Goal: Task Accomplishment & Management: Manage account settings

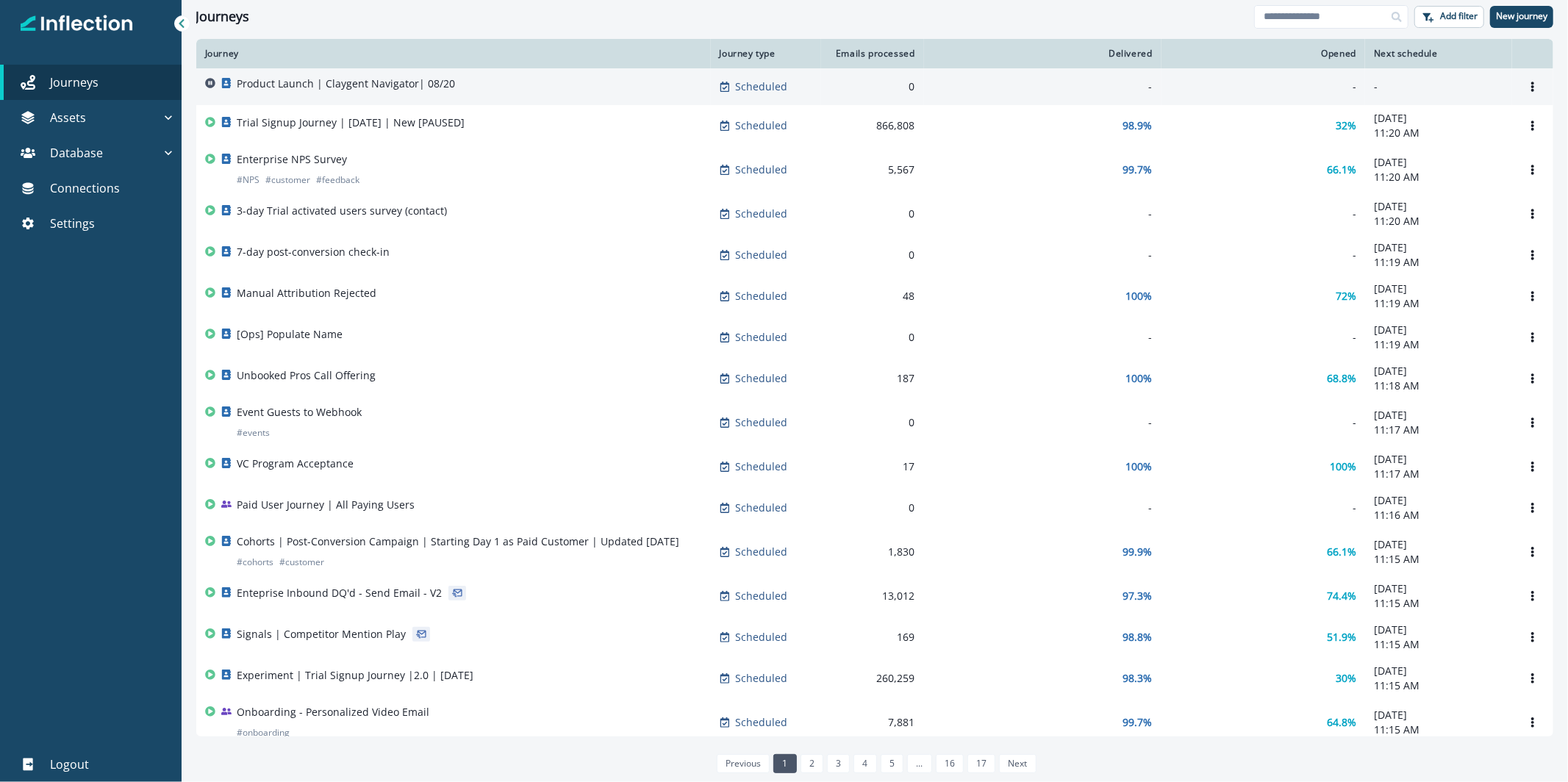
click at [366, 93] on div "Product Launch | Claygent Navigator| 08/20" at bounding box center [346, 87] width 218 height 21
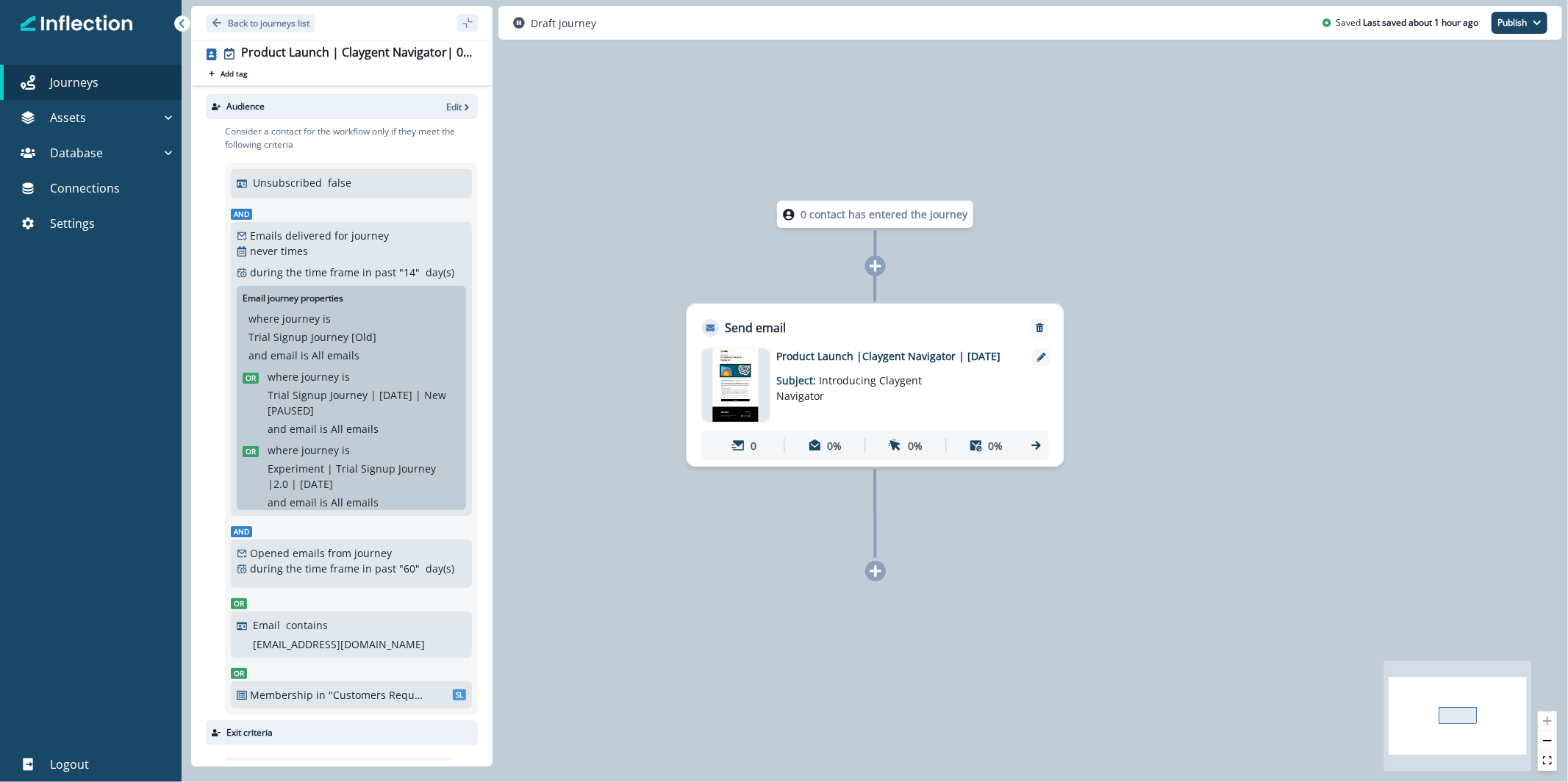
click at [745, 388] on img at bounding box center [735, 386] width 46 height 74
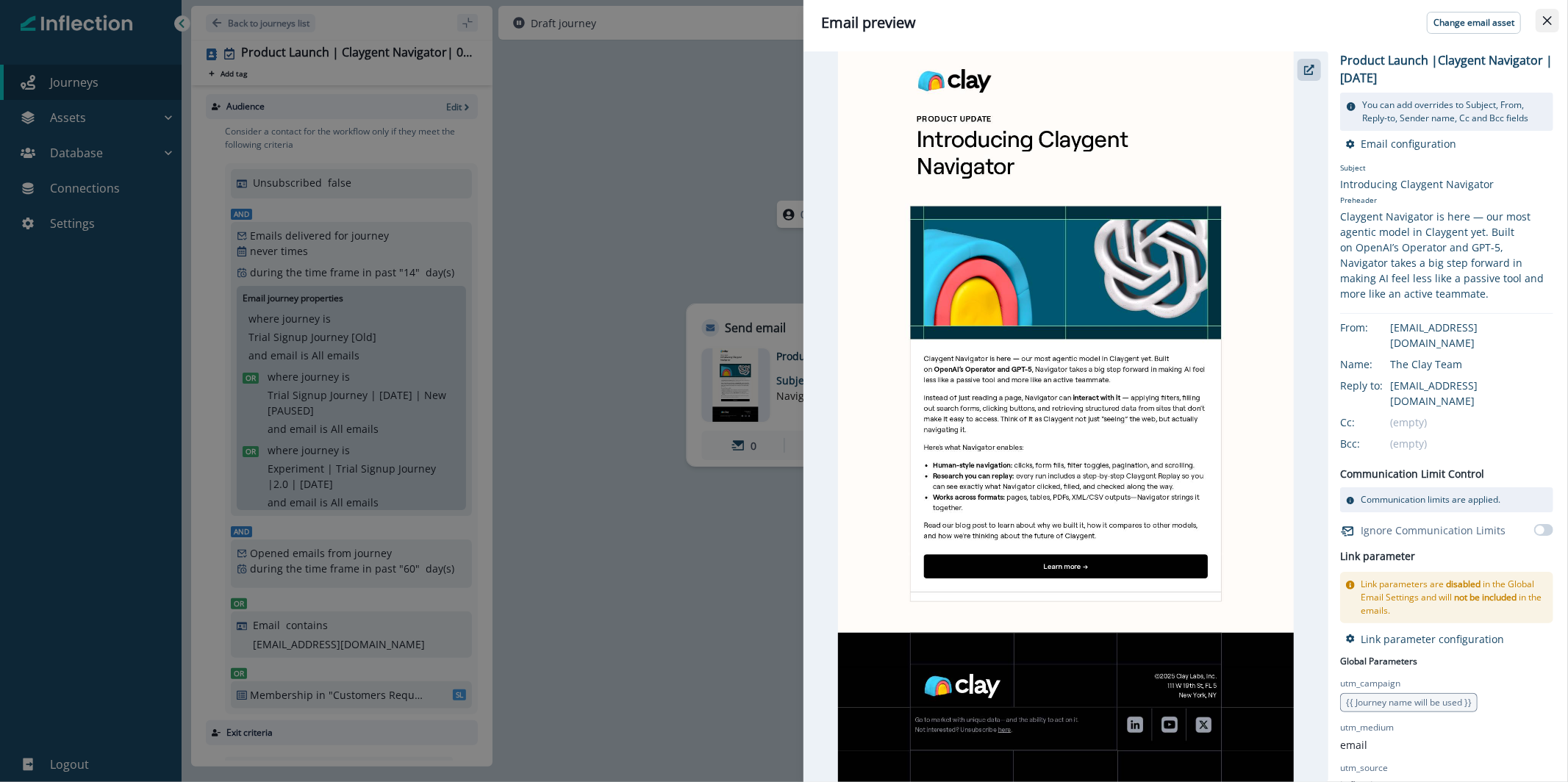
click at [1553, 25] on button "Close" at bounding box center [1547, 20] width 24 height 24
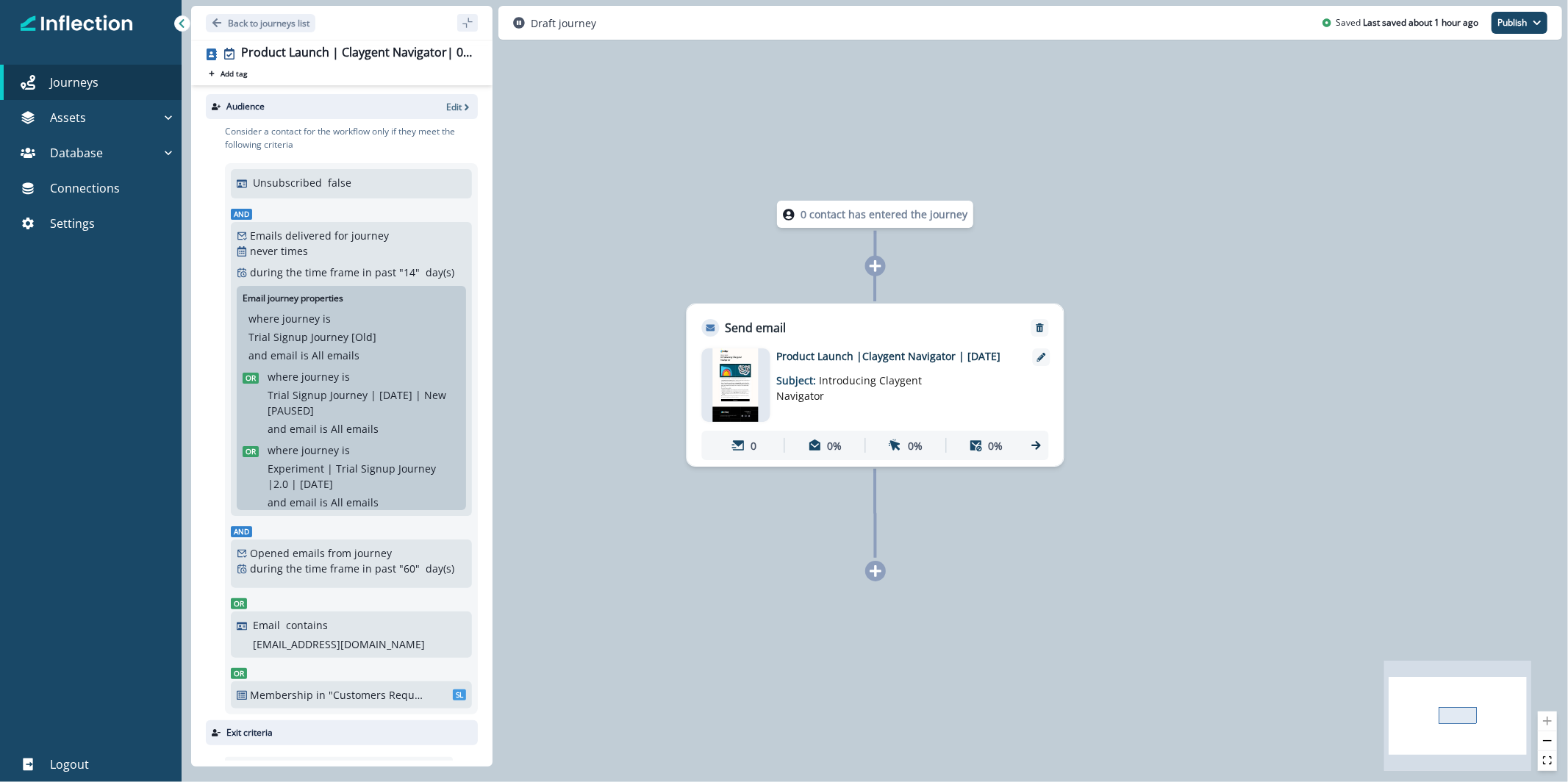
click at [744, 369] on img at bounding box center [735, 386] width 46 height 74
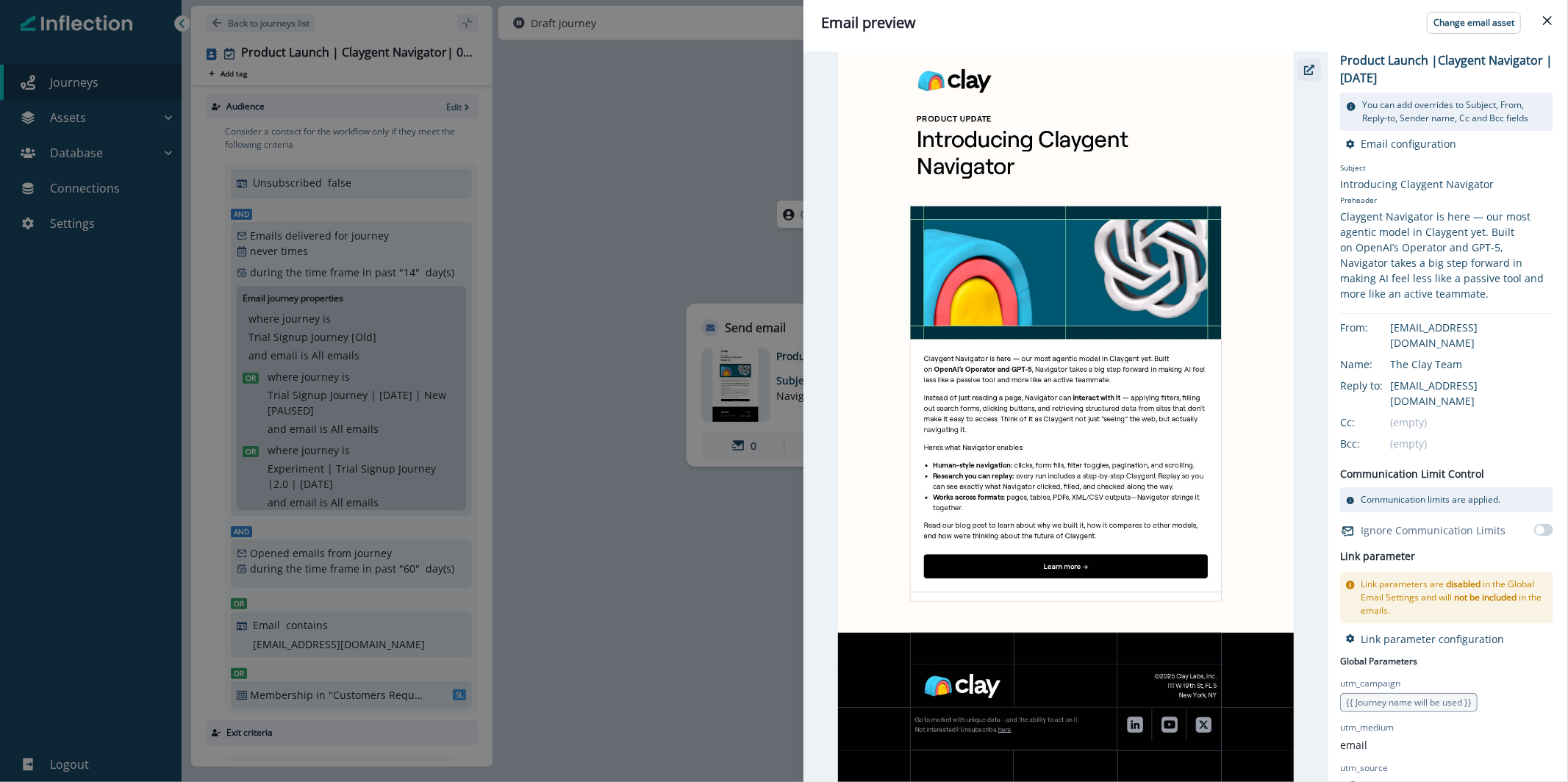
click at [1301, 68] on button "button" at bounding box center [1309, 69] width 24 height 22
click at [689, 178] on div "Email preview Change email asset Product Launch |Claygent Navigator | August 20…" at bounding box center [784, 391] width 1568 height 782
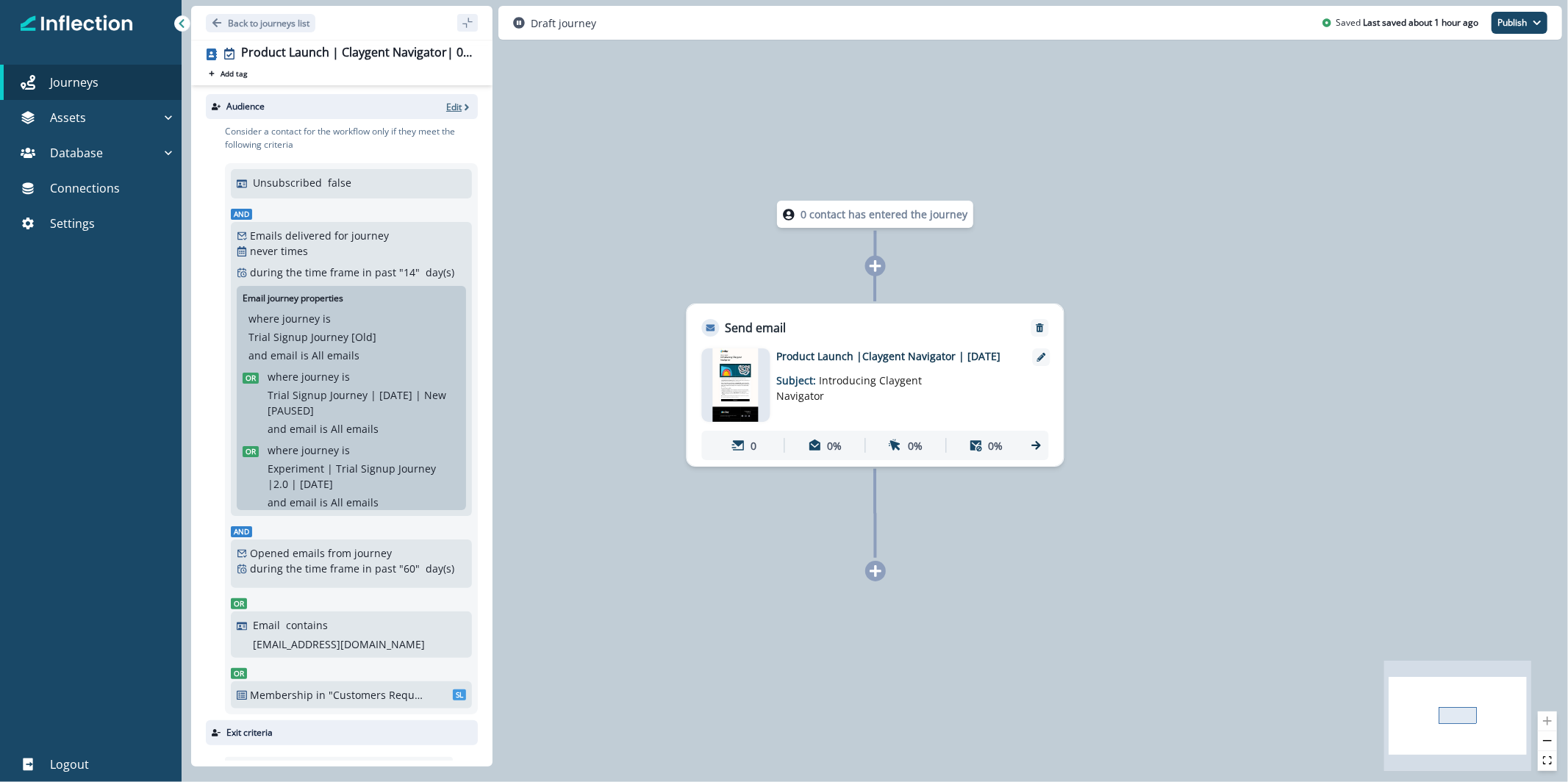
click at [447, 107] on p "Edit" at bounding box center [454, 106] width 15 height 12
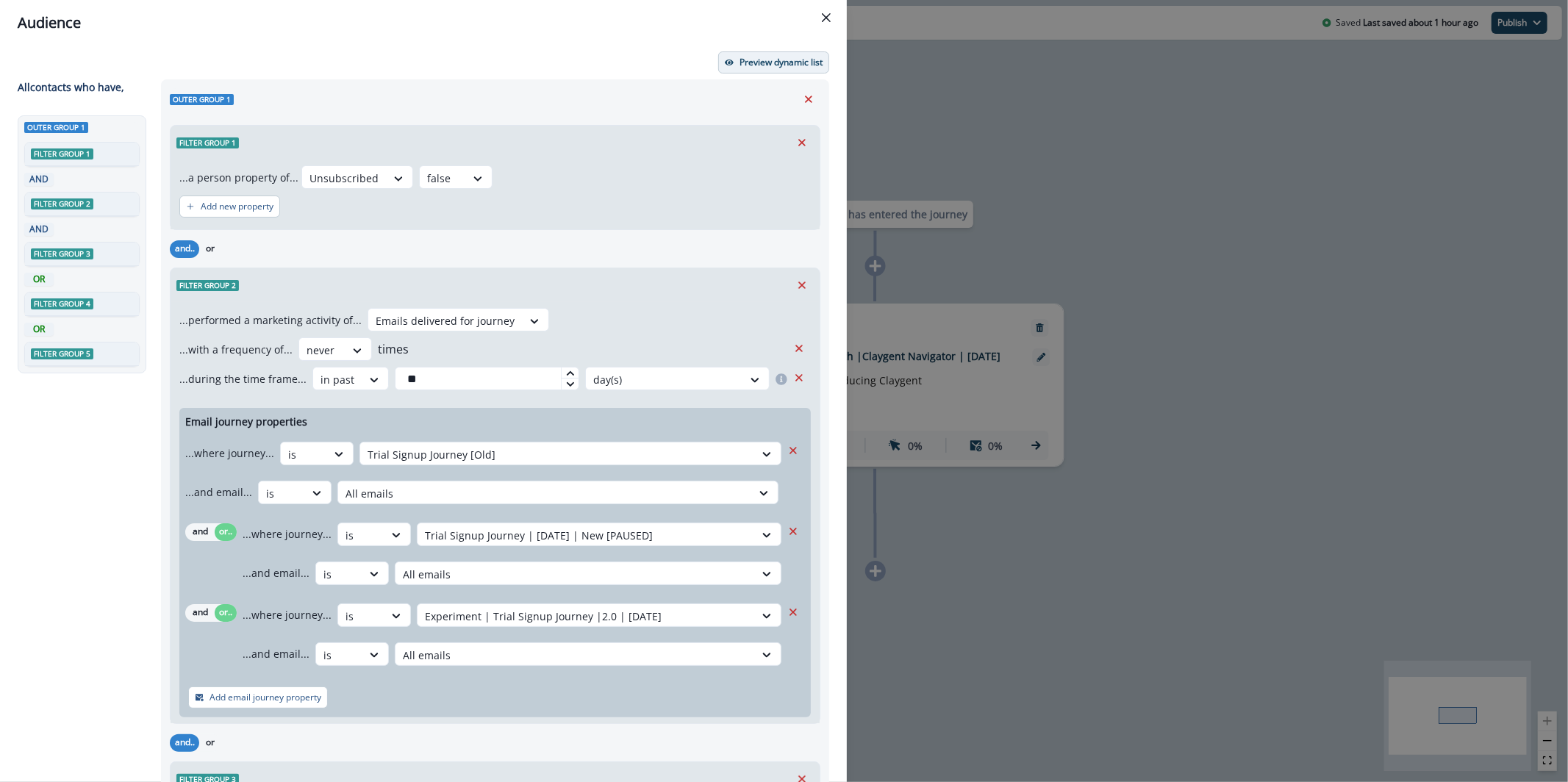
click at [739, 59] on p "Preview dynamic list" at bounding box center [781, 62] width 83 height 10
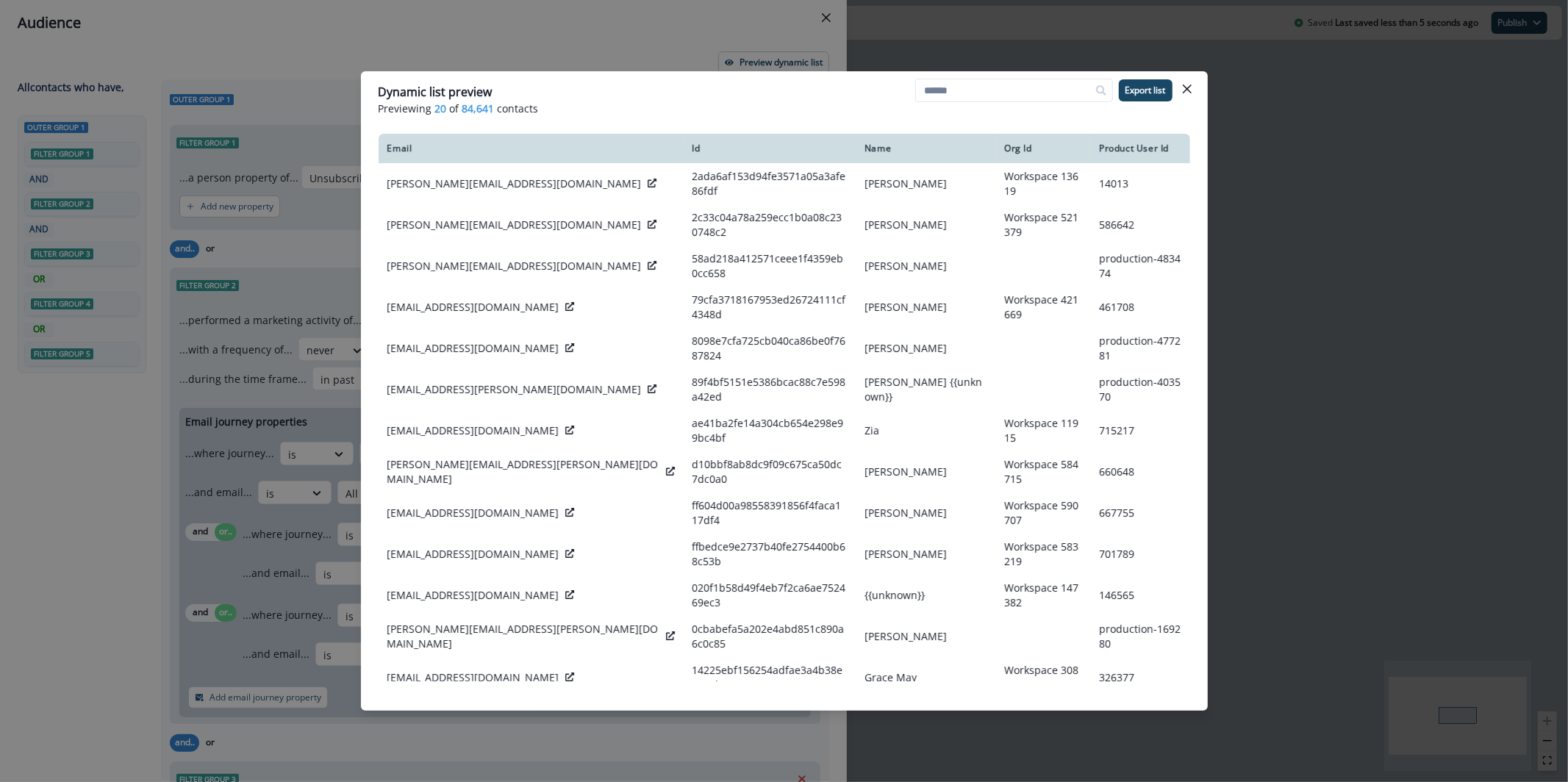
click at [601, 57] on div "Dynamic list preview Previewing 20 of 84,641 contacts Export list Email Id Name…" at bounding box center [784, 391] width 1568 height 782
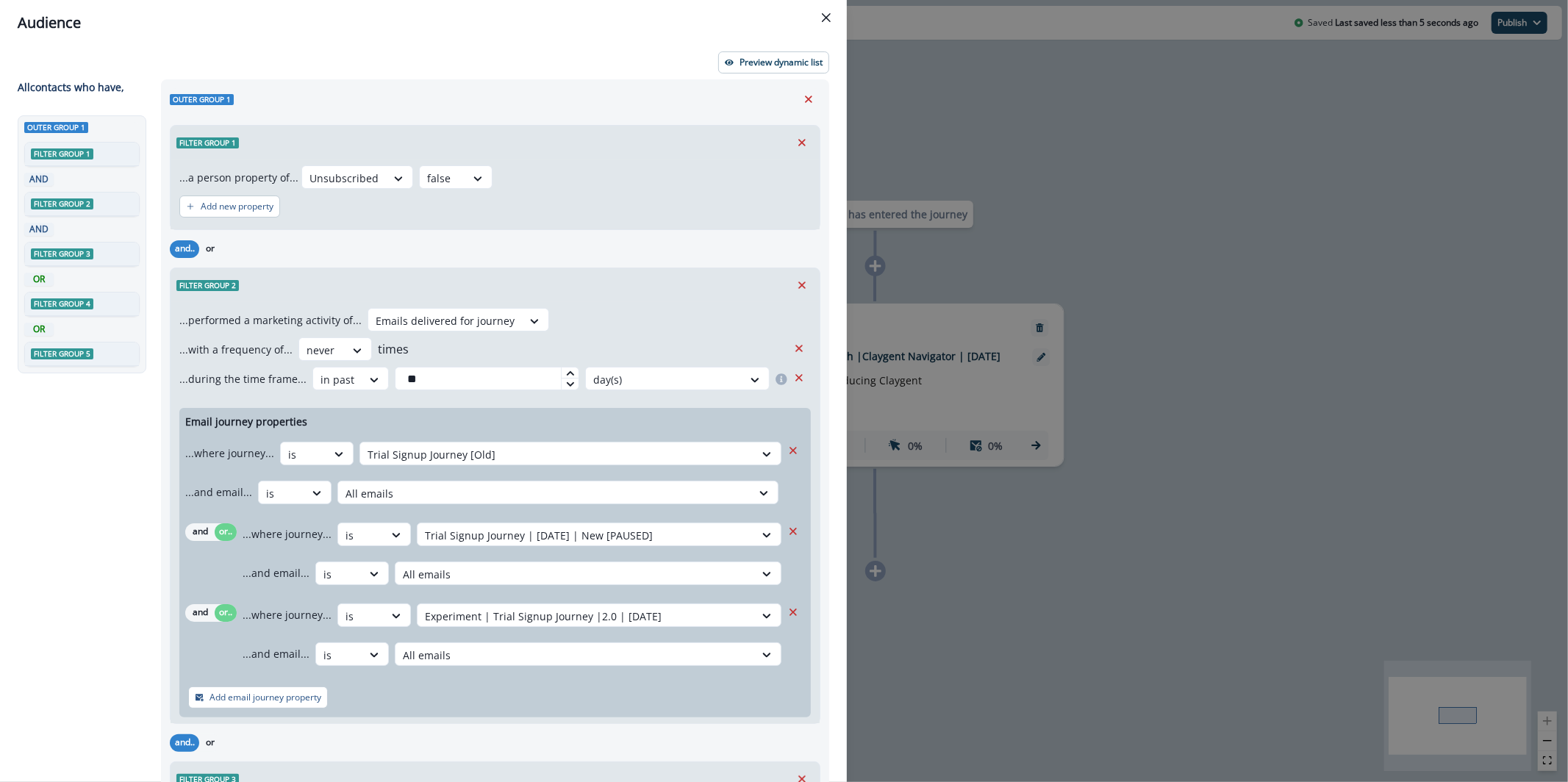
click at [724, 73] on div "Preview dynamic list All contact s who have, Outer group 1 Filter group 1 AND F…" at bounding box center [423, 413] width 847 height 737
click at [725, 70] on button "Preview dynamic list" at bounding box center [774, 62] width 111 height 22
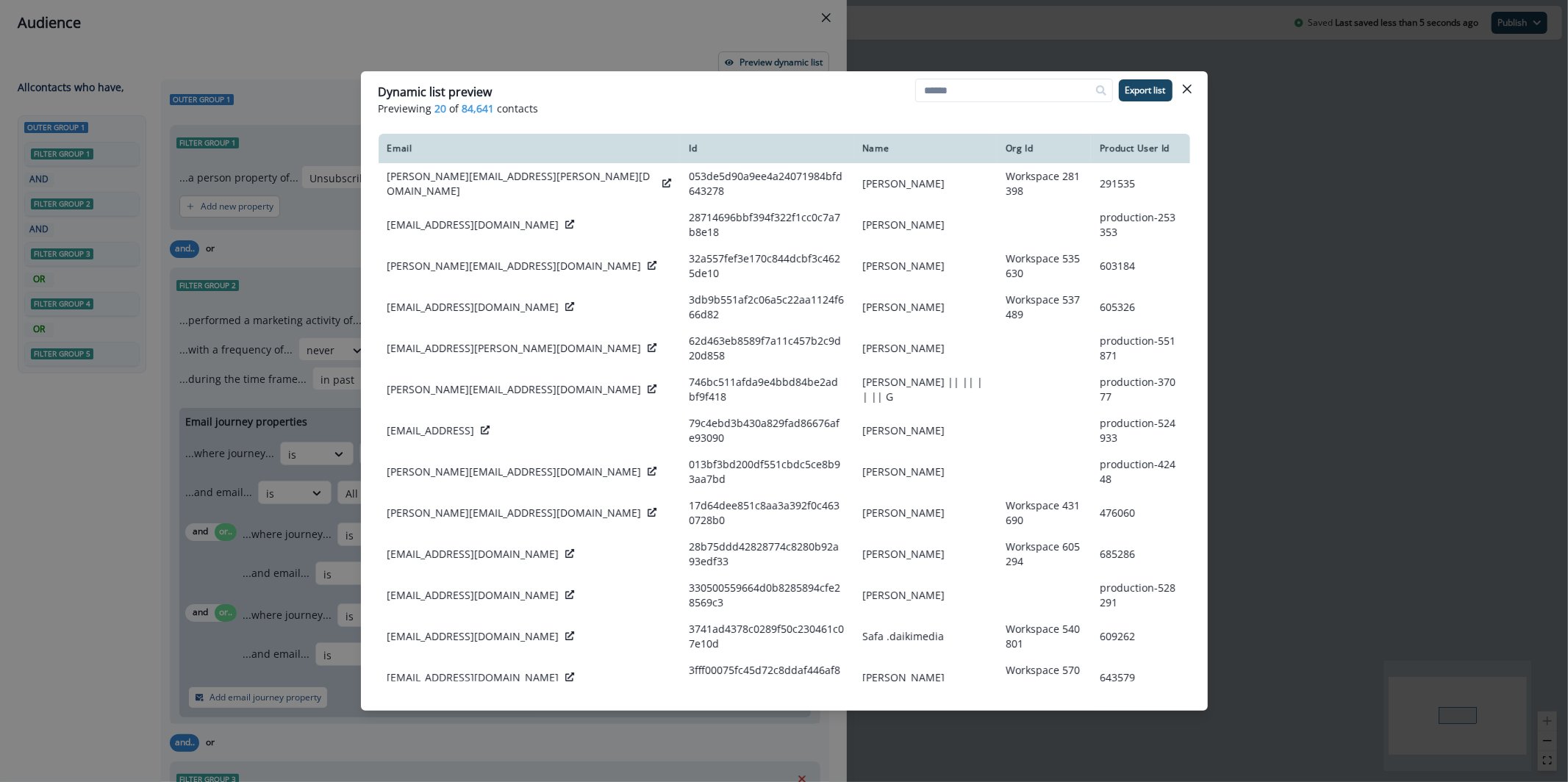
click at [652, 27] on div "Dynamic list preview Previewing 20 of 84,641 contacts Export list Email Id Name…" at bounding box center [784, 391] width 1568 height 782
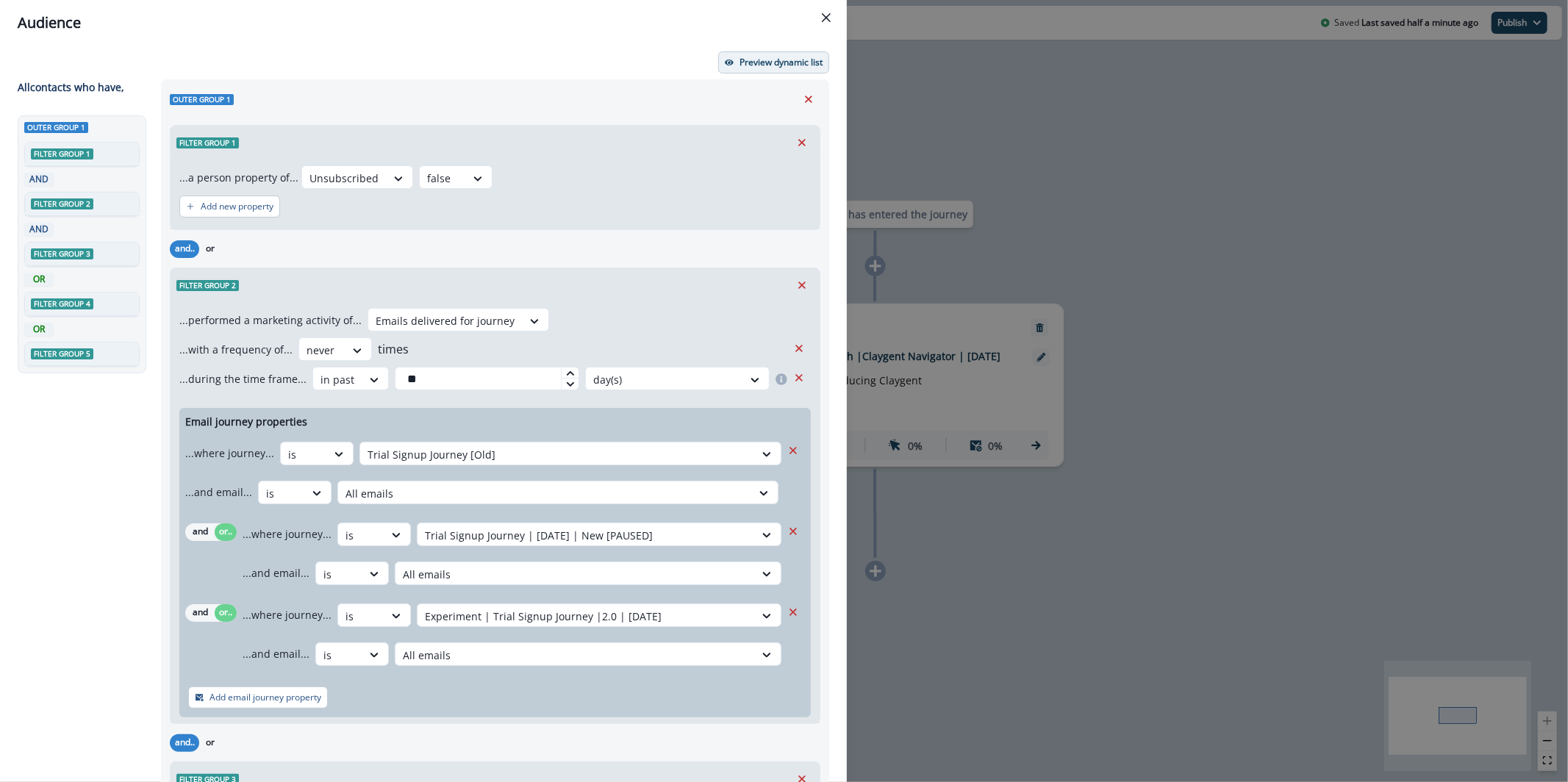
click at [770, 64] on p "Preview dynamic list" at bounding box center [781, 62] width 83 height 10
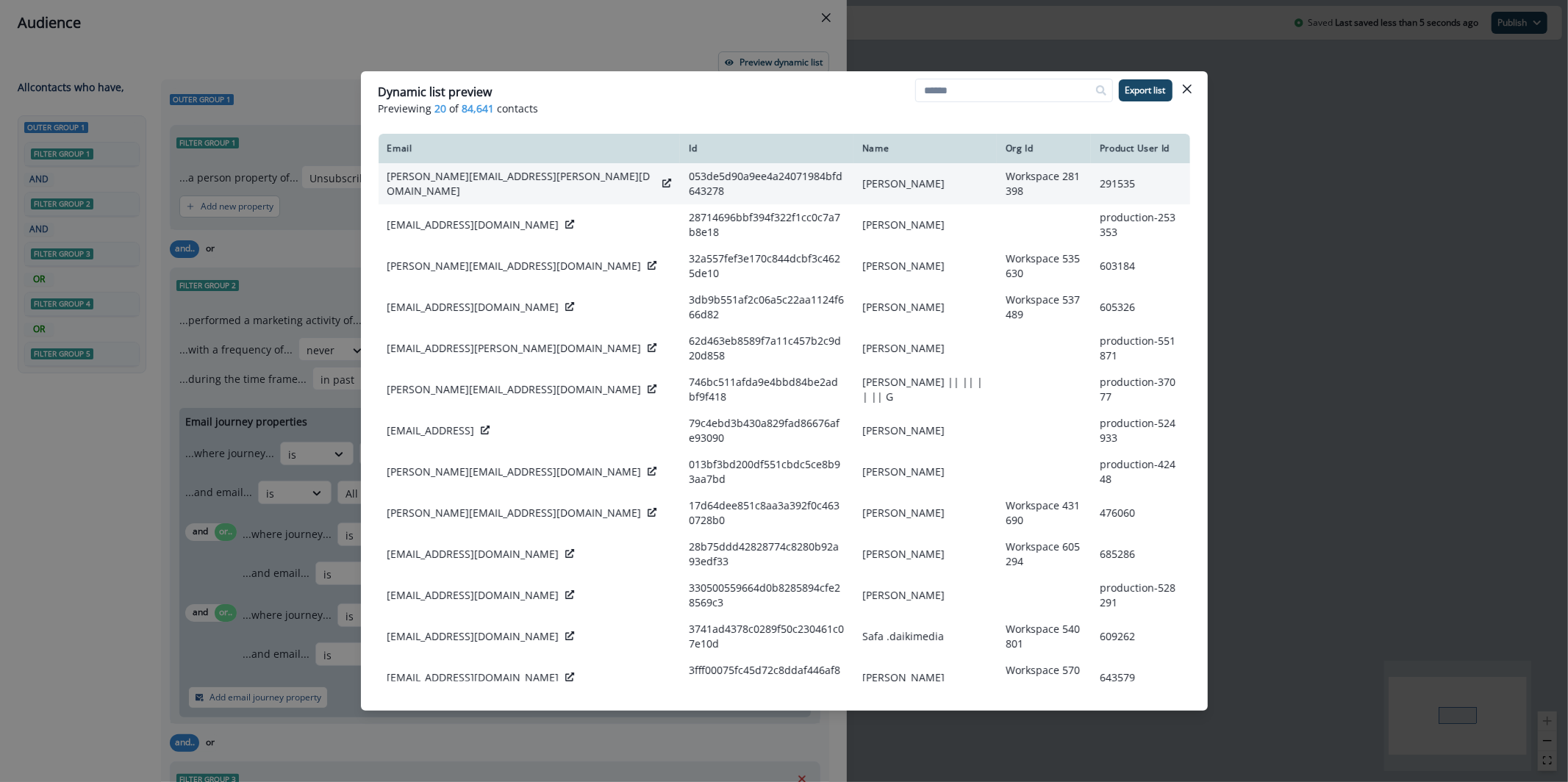
click at [663, 187] on div at bounding box center [666, 184] width 9 height 15
click at [663, 182] on icon at bounding box center [666, 182] width 9 height 9
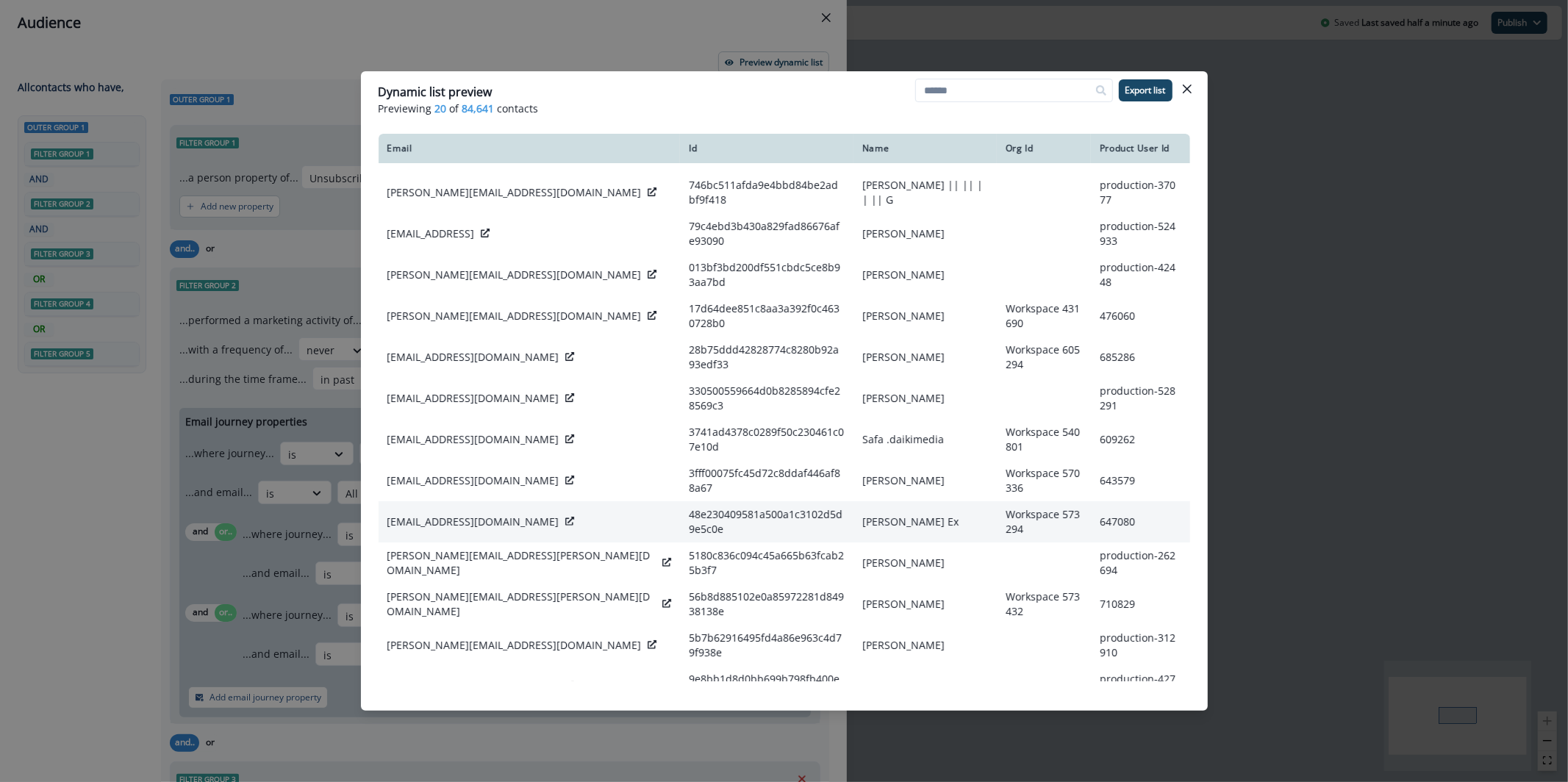
scroll to position [216, 0]
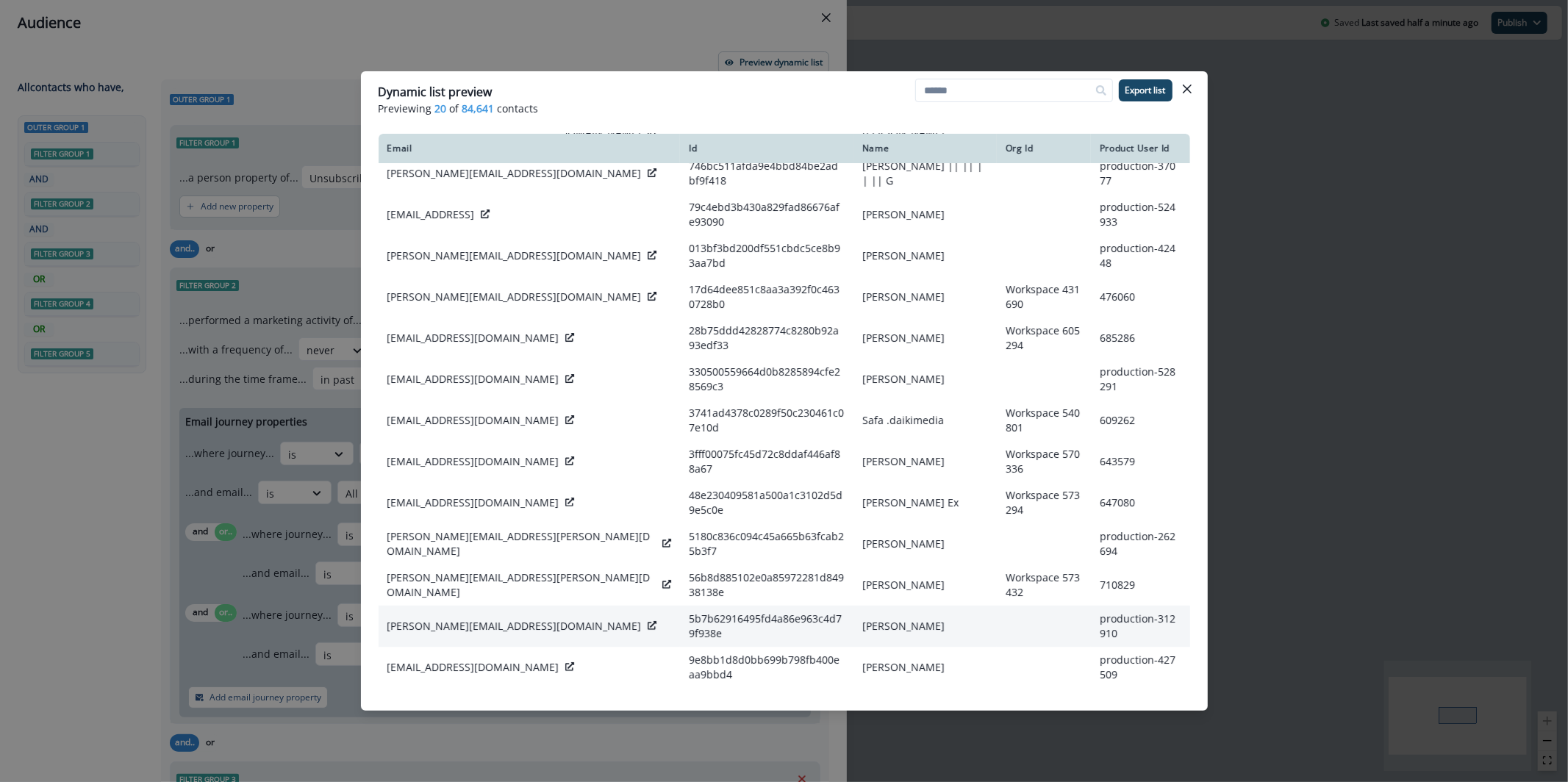
click at [647, 621] on icon at bounding box center [651, 625] width 9 height 9
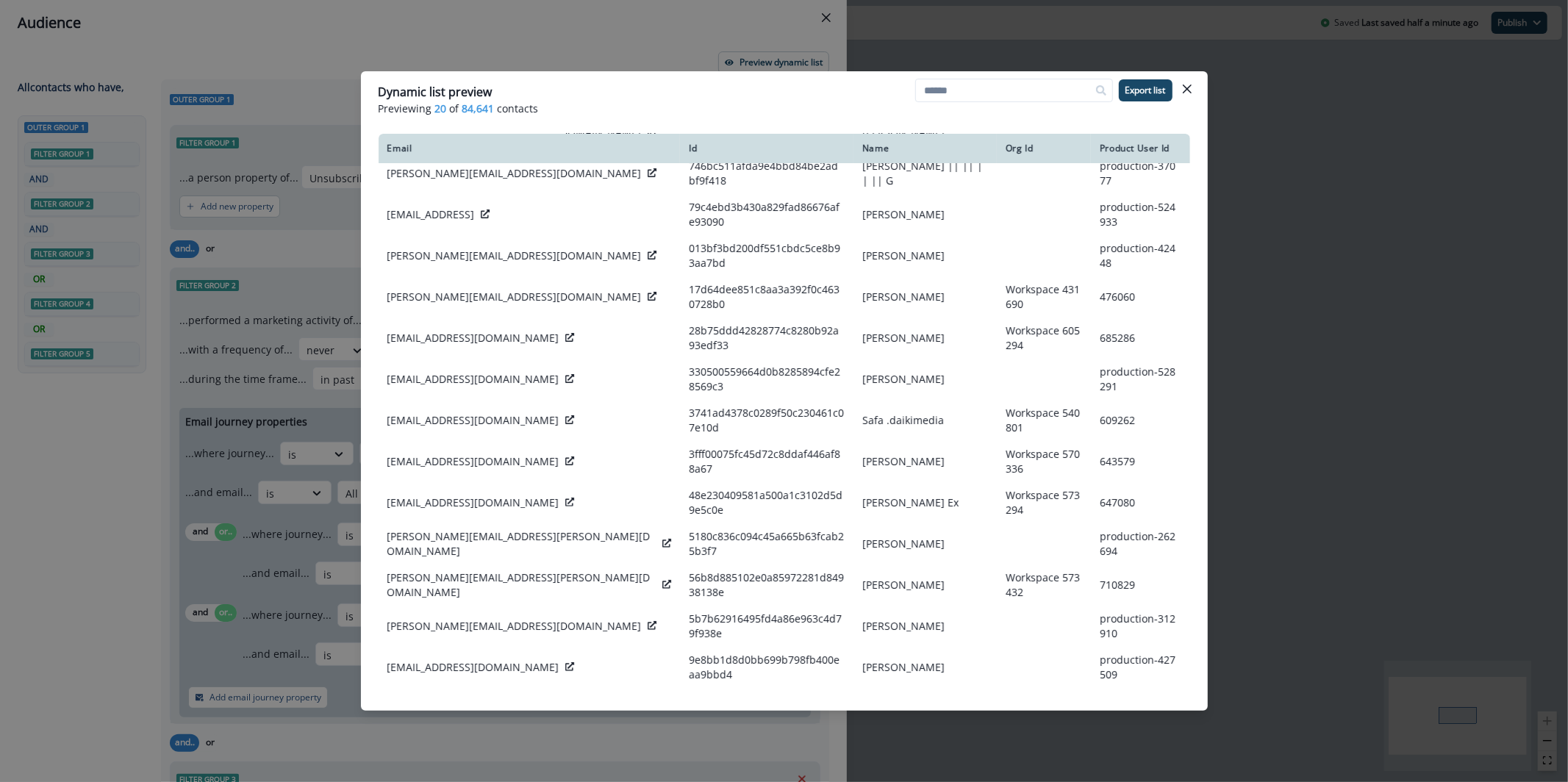
click at [598, 33] on div "Dynamic list preview Previewing 20 of 84,641 contacts Export list Email Id Name…" at bounding box center [784, 391] width 1568 height 782
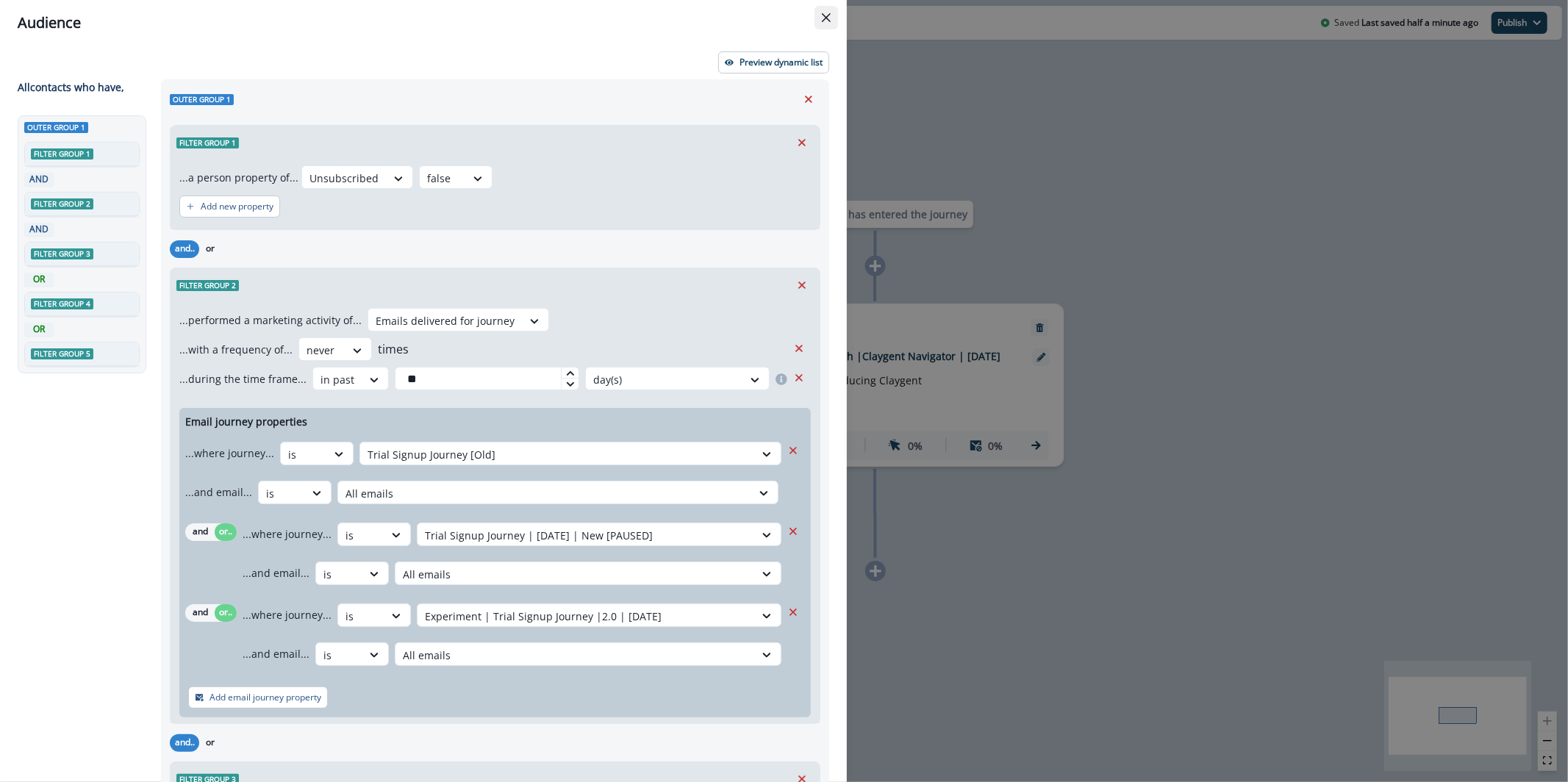
click at [821, 23] on button "Close" at bounding box center [826, 17] width 24 height 24
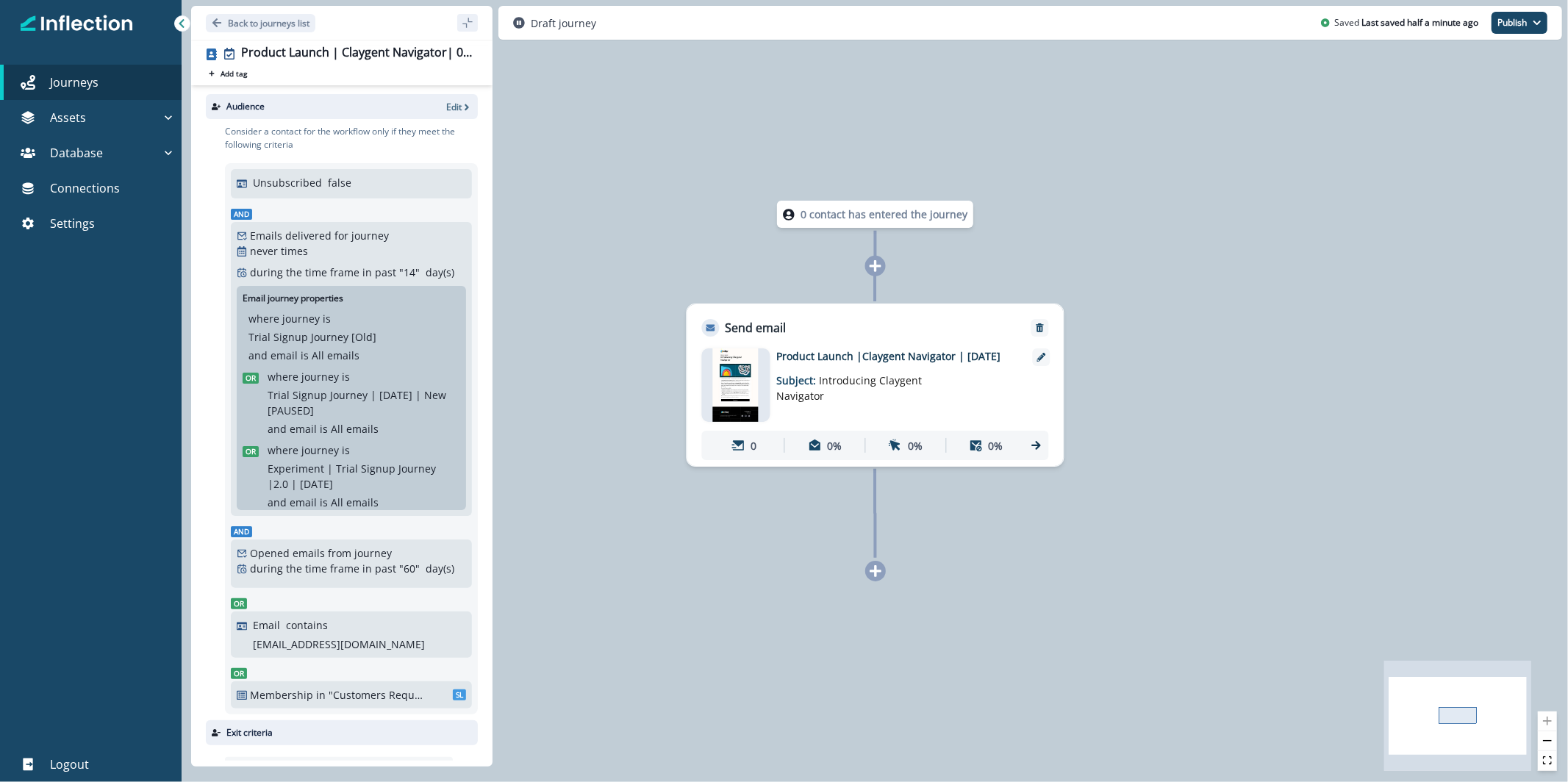
click at [734, 368] on img at bounding box center [735, 386] width 46 height 74
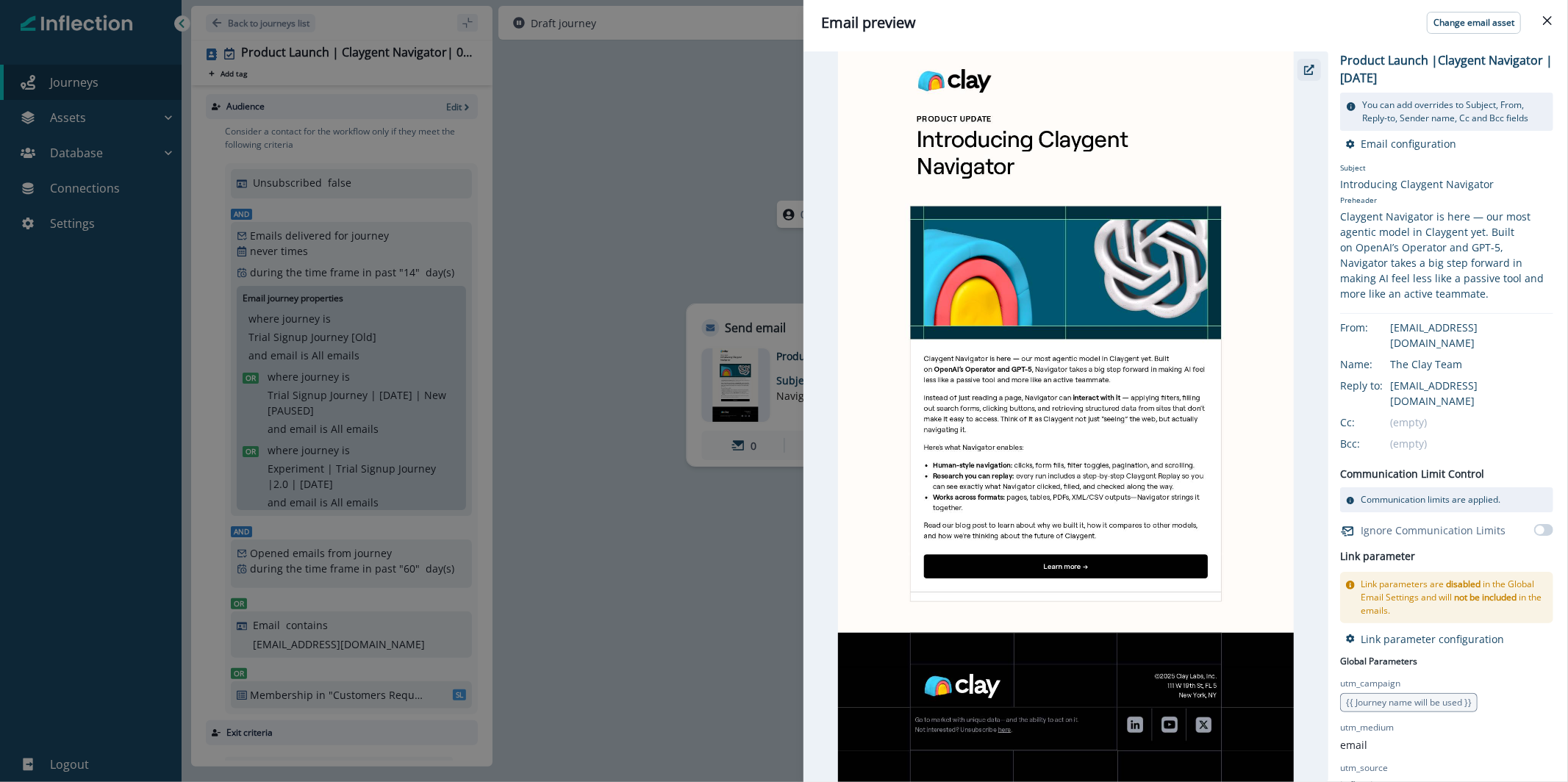
click at [1306, 70] on icon "button" at bounding box center [1309, 69] width 10 height 10
click at [687, 127] on div "Email preview Change email asset Product Launch |Claygent Navigator | August 20…" at bounding box center [784, 391] width 1568 height 782
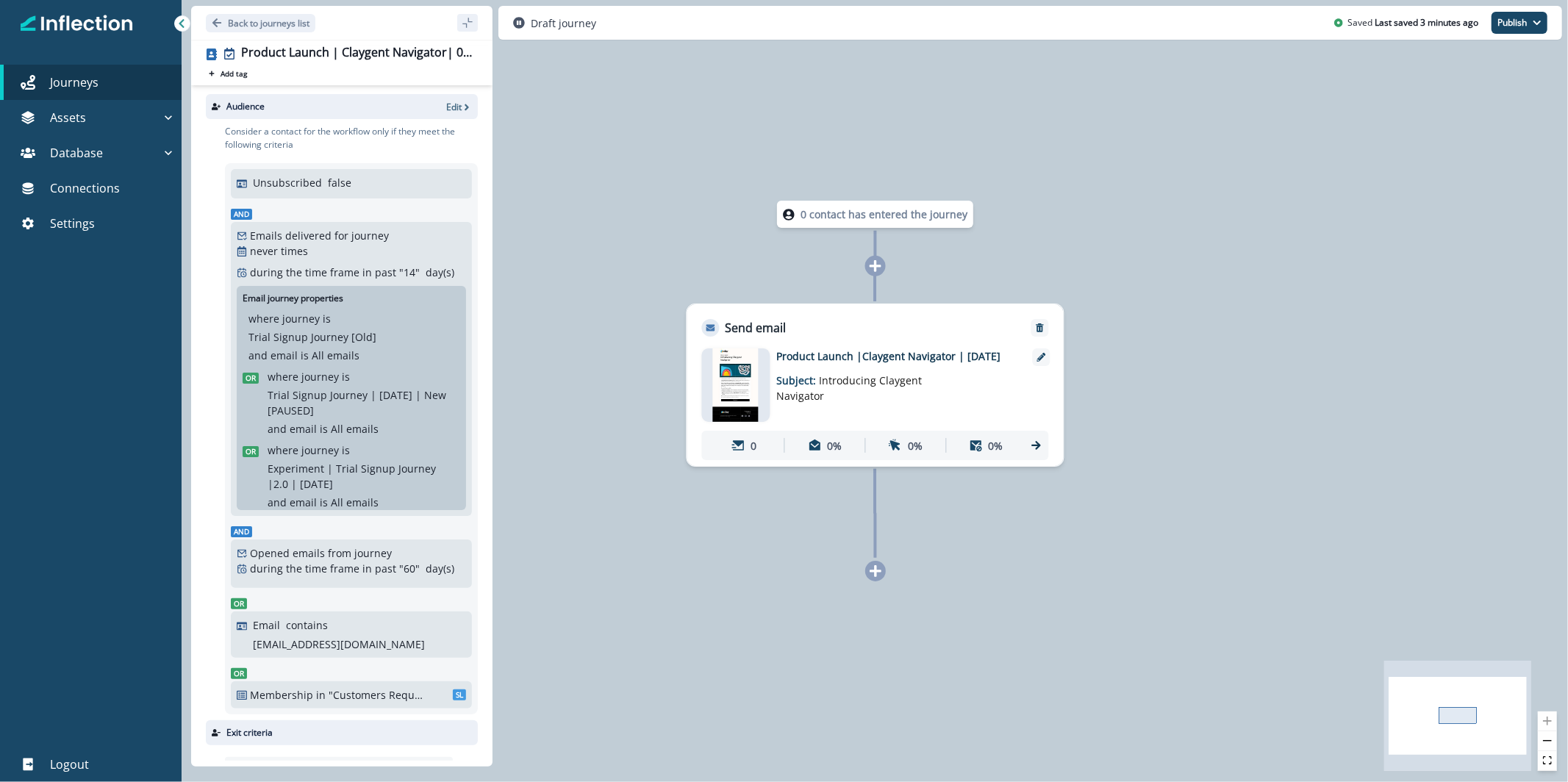
click at [739, 396] on img at bounding box center [735, 386] width 46 height 74
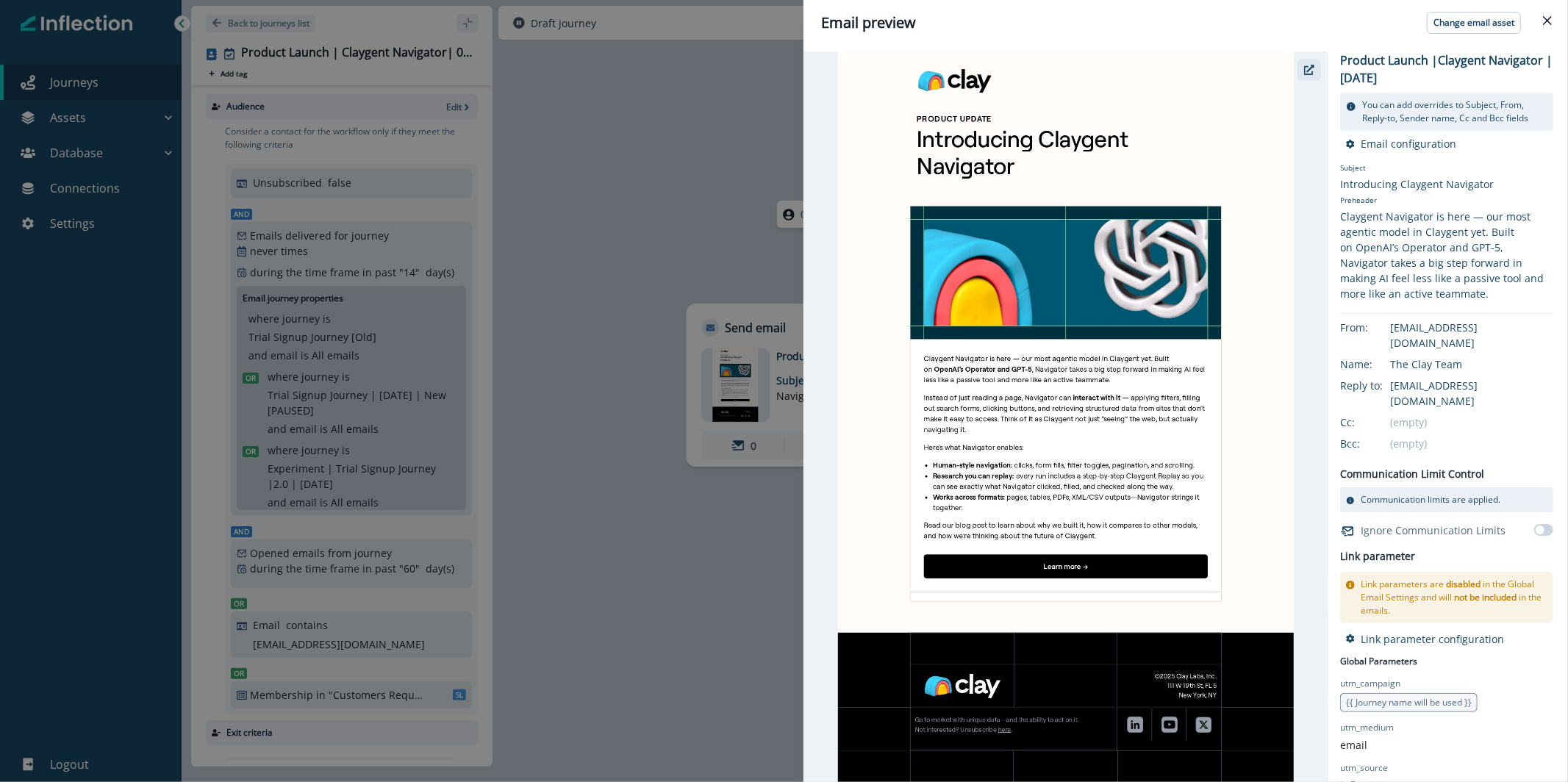
click at [1302, 72] on button "button" at bounding box center [1309, 69] width 24 height 22
click at [598, 181] on div "Email preview Change email asset Product Launch |Claygent Navigator | August 20…" at bounding box center [784, 391] width 1568 height 782
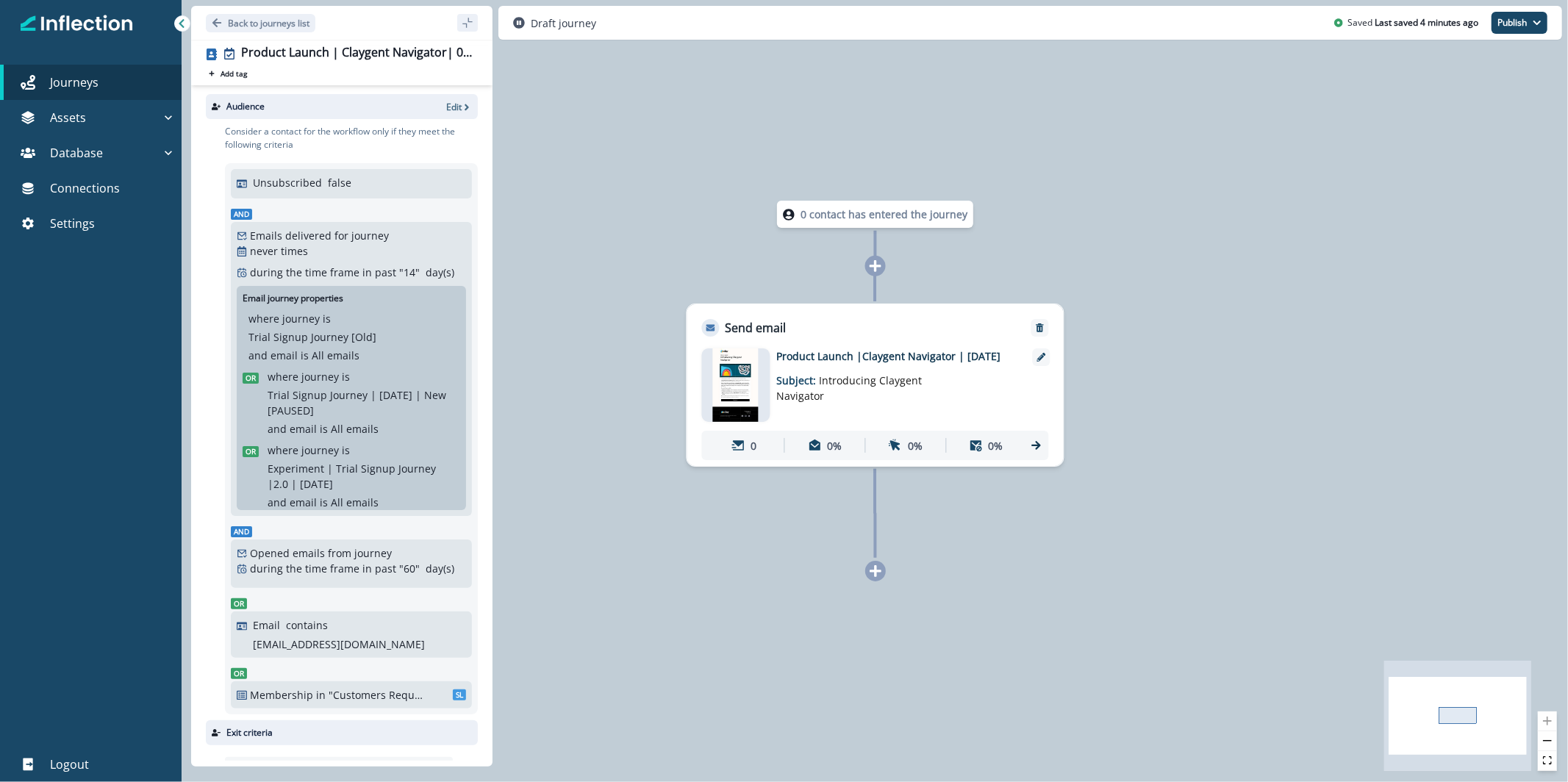
click at [703, 397] on div at bounding box center [736, 386] width 68 height 74
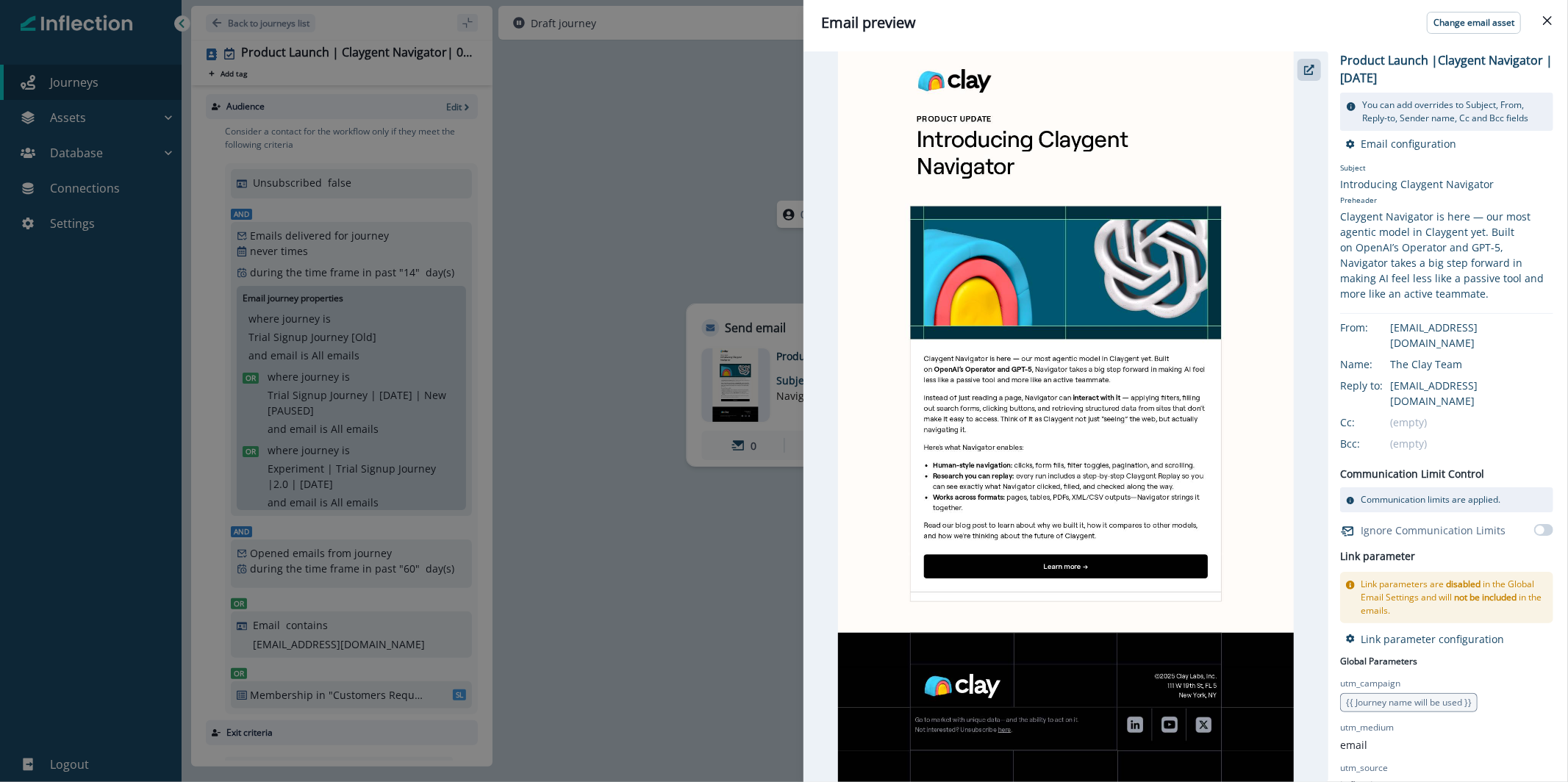
click at [611, 244] on div "Email preview Change email asset Product Launch |Claygent Navigator | August 20…" at bounding box center [784, 391] width 1568 height 782
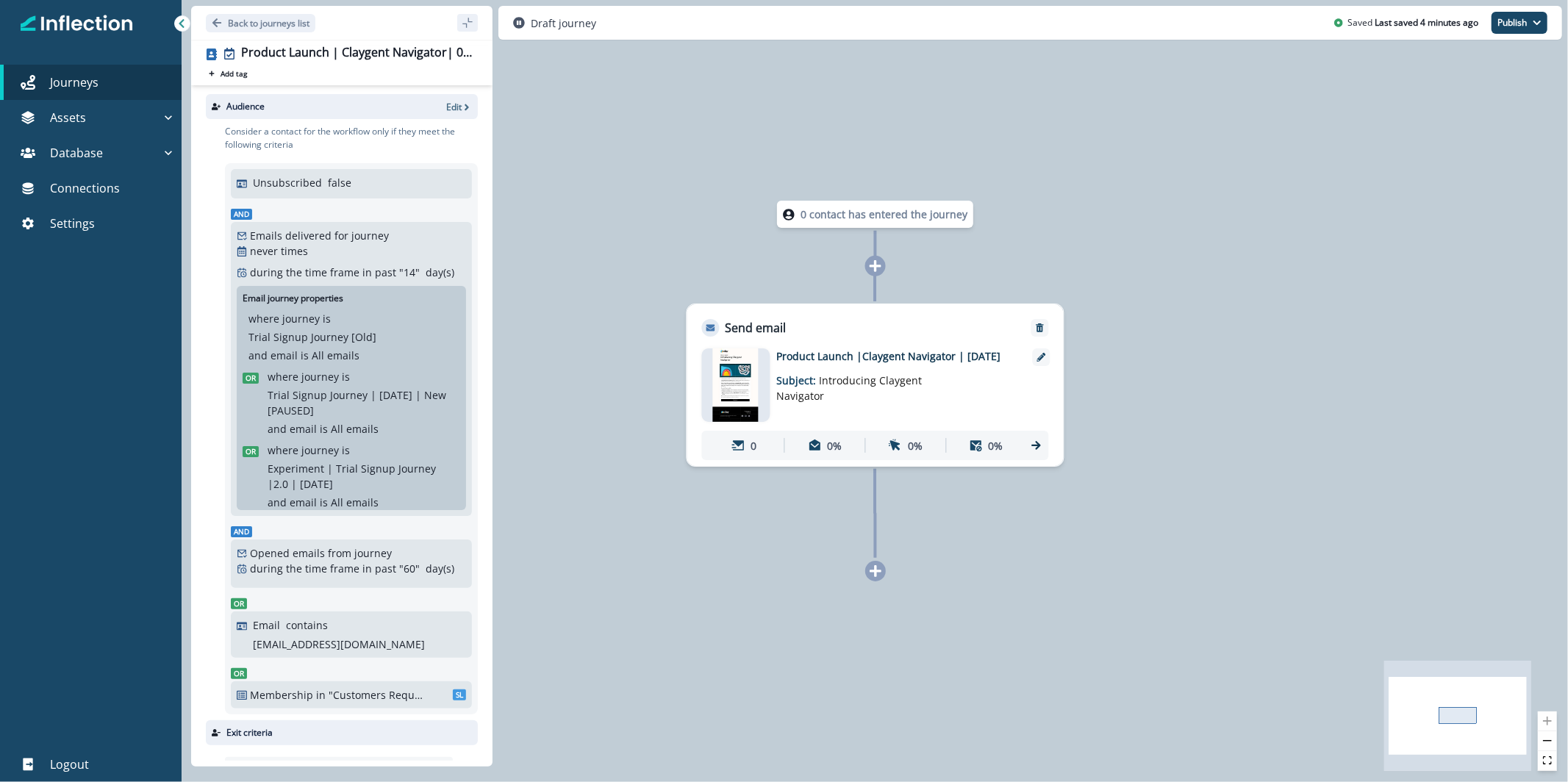
click at [1510, 34] on div "Draft journey Saved Last saved 4 minutes ago Publish as active journey as inact…" at bounding box center [1030, 23] width 1064 height 34
click at [1511, 27] on button "Publish" at bounding box center [1519, 22] width 56 height 22
click at [748, 385] on img at bounding box center [735, 386] width 46 height 74
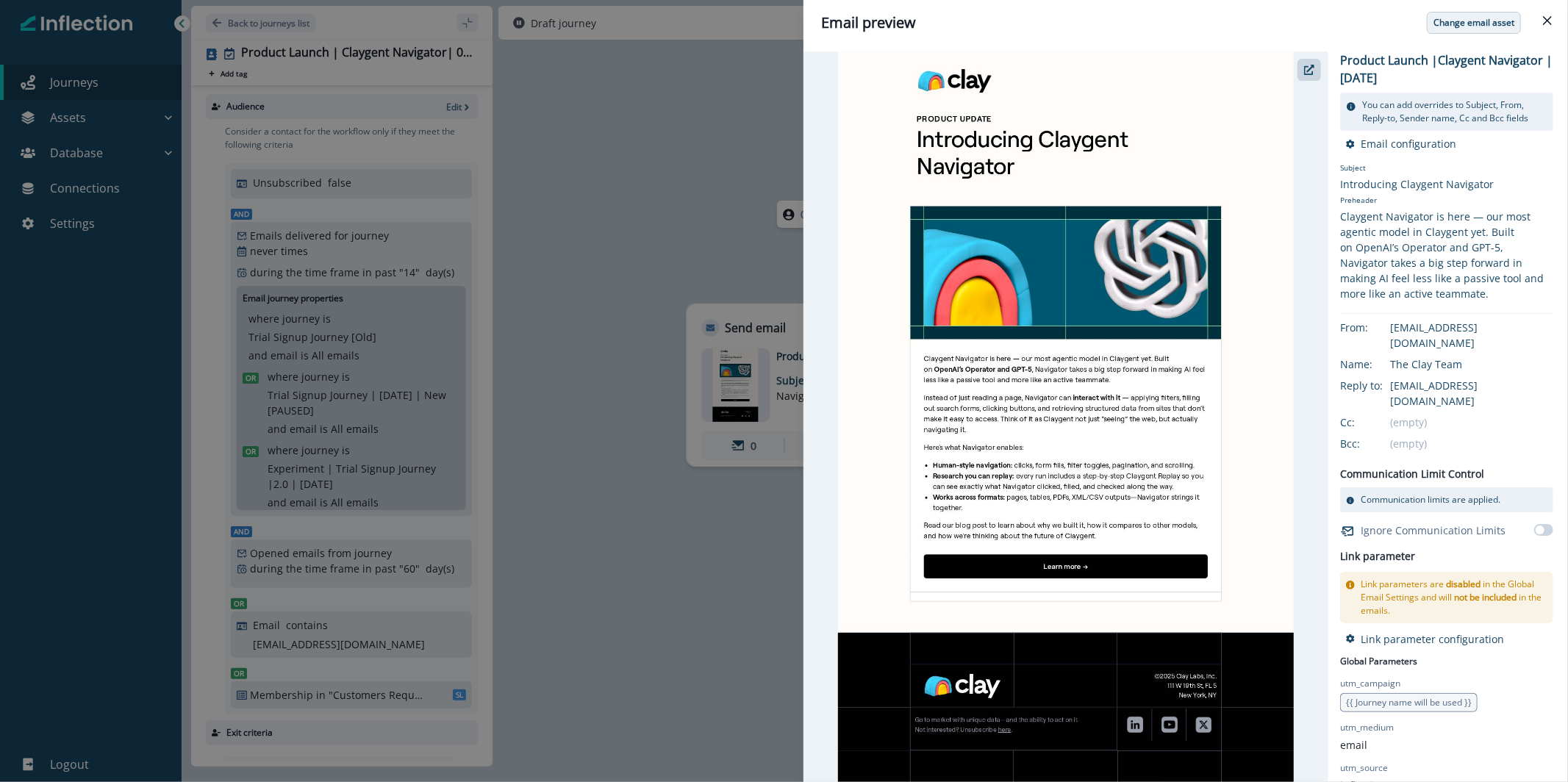
click at [1445, 25] on p "Change email asset" at bounding box center [1473, 23] width 81 height 10
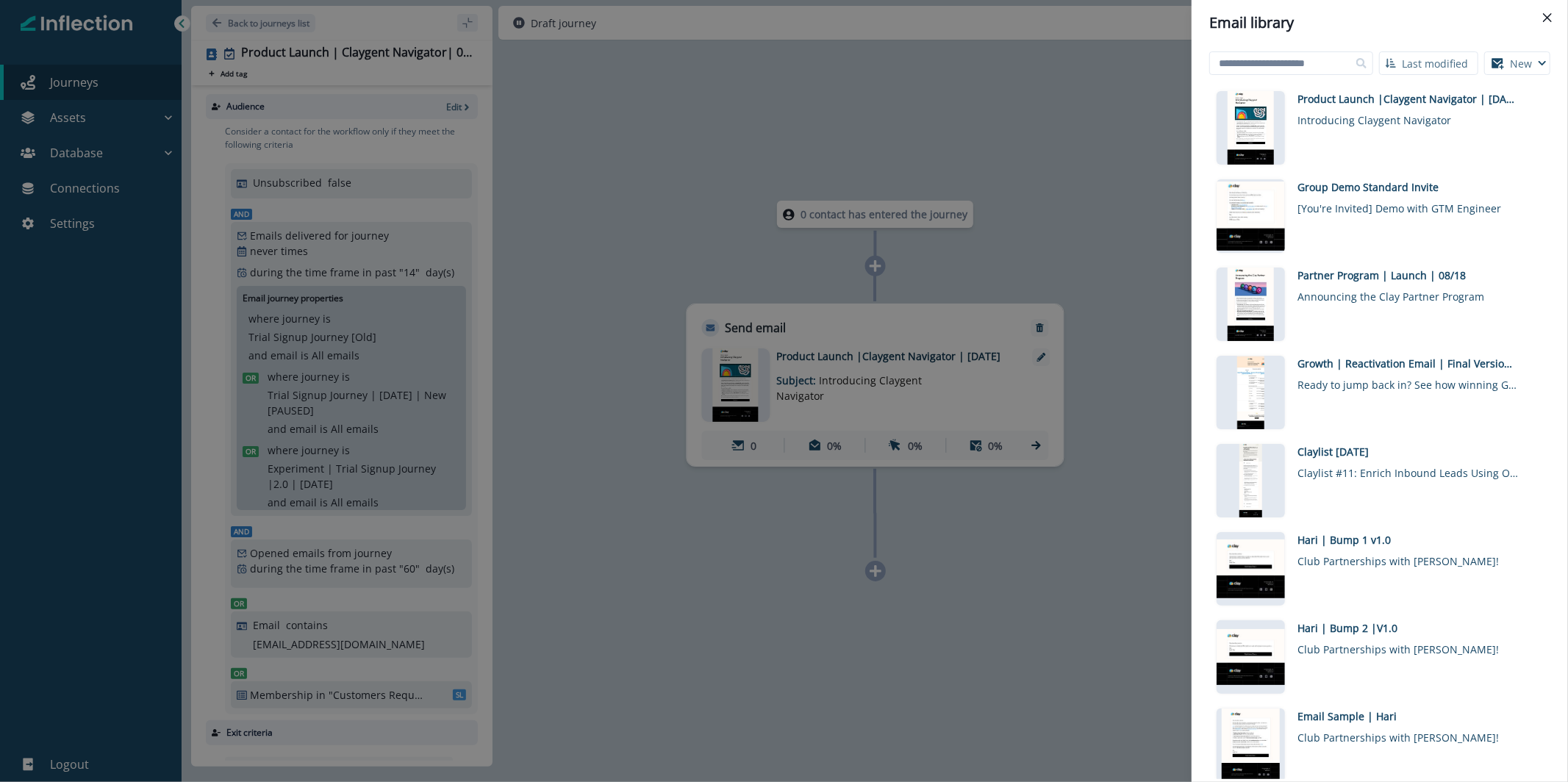
click at [1004, 271] on div "Email library Last modified Name (A-Z) Last modified Last created New Visual ed…" at bounding box center [784, 391] width 1568 height 782
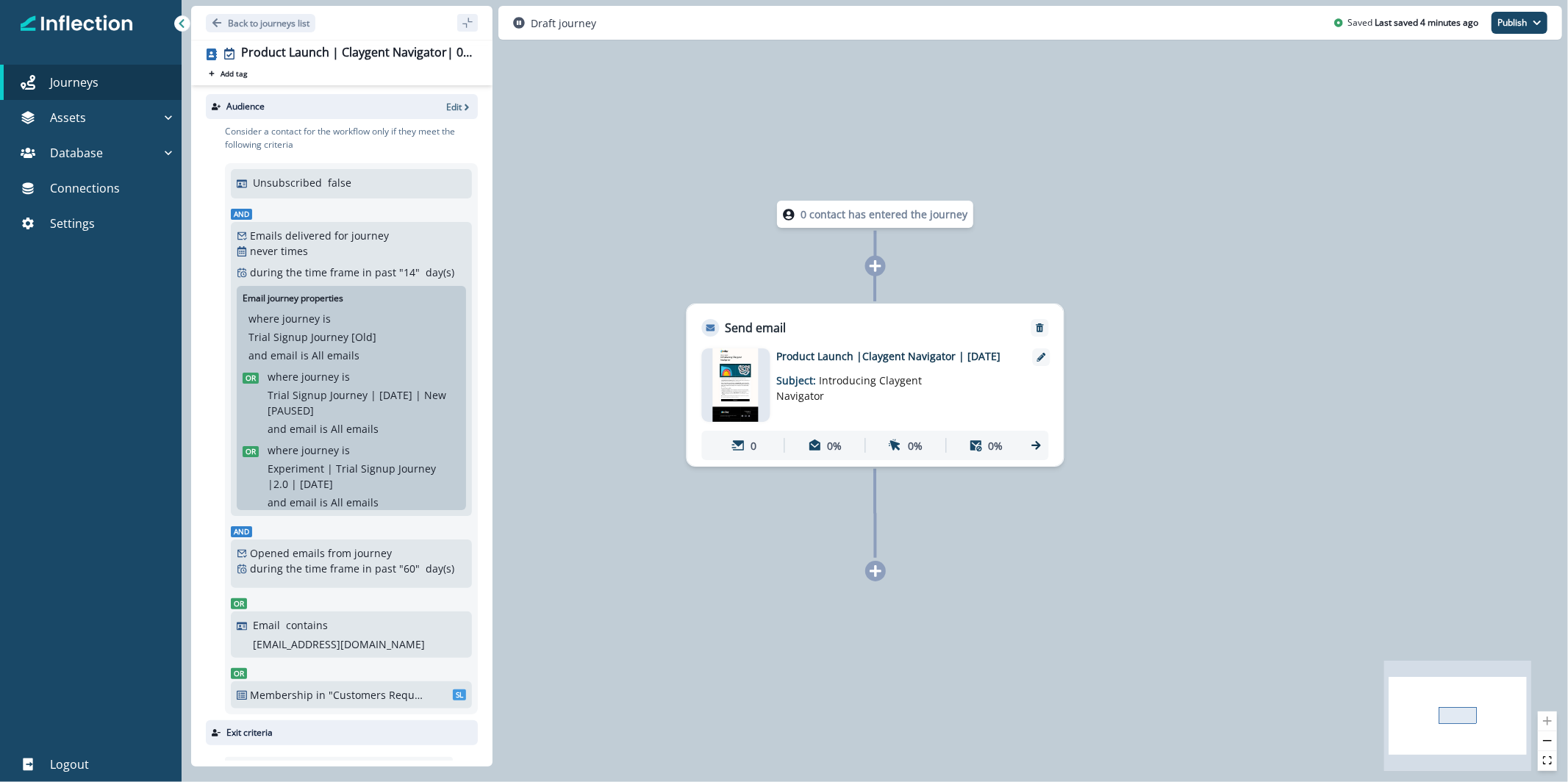
click at [719, 387] on img at bounding box center [735, 386] width 46 height 74
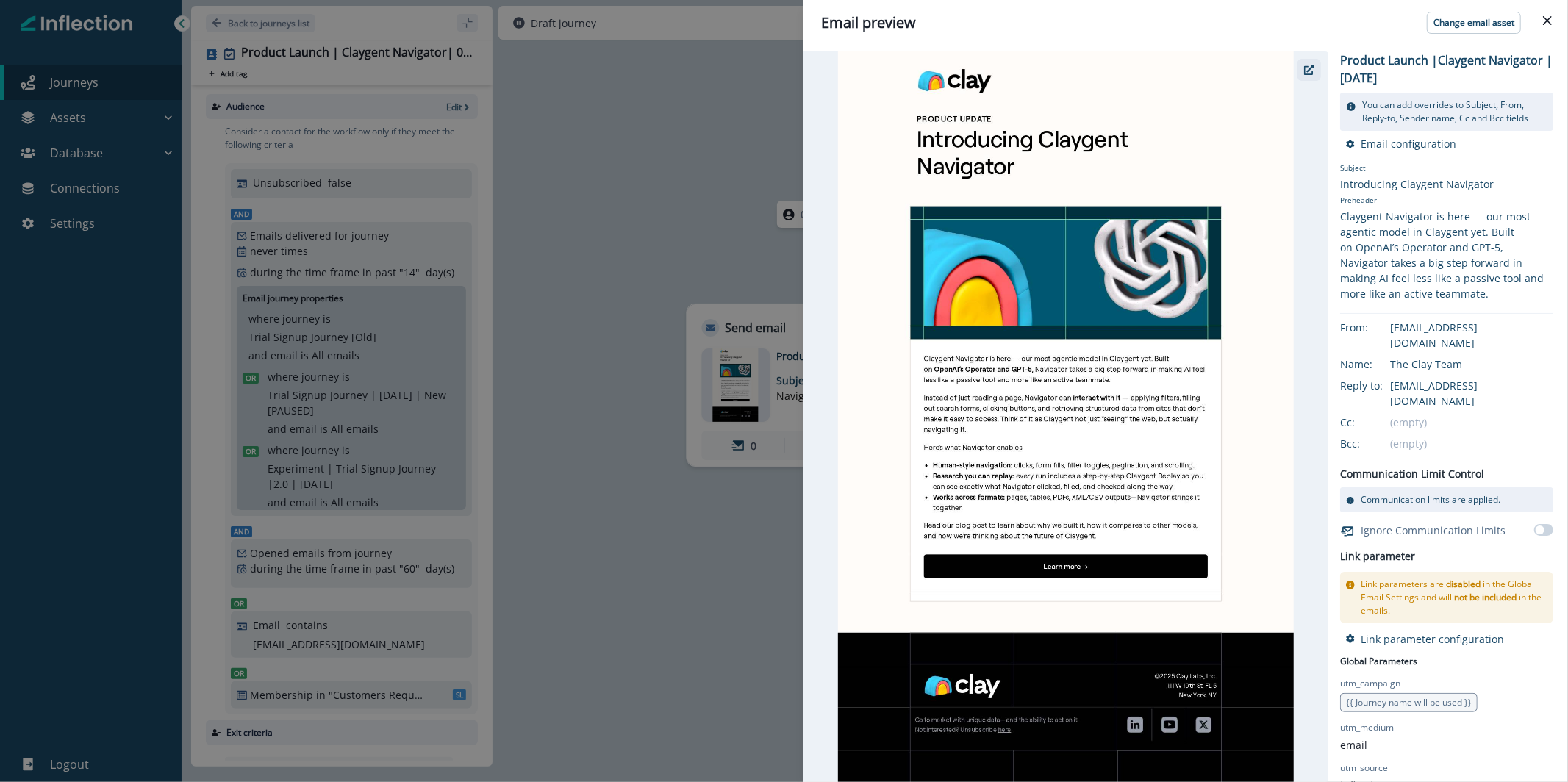
click at [1308, 76] on button "button" at bounding box center [1309, 69] width 24 height 22
click at [1558, 22] on button "Close" at bounding box center [1547, 20] width 24 height 24
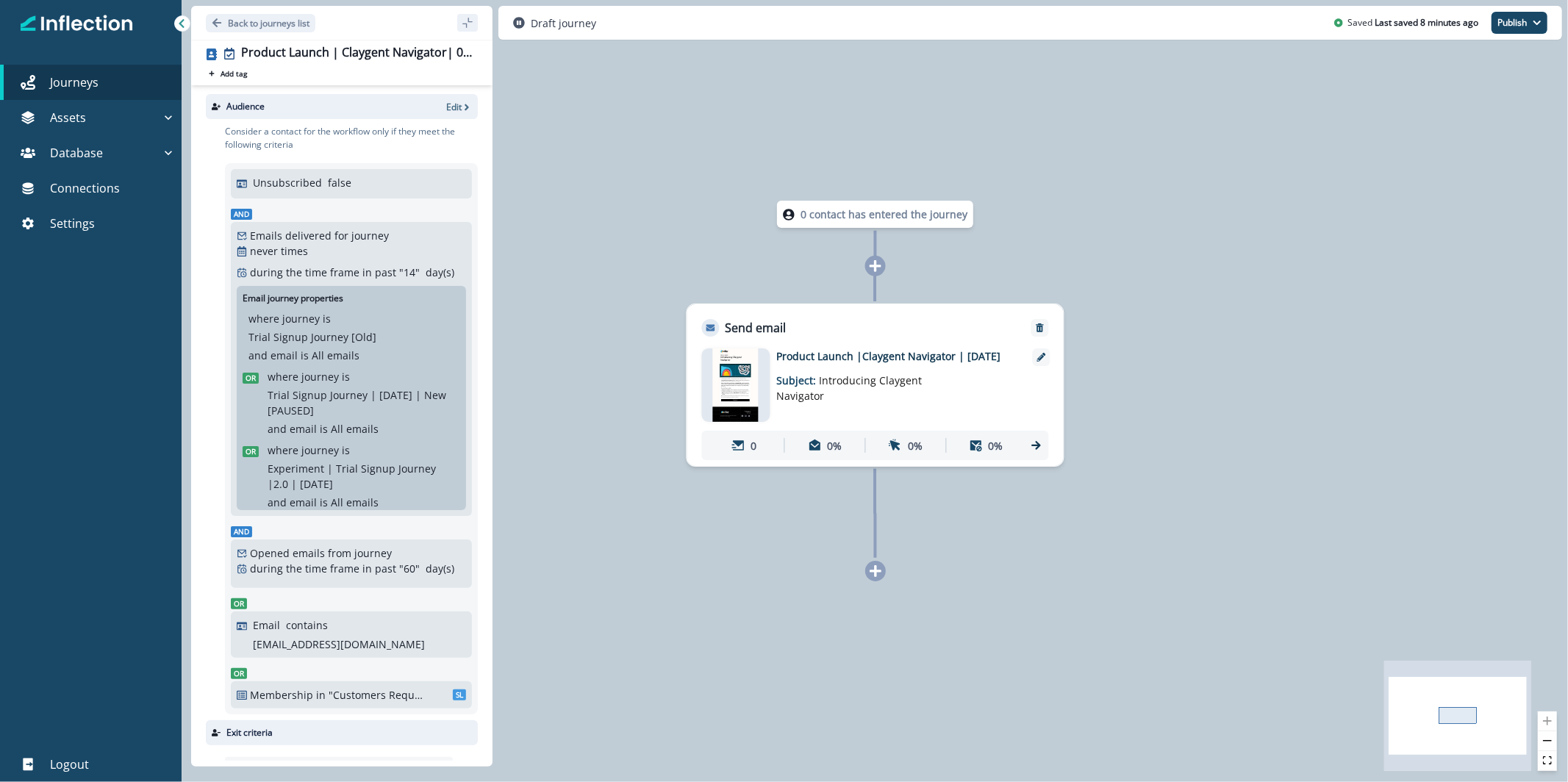
click at [752, 391] on img at bounding box center [735, 386] width 46 height 74
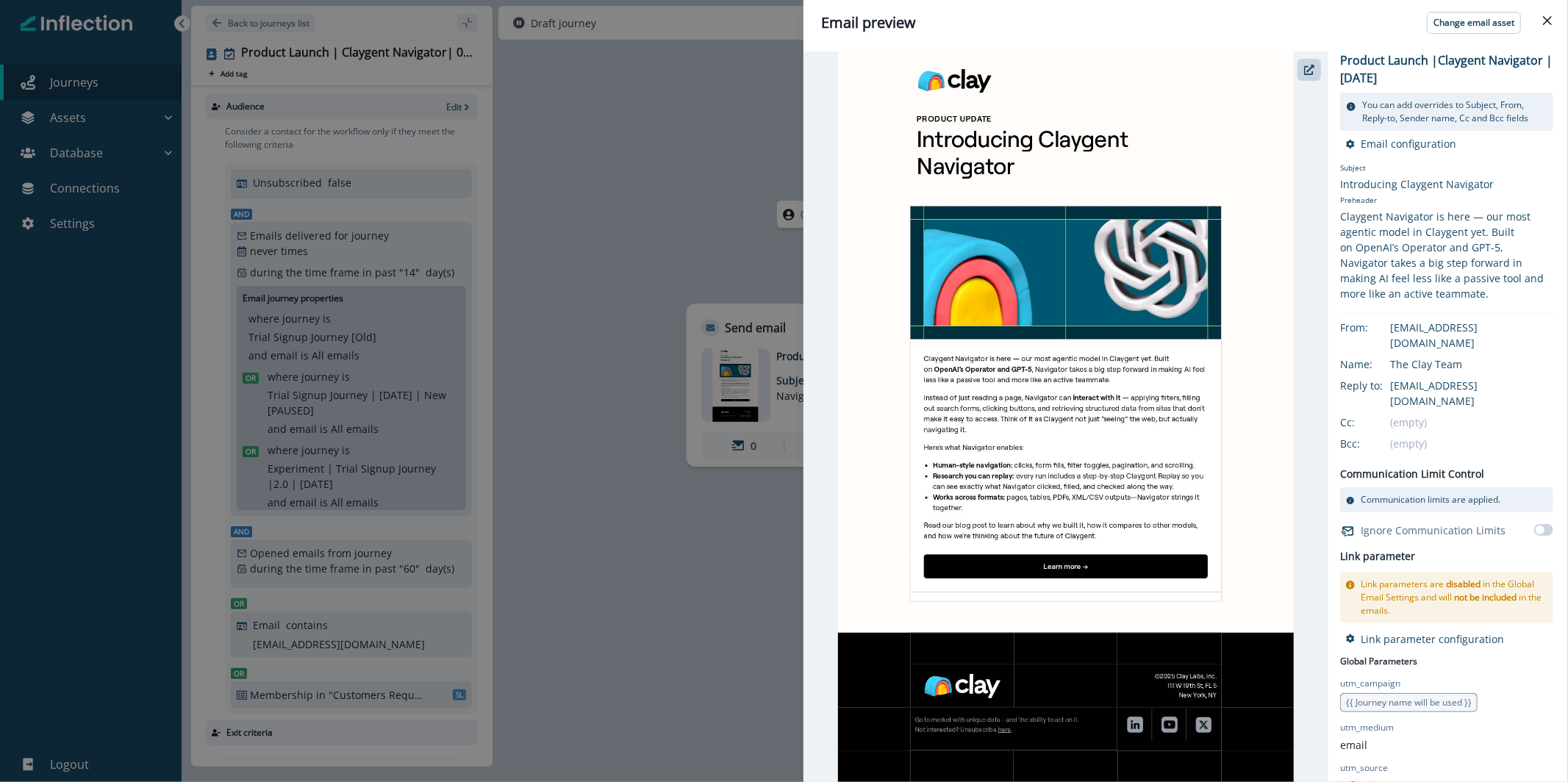
click at [710, 173] on div "Email preview Change email asset Product Launch |Claygent Navigator | August 20…" at bounding box center [784, 391] width 1568 height 782
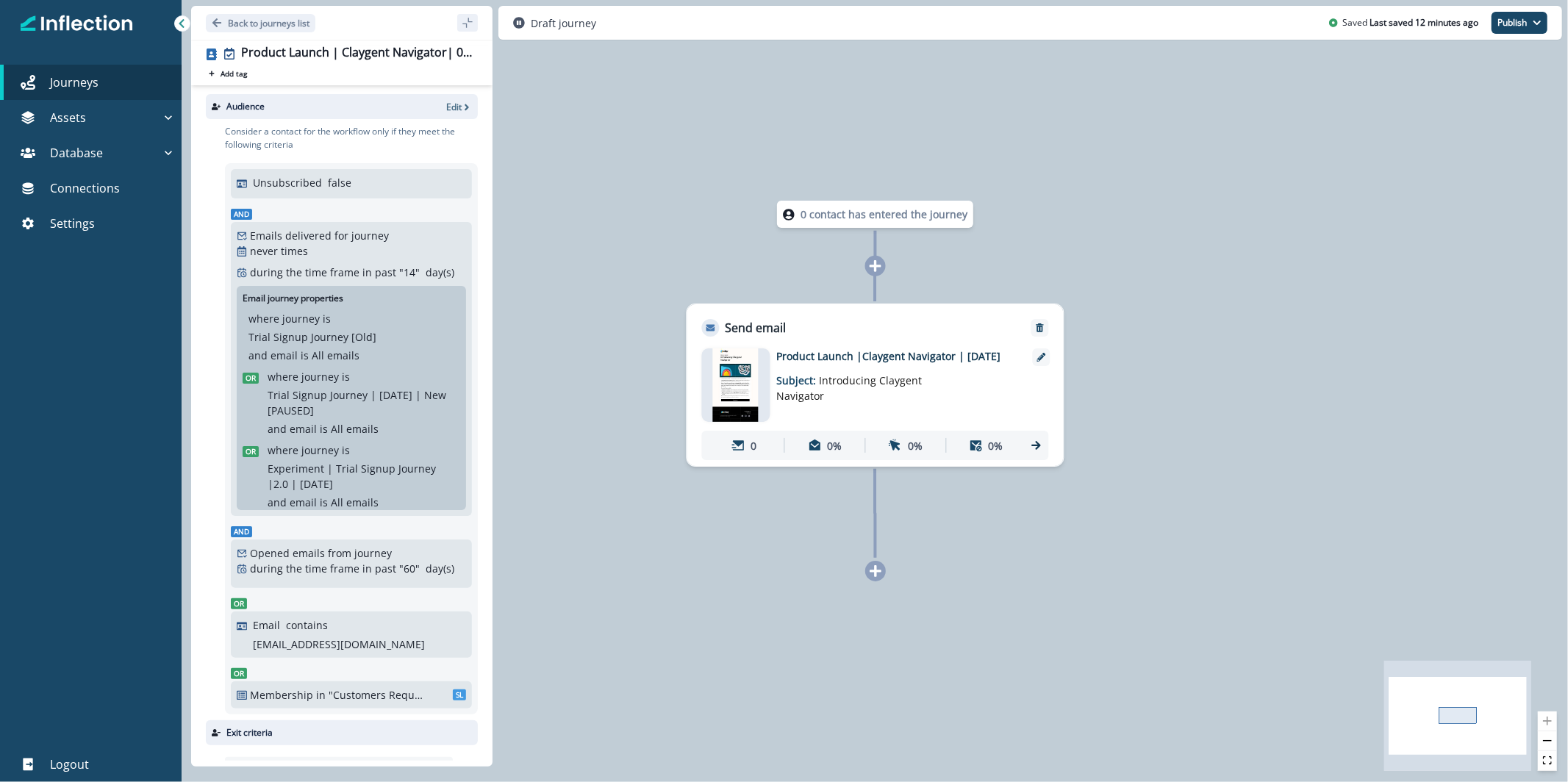
click at [752, 379] on img at bounding box center [735, 386] width 46 height 74
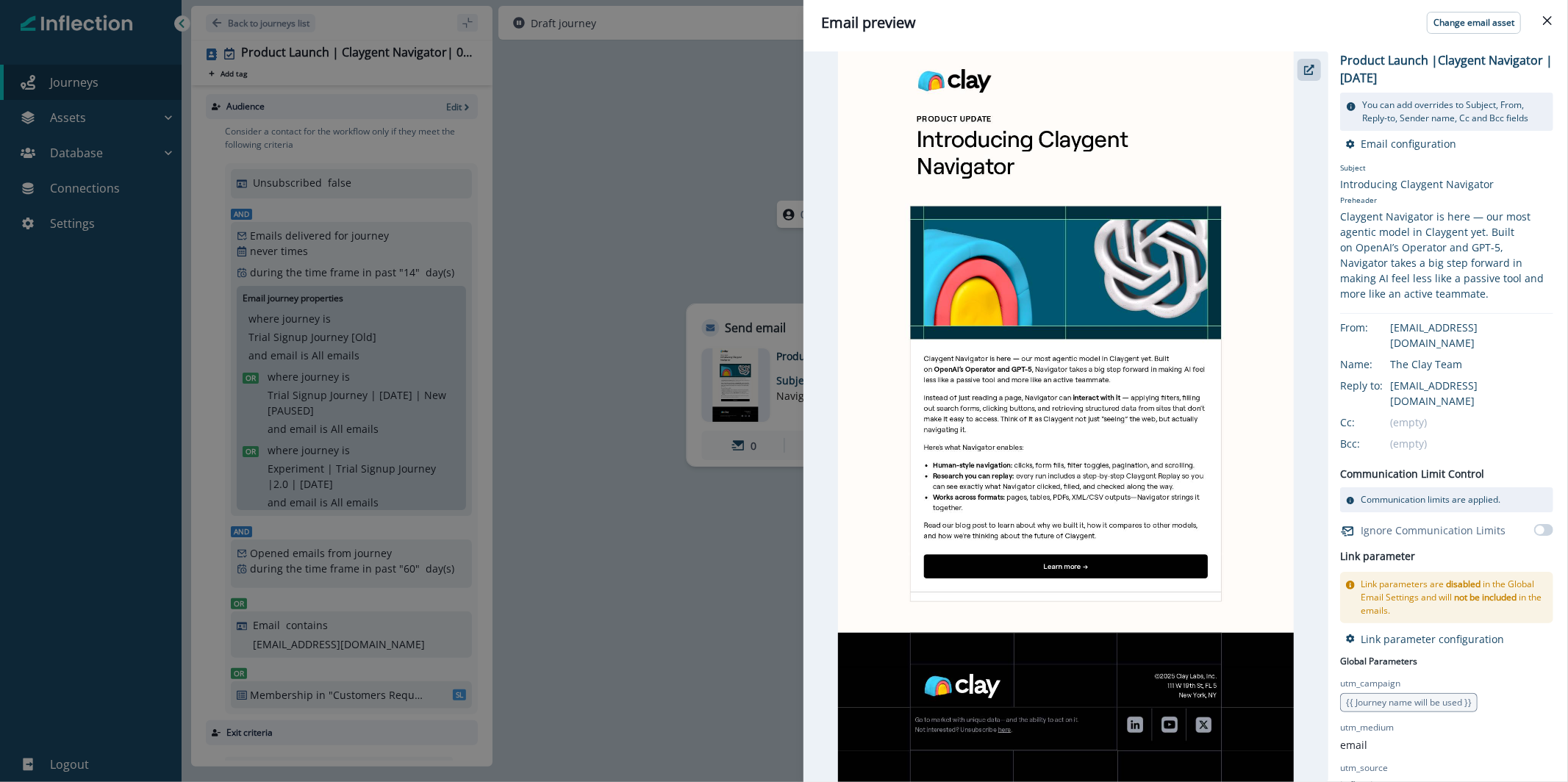
click at [800, 178] on div "Email preview Change email asset Product Launch |Claygent Navigator | August 20…" at bounding box center [784, 391] width 1568 height 782
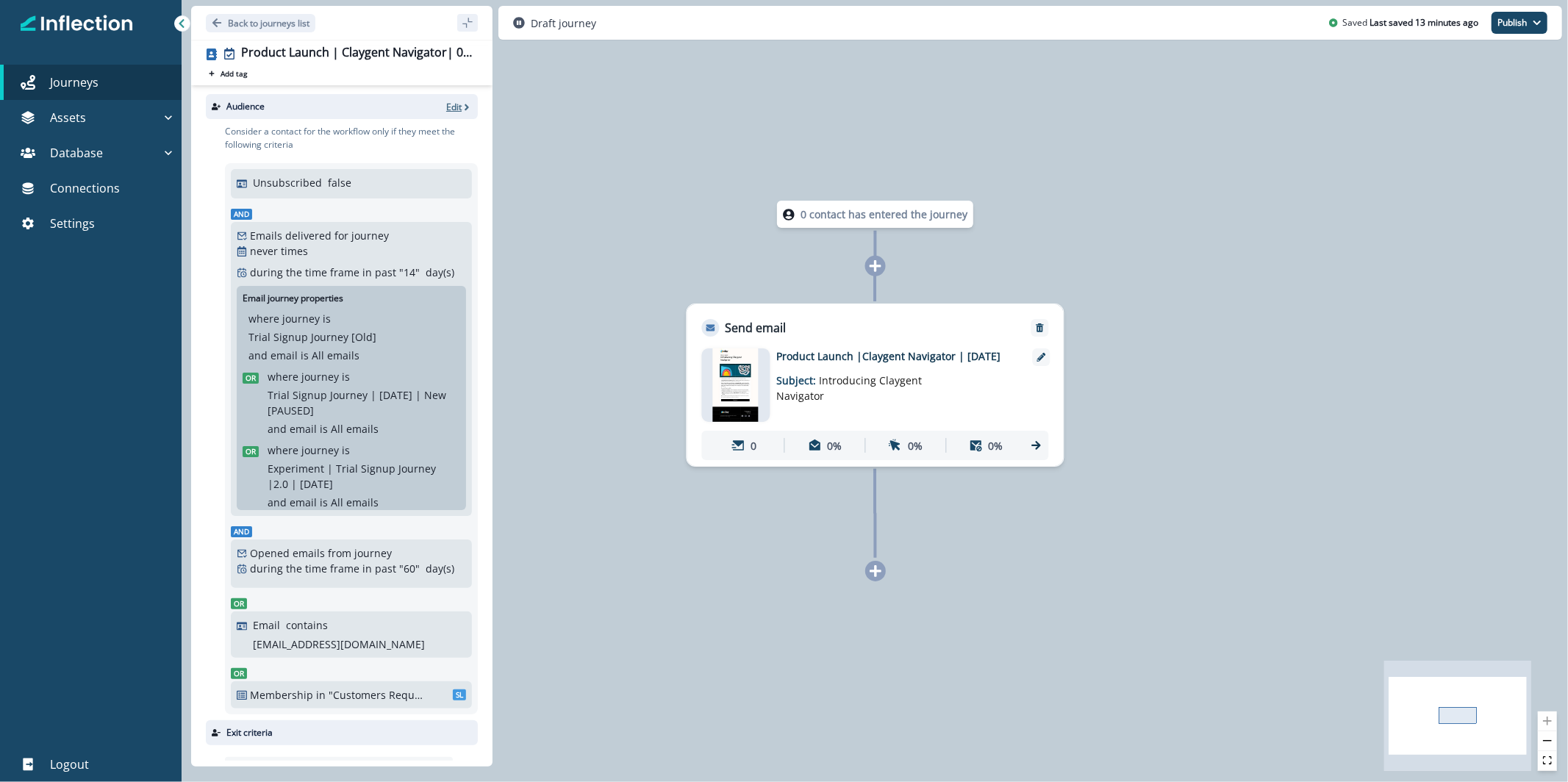
click at [448, 109] on p "Edit" at bounding box center [454, 106] width 15 height 12
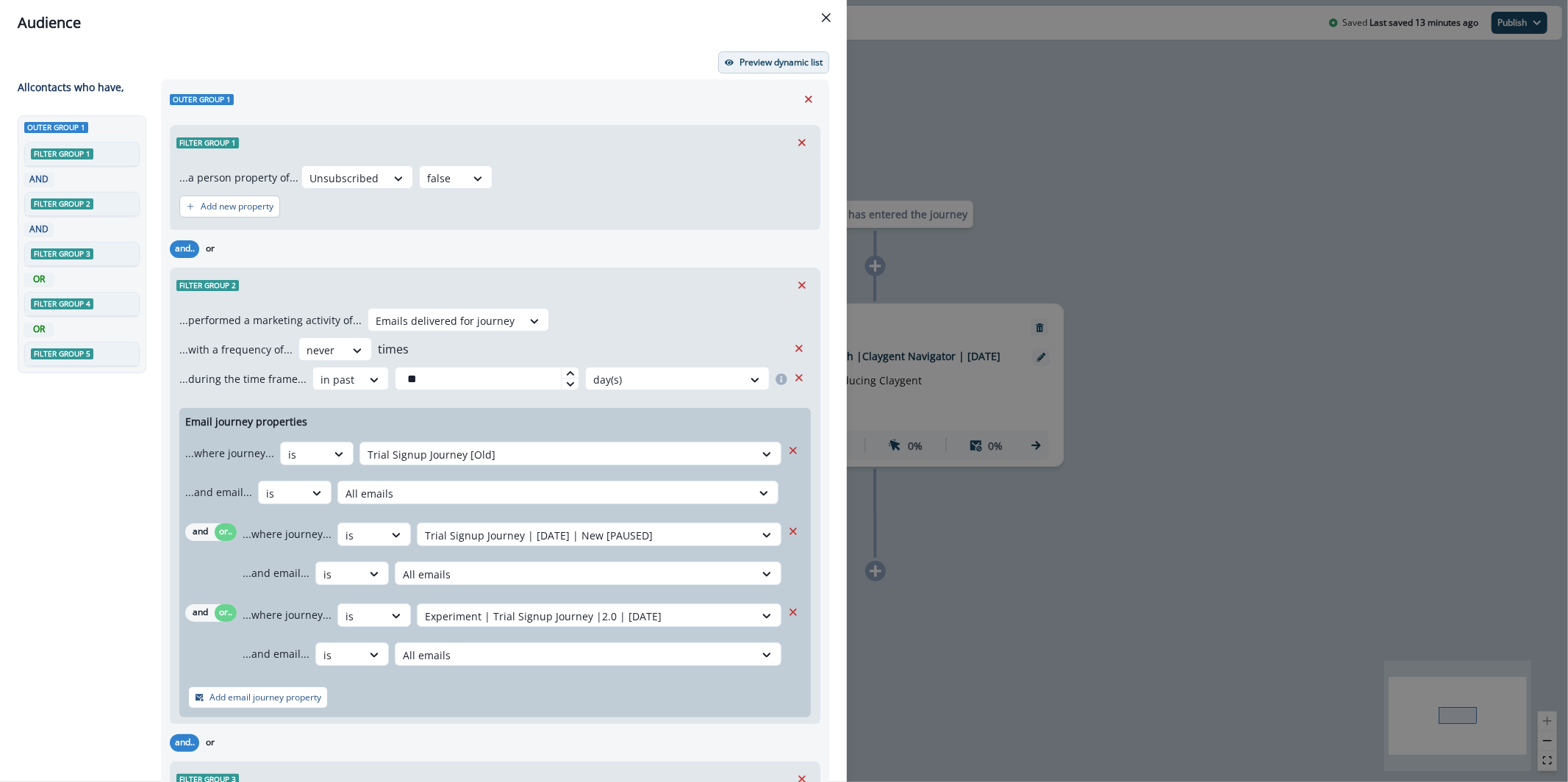
click at [744, 64] on p "Preview dynamic list" at bounding box center [781, 62] width 83 height 10
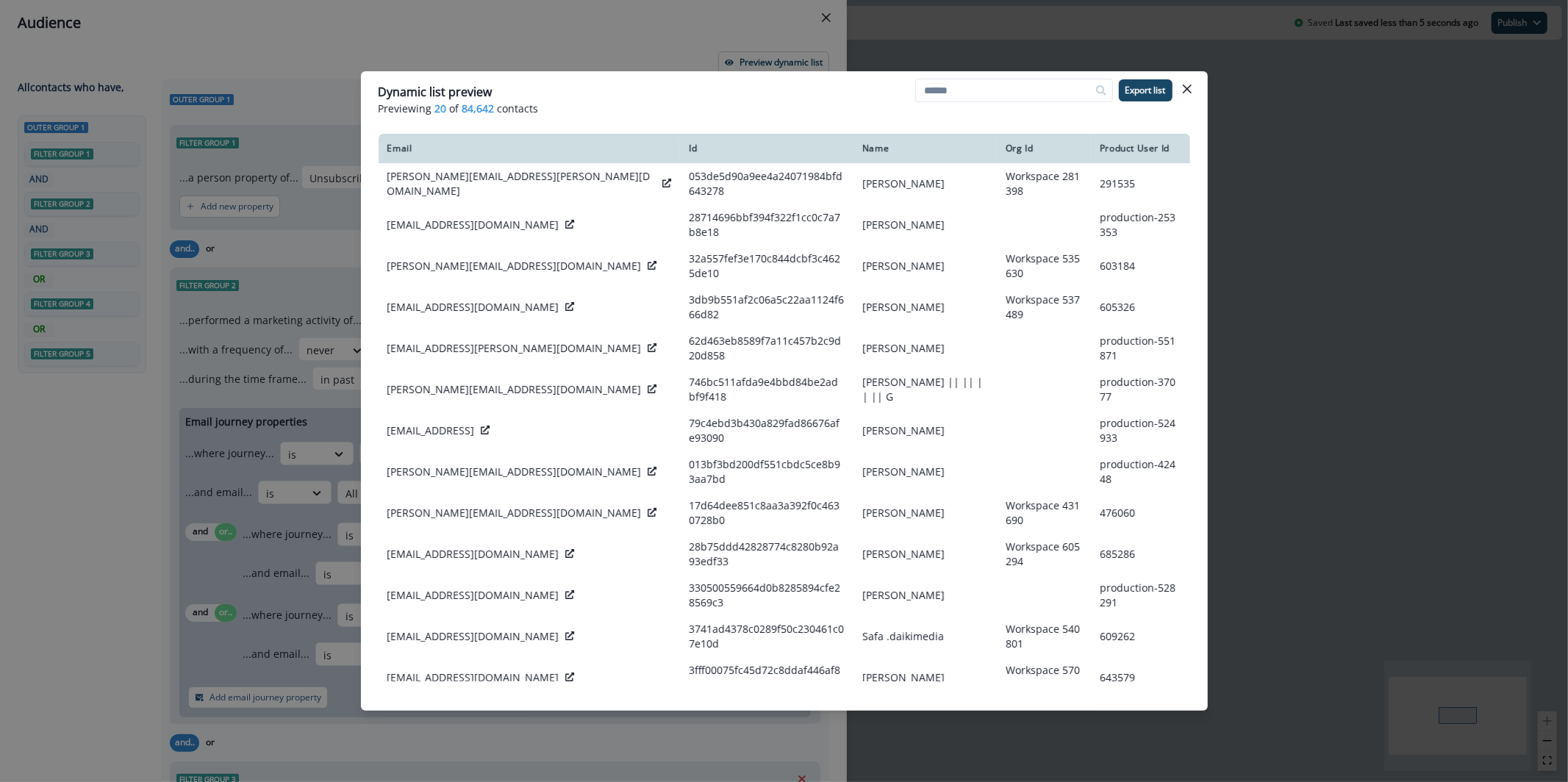
click at [716, 39] on div "Dynamic list preview Previewing 20 of 84,642 contacts Export list Email Id Name…" at bounding box center [784, 391] width 1568 height 782
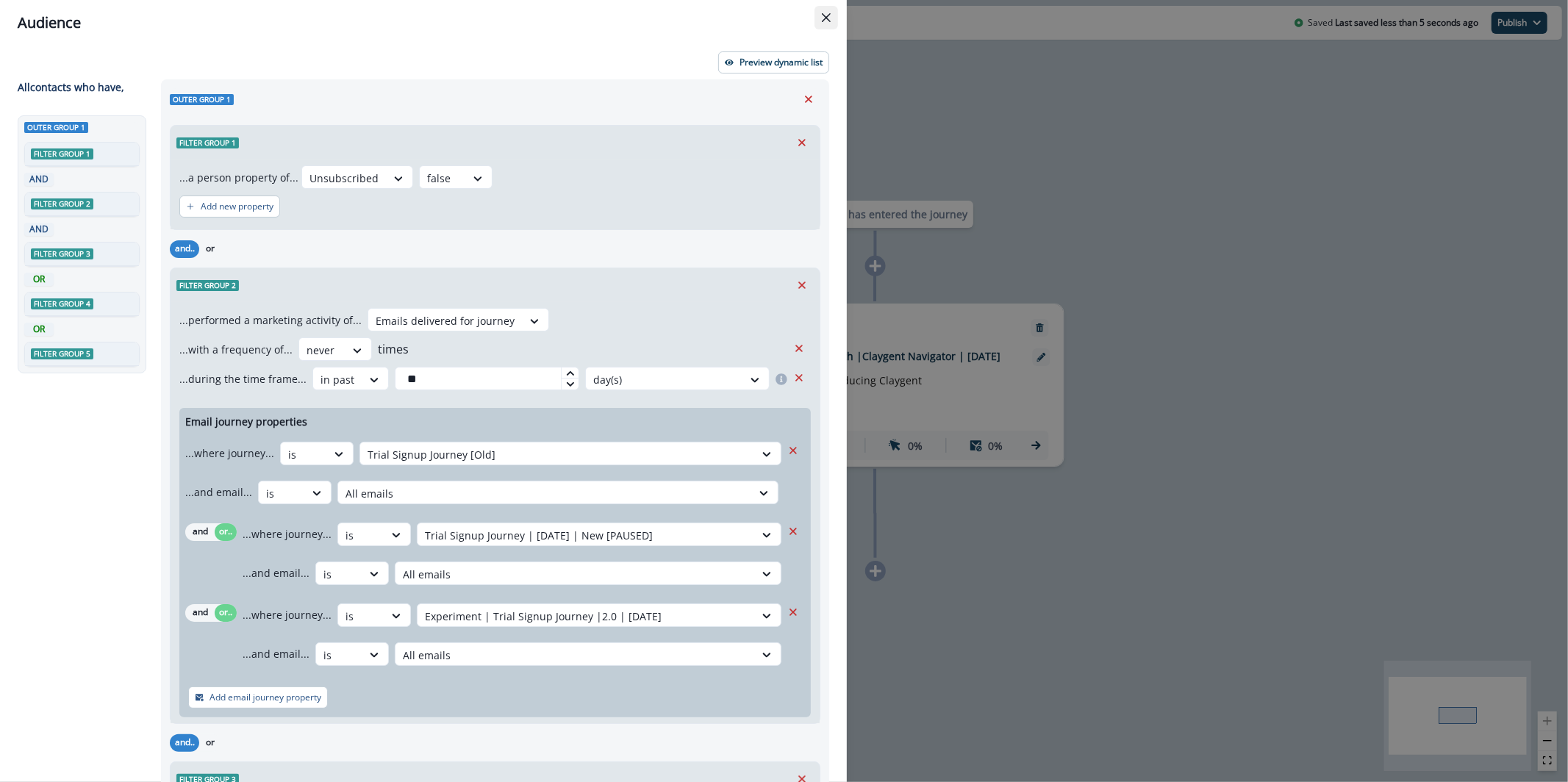
click at [822, 13] on icon "Close" at bounding box center [826, 17] width 9 height 9
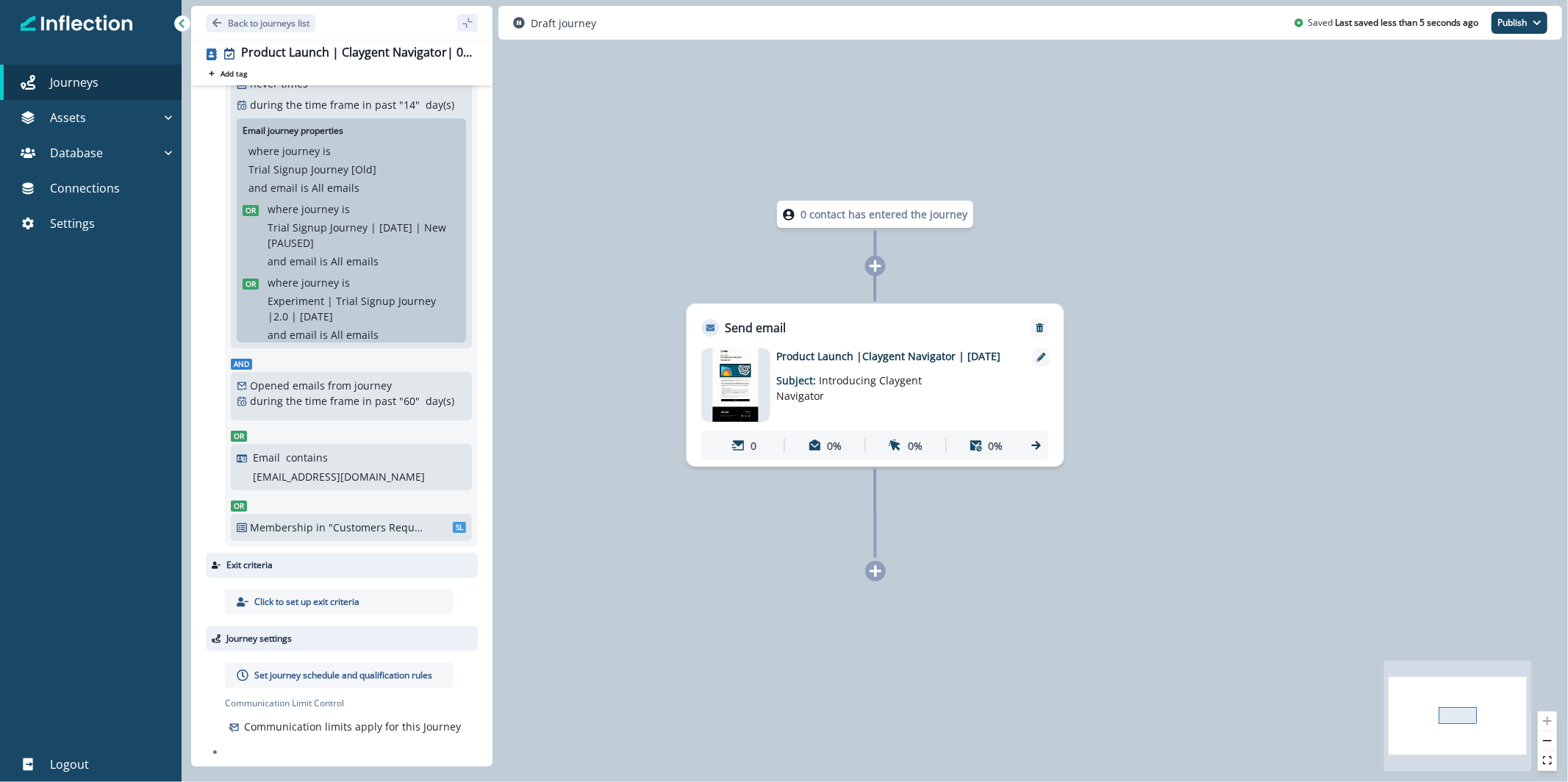
scroll to position [179, 0]
click at [1517, 25] on button "Publish" at bounding box center [1519, 22] width 56 height 22
click at [1485, 64] on button "as active journey" at bounding box center [1465, 60] width 163 height 27
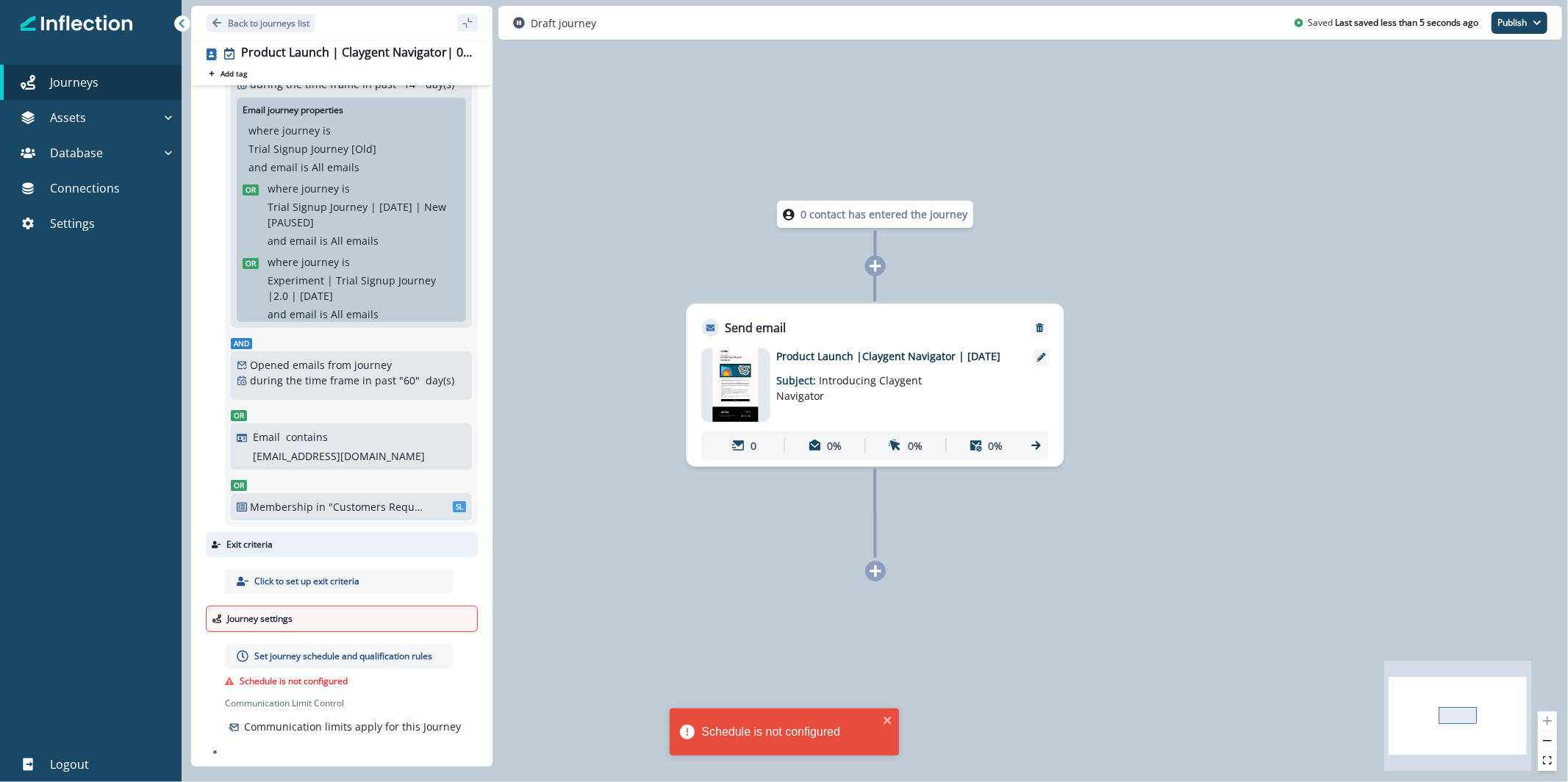
scroll to position [200, 0]
click at [305, 658] on p "Set journey schedule and qualification rules" at bounding box center [343, 656] width 178 height 13
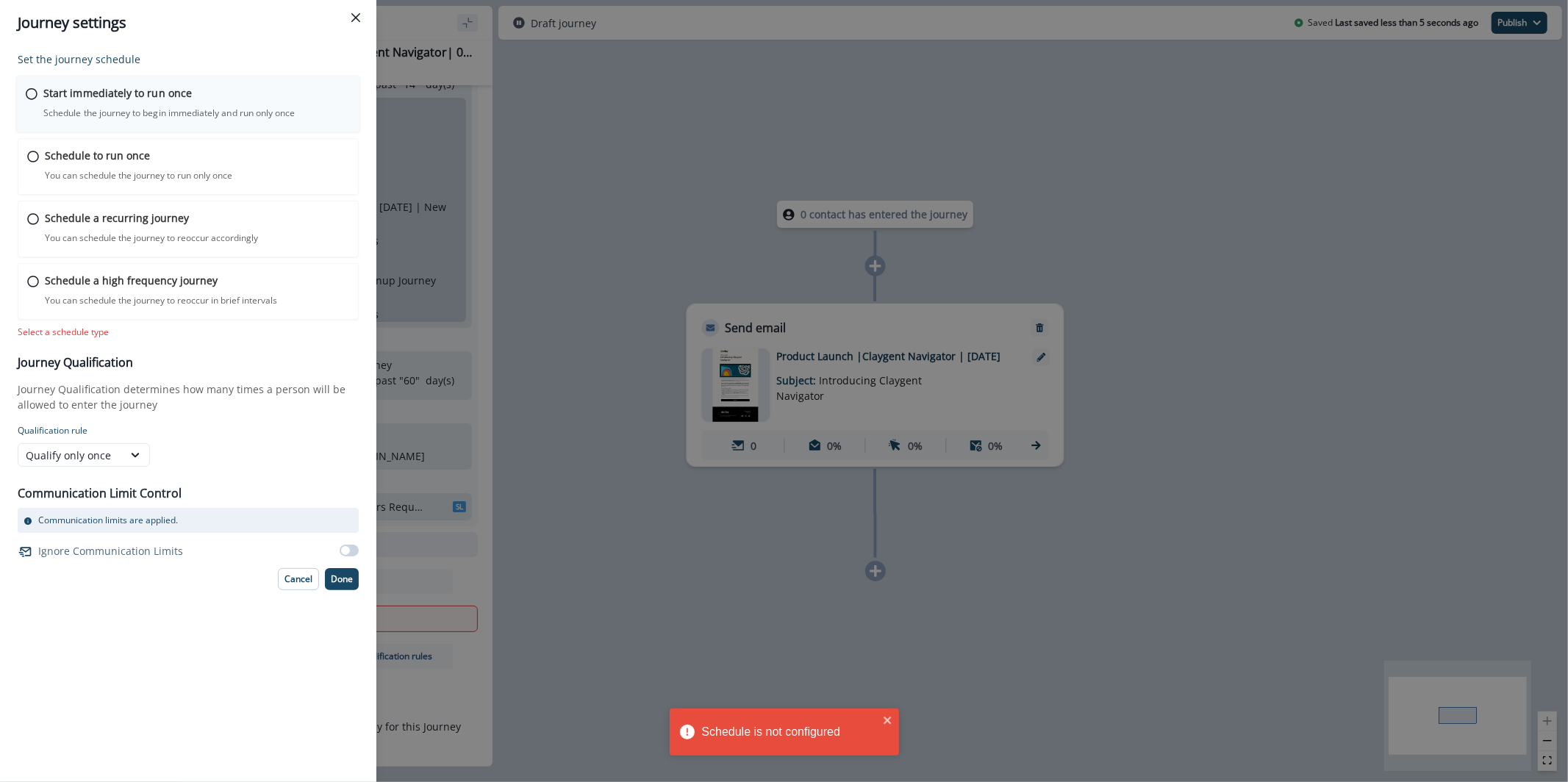
click at [139, 118] on p "Schedule the journey to begin immediately and run only once" at bounding box center [169, 113] width 251 height 13
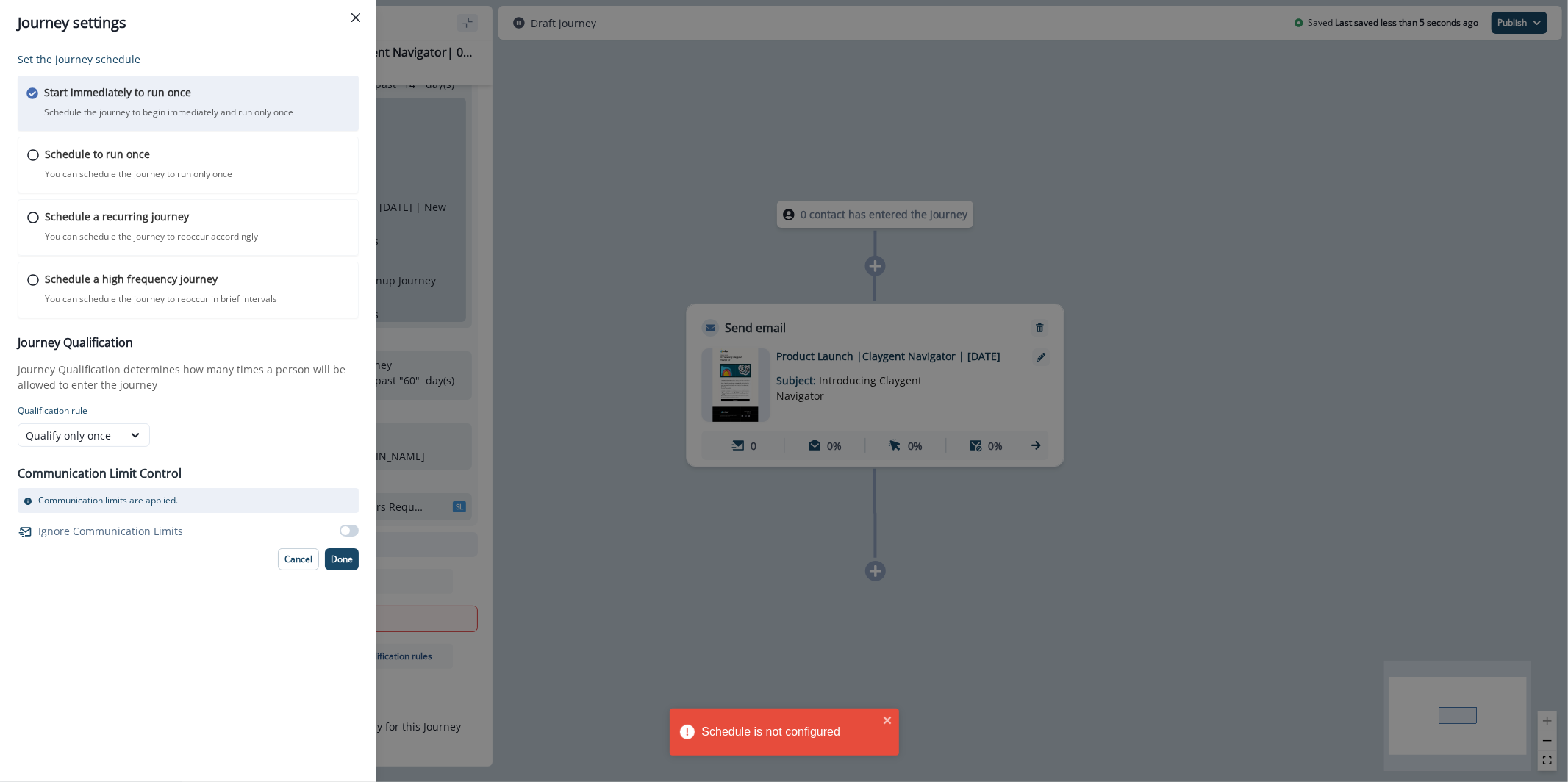
click at [337, 572] on div "Set the journey schedule Start immediately to run once Schedule the journey to …" at bounding box center [188, 413] width 376 height 737
click at [338, 567] on button "Done" at bounding box center [342, 558] width 34 height 22
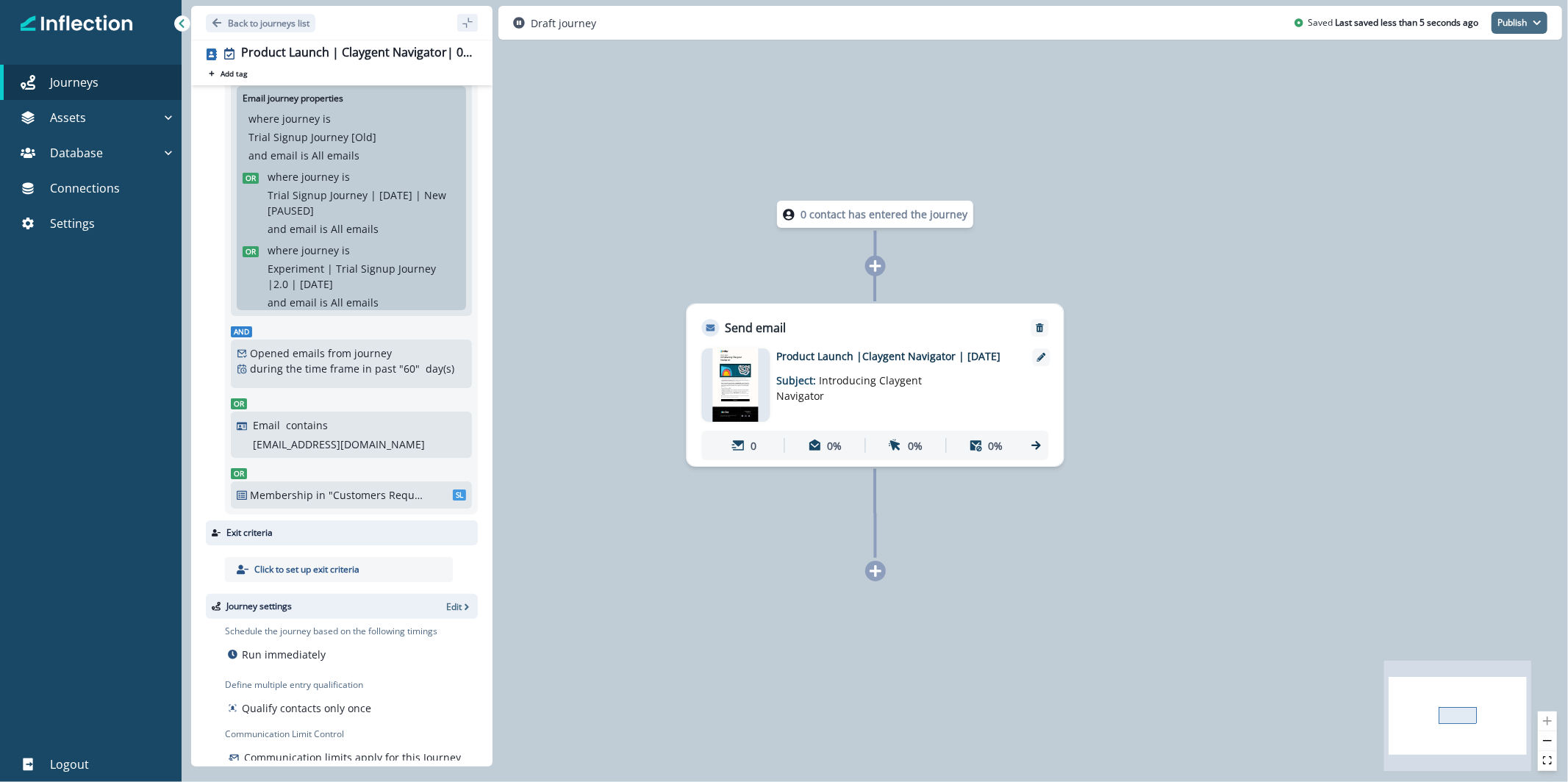
click at [1514, 25] on button "Publish" at bounding box center [1519, 22] width 56 height 22
click at [447, 615] on div "Journey settings Edit" at bounding box center [341, 607] width 272 height 25
click at [462, 609] on icon "button" at bounding box center [466, 607] width 10 height 10
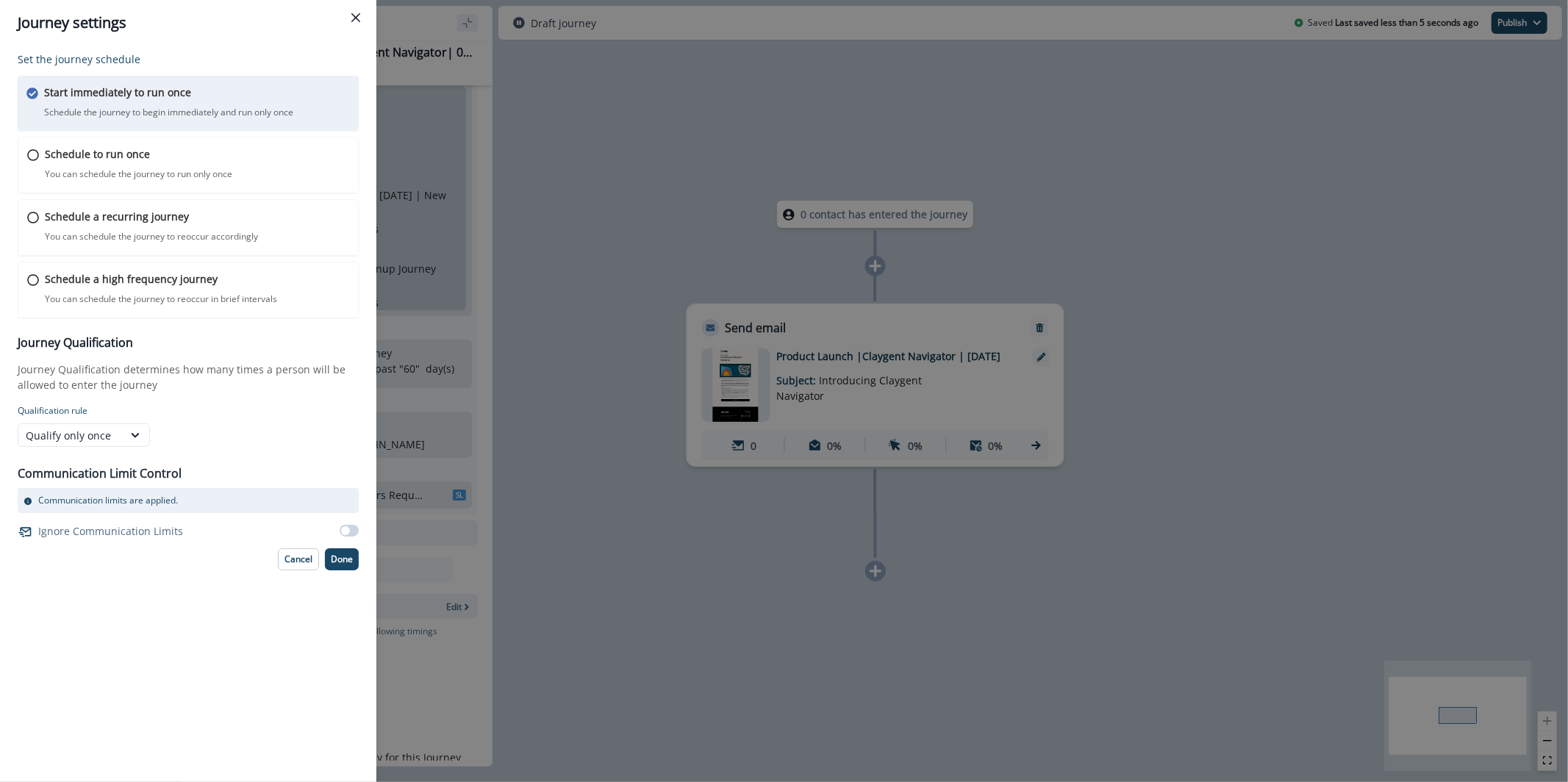
click at [646, 370] on div "Journey settings Set the journey schedule Start immediately to run once Schedul…" at bounding box center [784, 391] width 1568 height 782
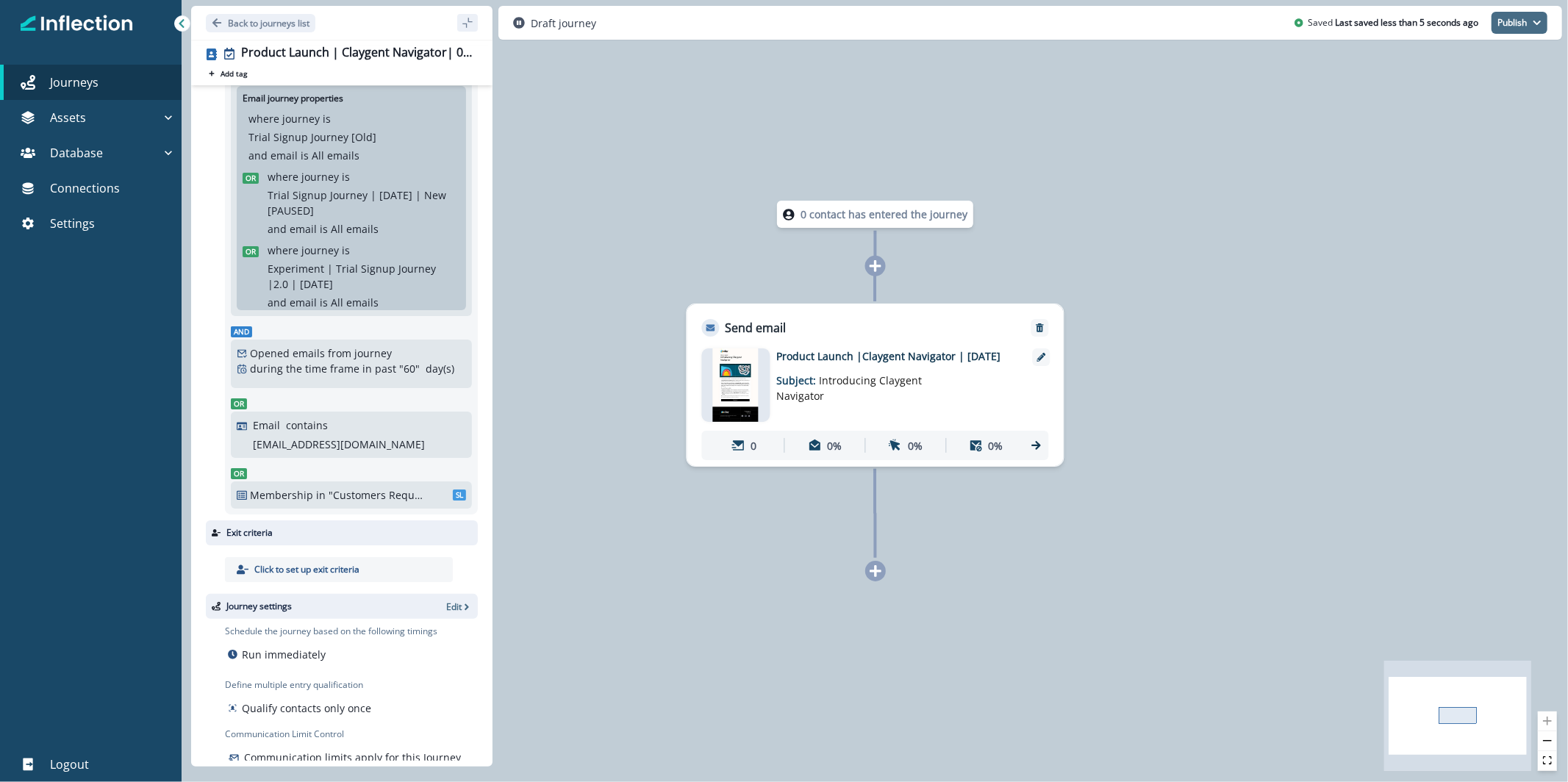
drag, startPoint x: 1482, startPoint y: 31, endPoint x: 1510, endPoint y: 27, distance: 28.3
click at [1482, 31] on div "Saved Last saved less than 5 seconds ago Publish as active journey as inactive …" at bounding box center [1421, 22] width 253 height 22
click at [1513, 25] on button "Publish" at bounding box center [1519, 22] width 56 height 22
click at [1487, 53] on button "as active journey" at bounding box center [1465, 60] width 163 height 27
click at [732, 394] on img at bounding box center [736, 386] width 46 height 74
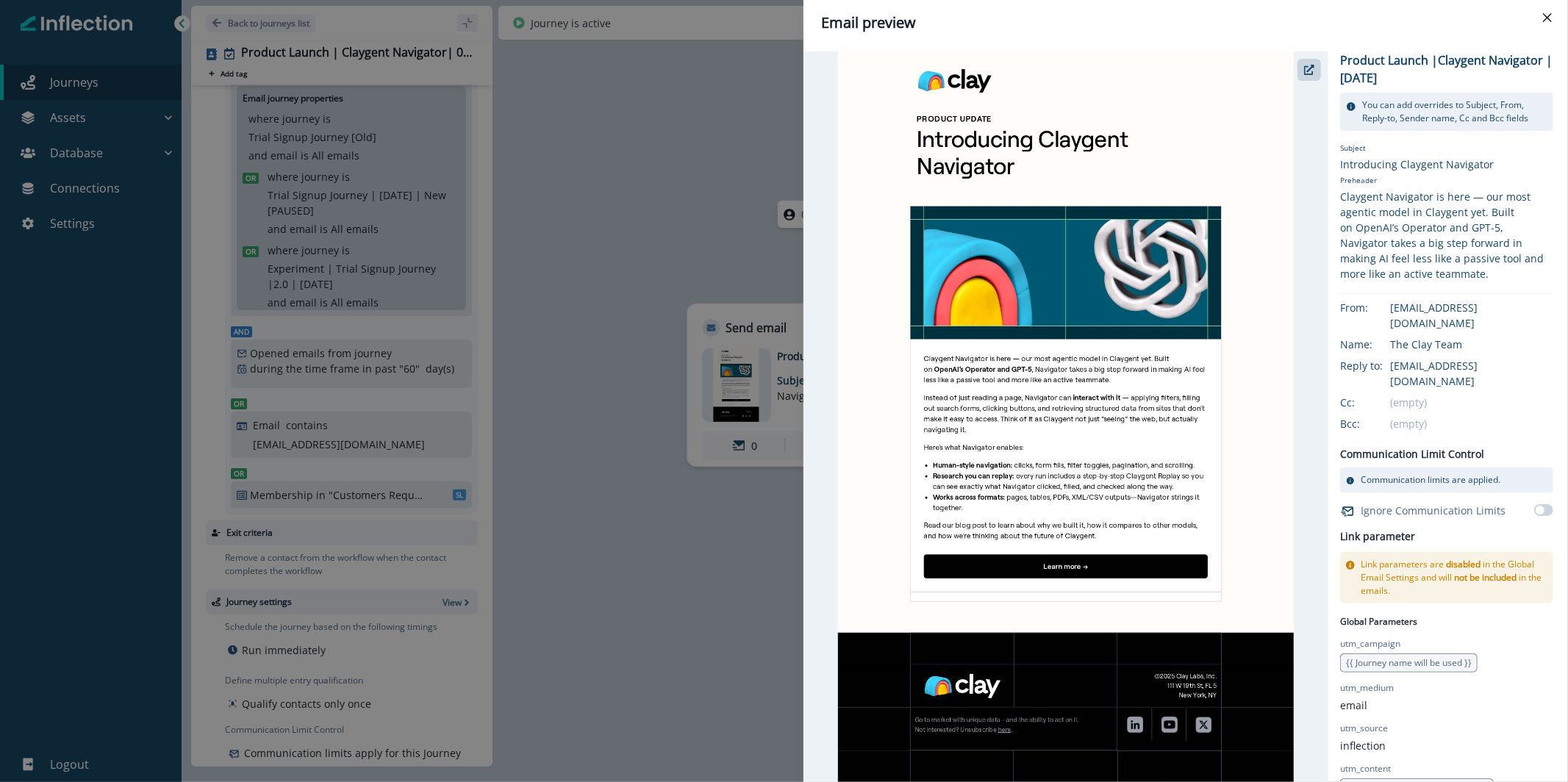
click at [816, 117] on div at bounding box center [1067, 416] width 525 height 731
click at [765, 99] on div "Email preview Product Launch |Claygent Navigator | August 2025 You can add over…" at bounding box center [784, 391] width 1568 height 782
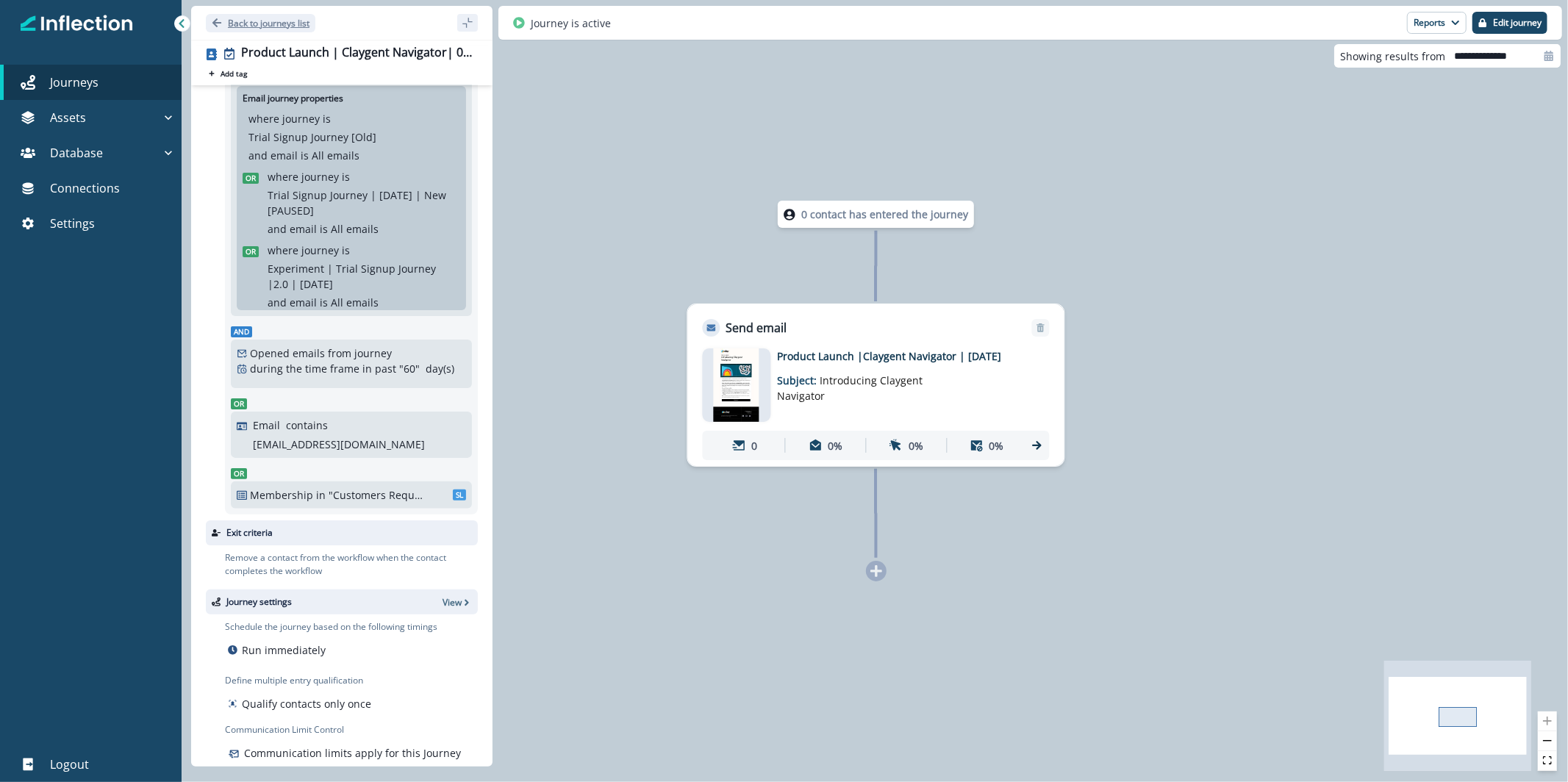
click at [230, 27] on p "Back to journeys list" at bounding box center [268, 23] width 82 height 12
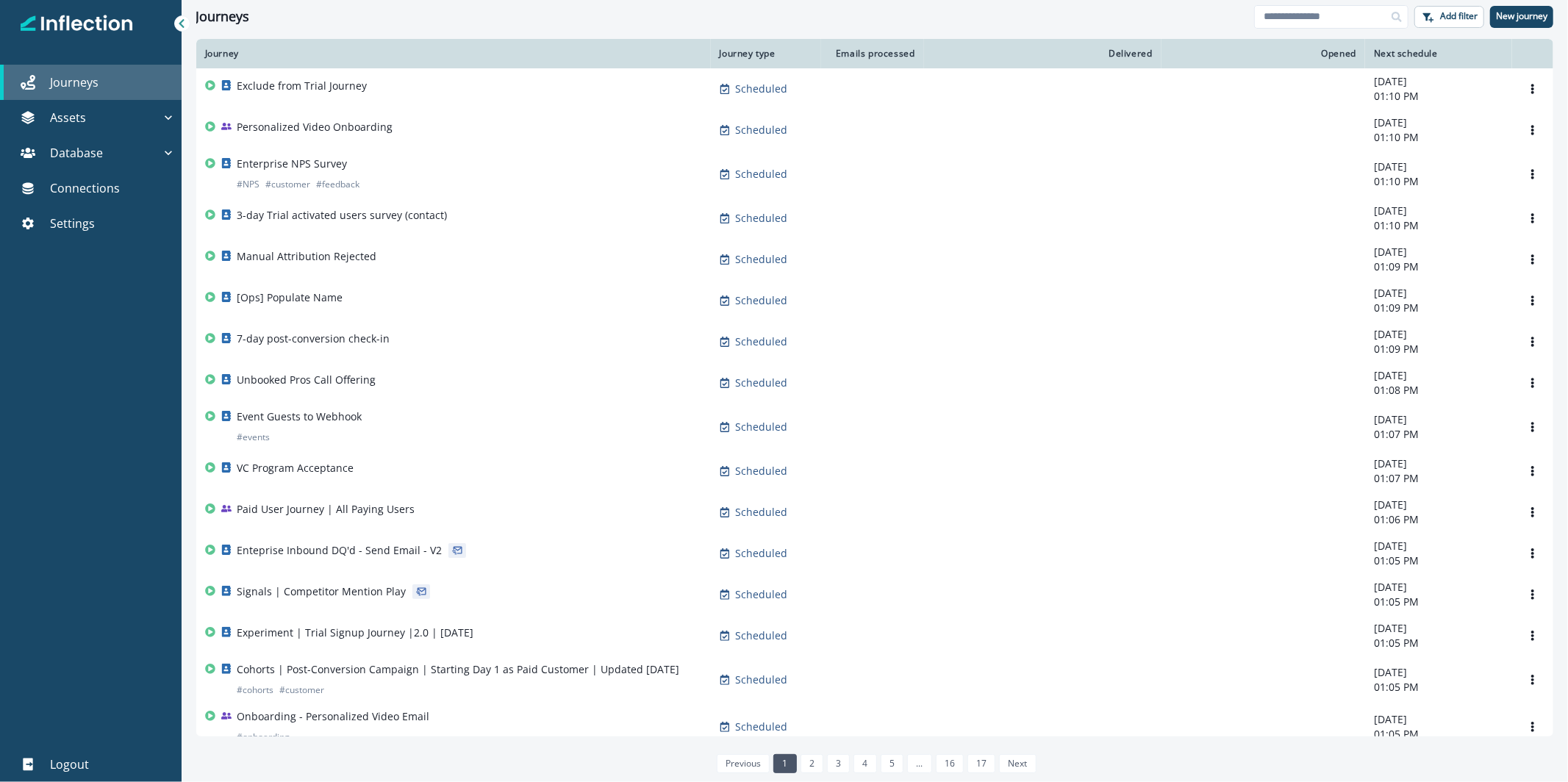
click at [137, 88] on div "Journeys" at bounding box center [90, 82] width 170 height 18
click at [78, 121] on p "Assets" at bounding box center [68, 118] width 36 height 18
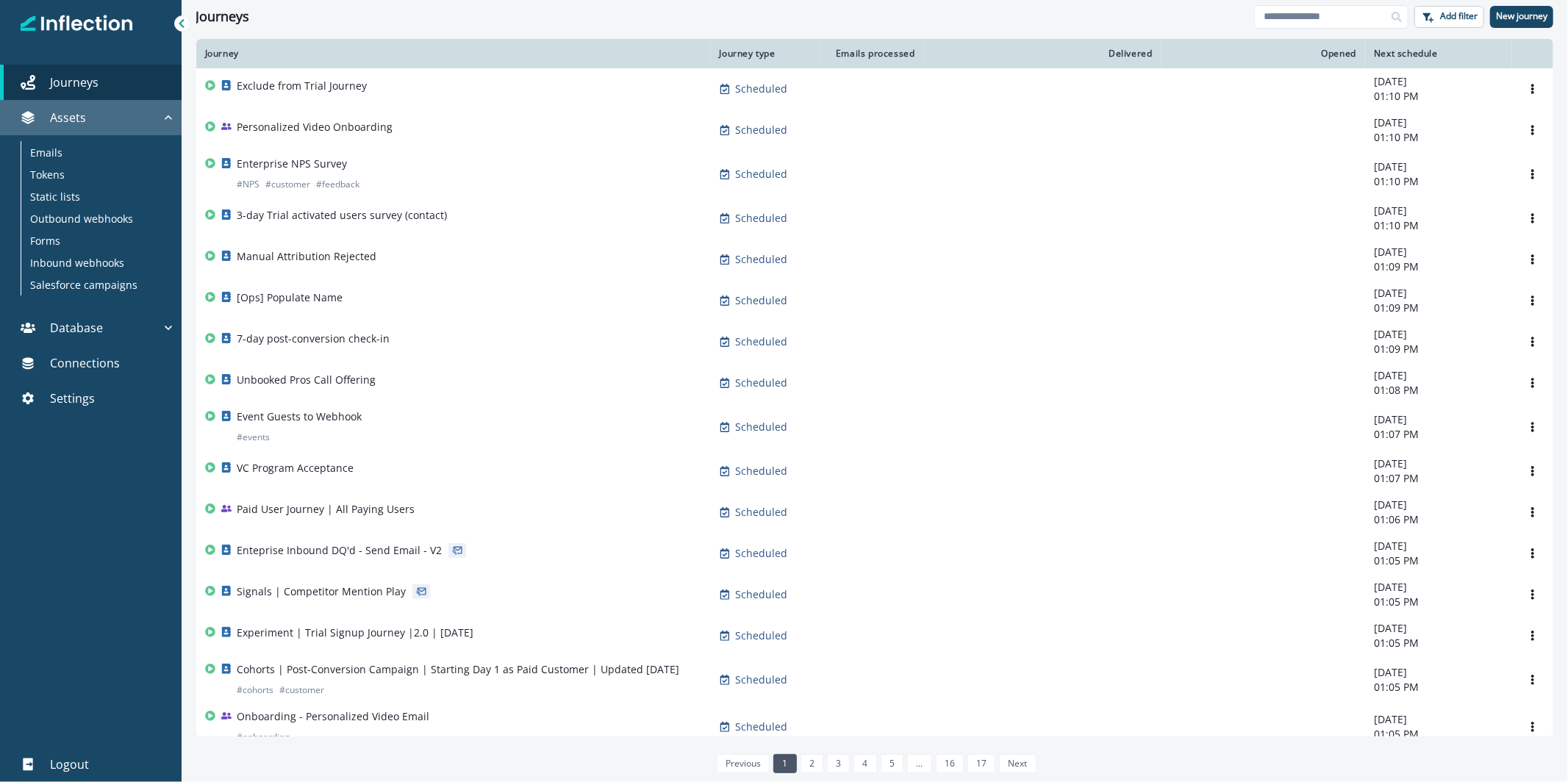
click at [83, 112] on p "Assets" at bounding box center [68, 118] width 36 height 18
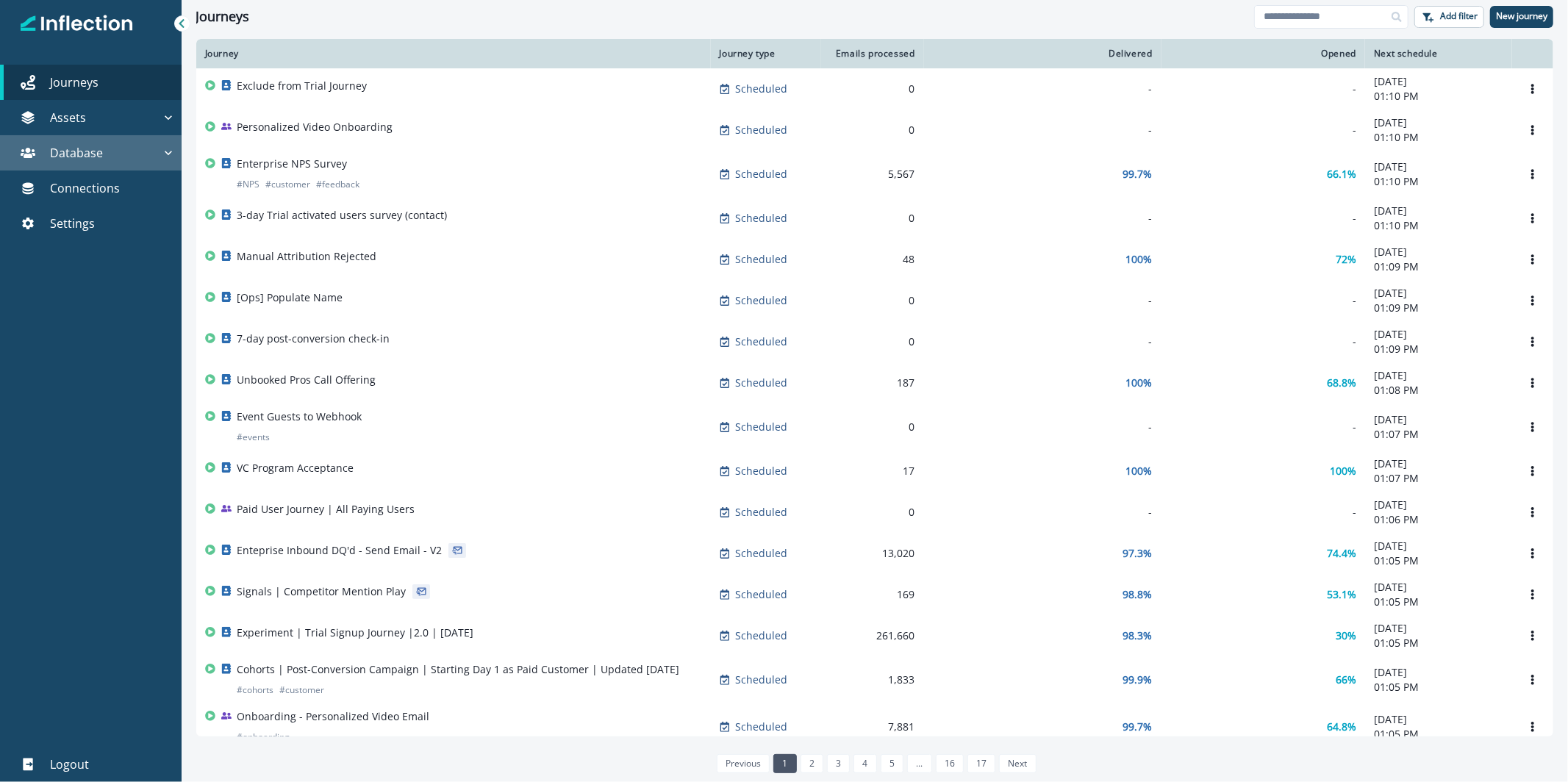
click at [110, 152] on div "Database" at bounding box center [83, 153] width 155 height 18
click at [117, 156] on div "Database" at bounding box center [83, 153] width 155 height 18
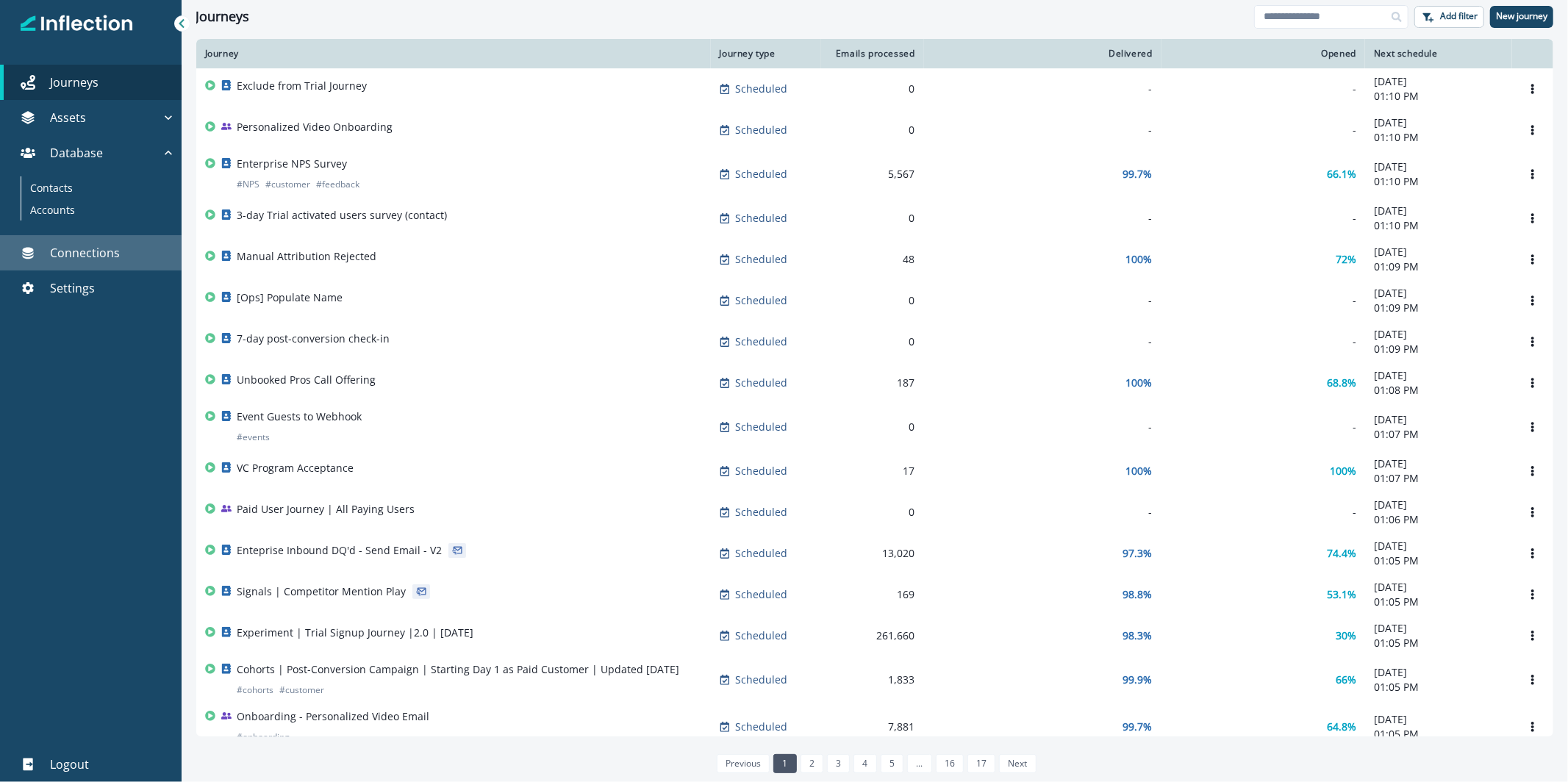
click at [99, 264] on link "Connections" at bounding box center [91, 252] width 182 height 35
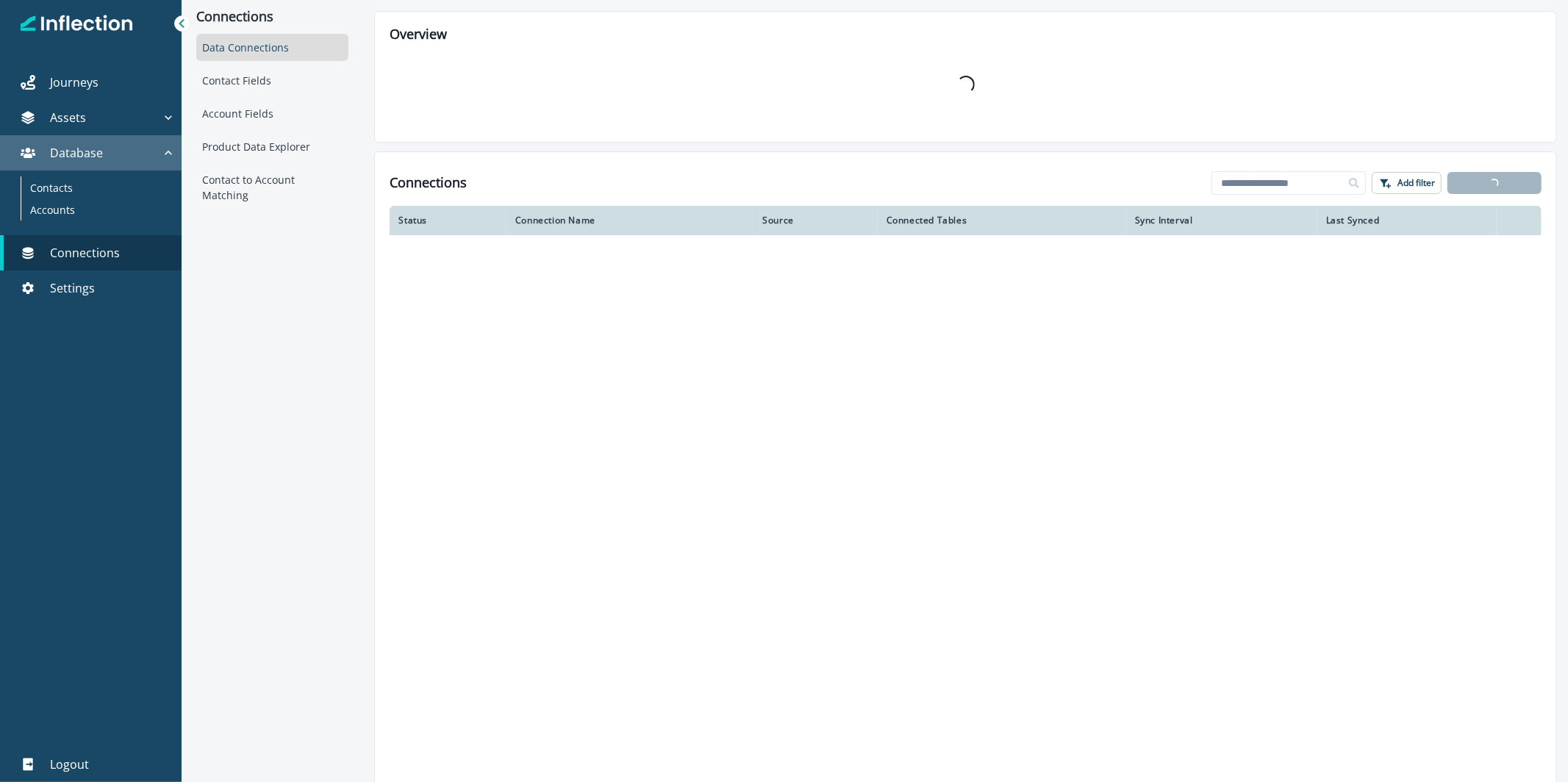
click at [105, 168] on button "Database" at bounding box center [91, 153] width 182 height 35
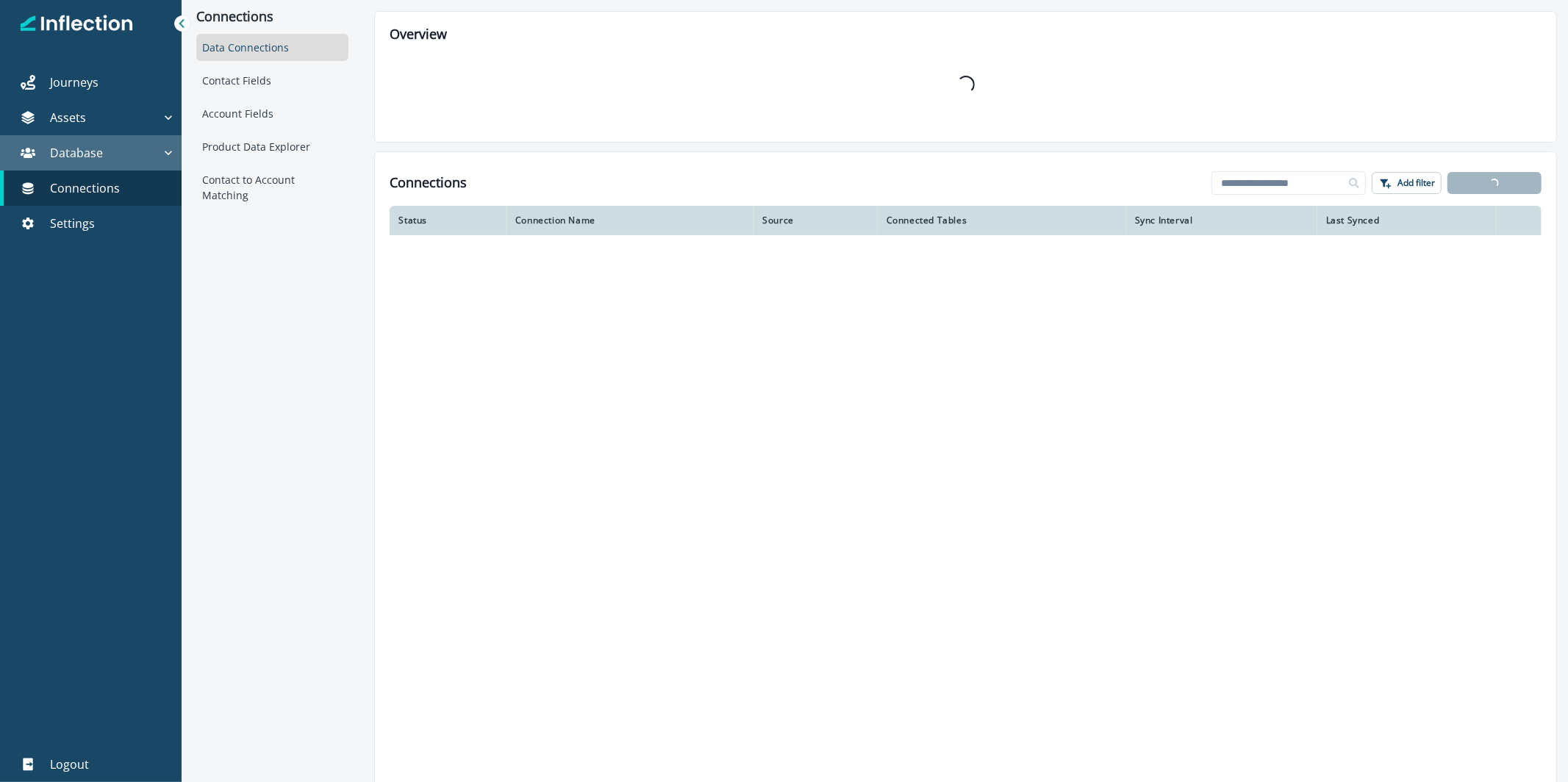
click at [106, 155] on div "Database" at bounding box center [83, 153] width 155 height 18
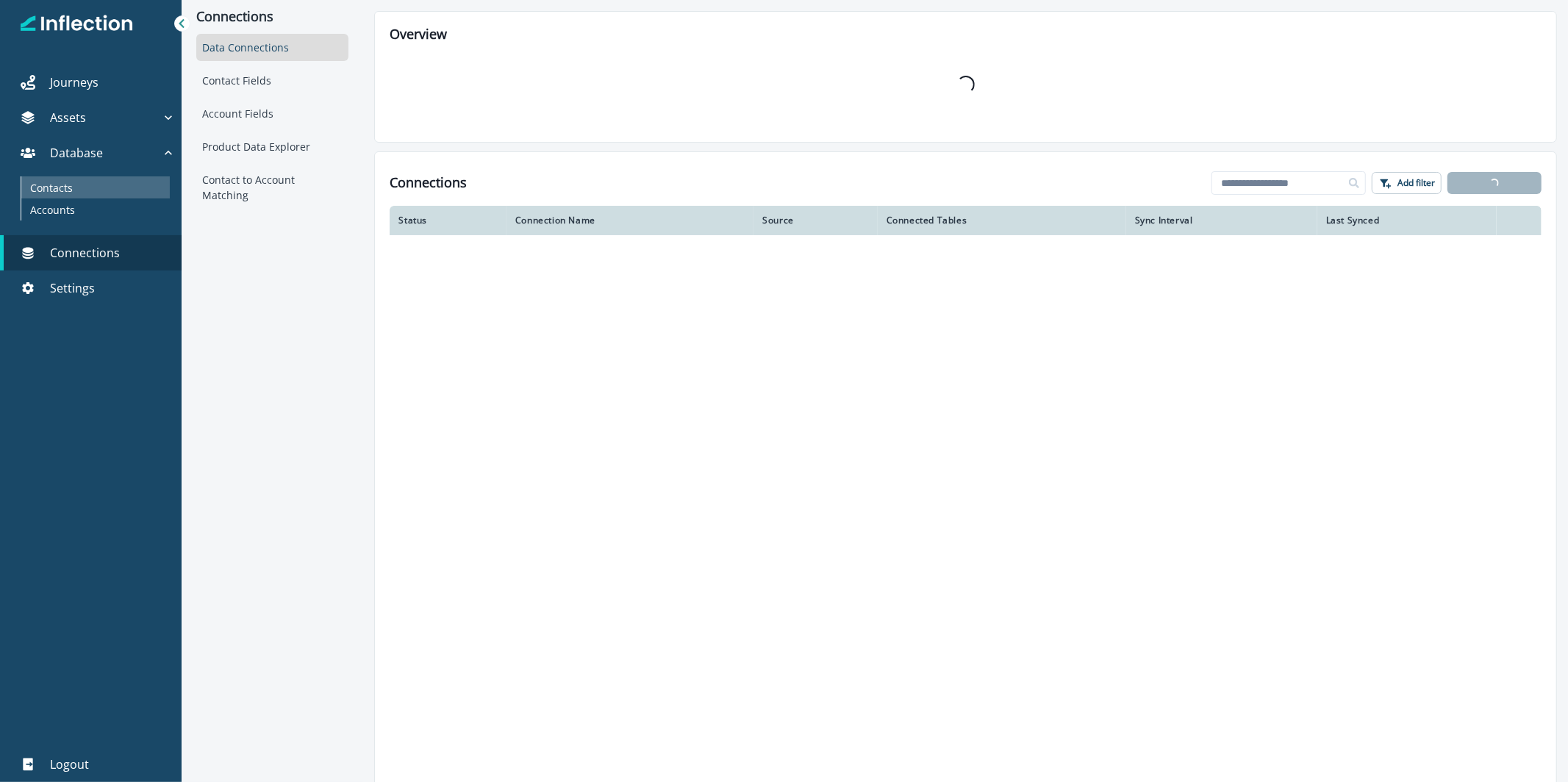
click at [100, 189] on div "Contacts" at bounding box center [95, 187] width 149 height 22
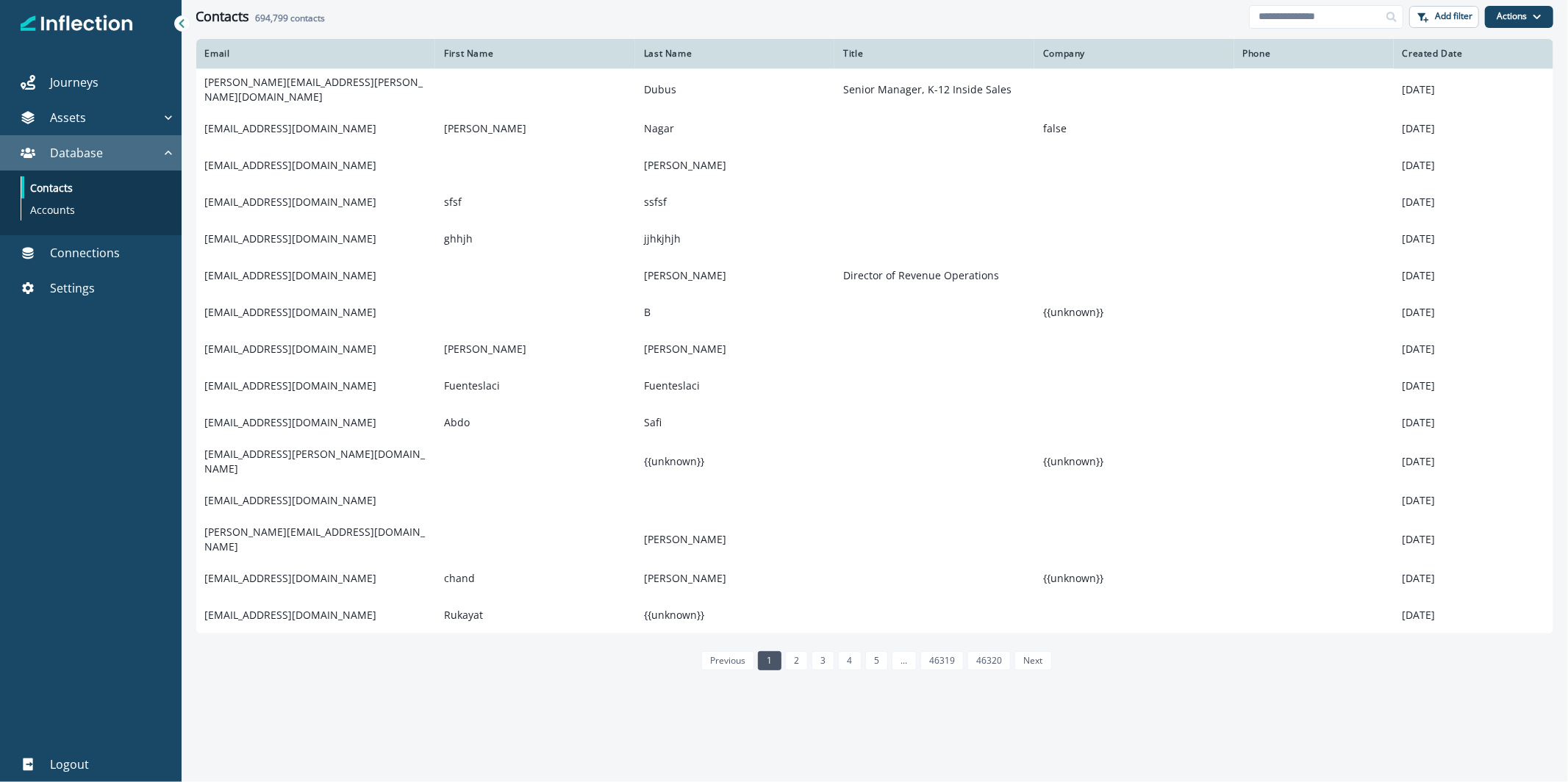
click at [90, 153] on p "Database" at bounding box center [77, 153] width 53 height 18
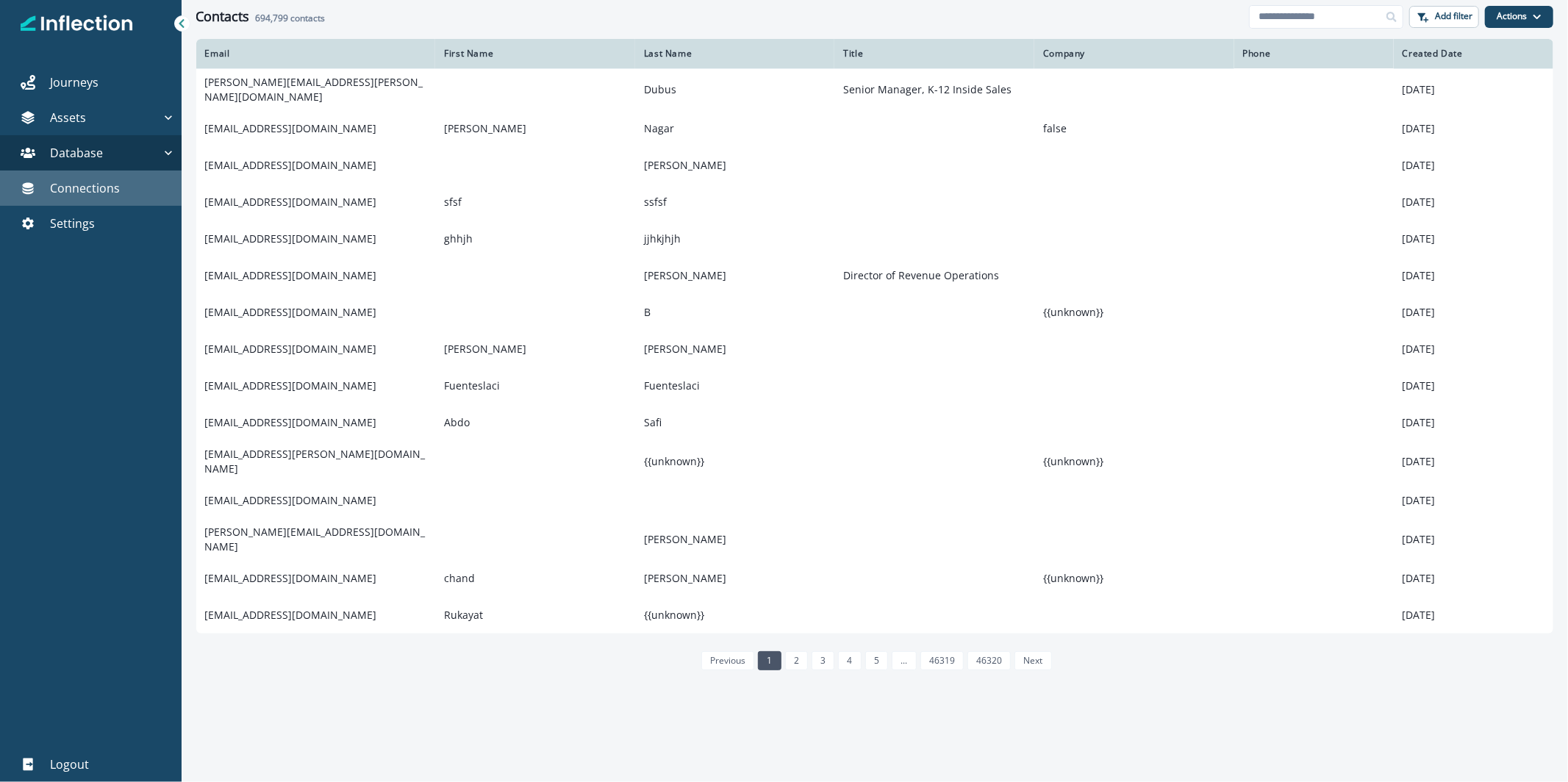
click at [91, 194] on p "Connections" at bounding box center [85, 188] width 70 height 18
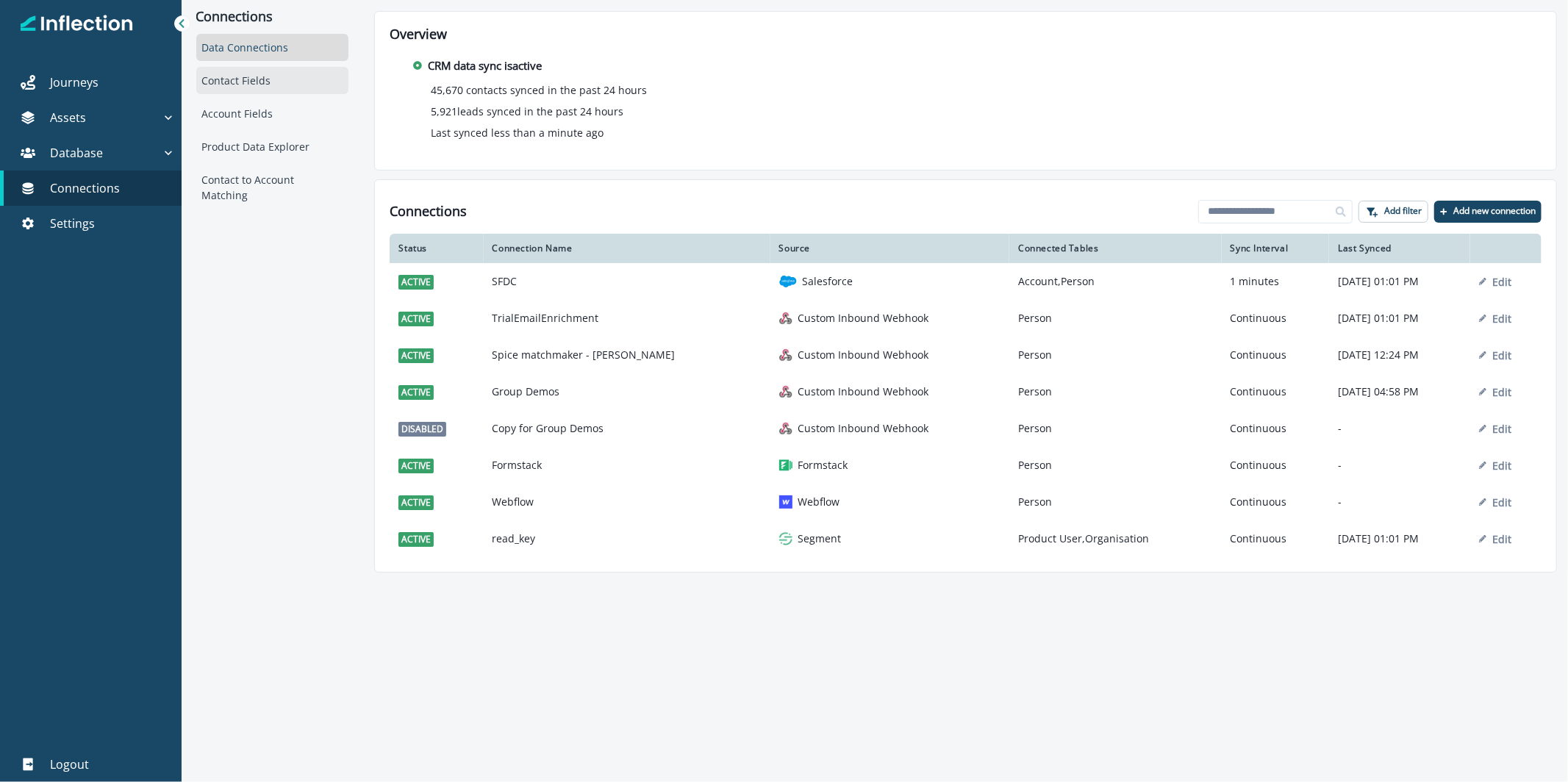
click at [306, 87] on div "Contact Fields" at bounding box center [272, 81] width 153 height 27
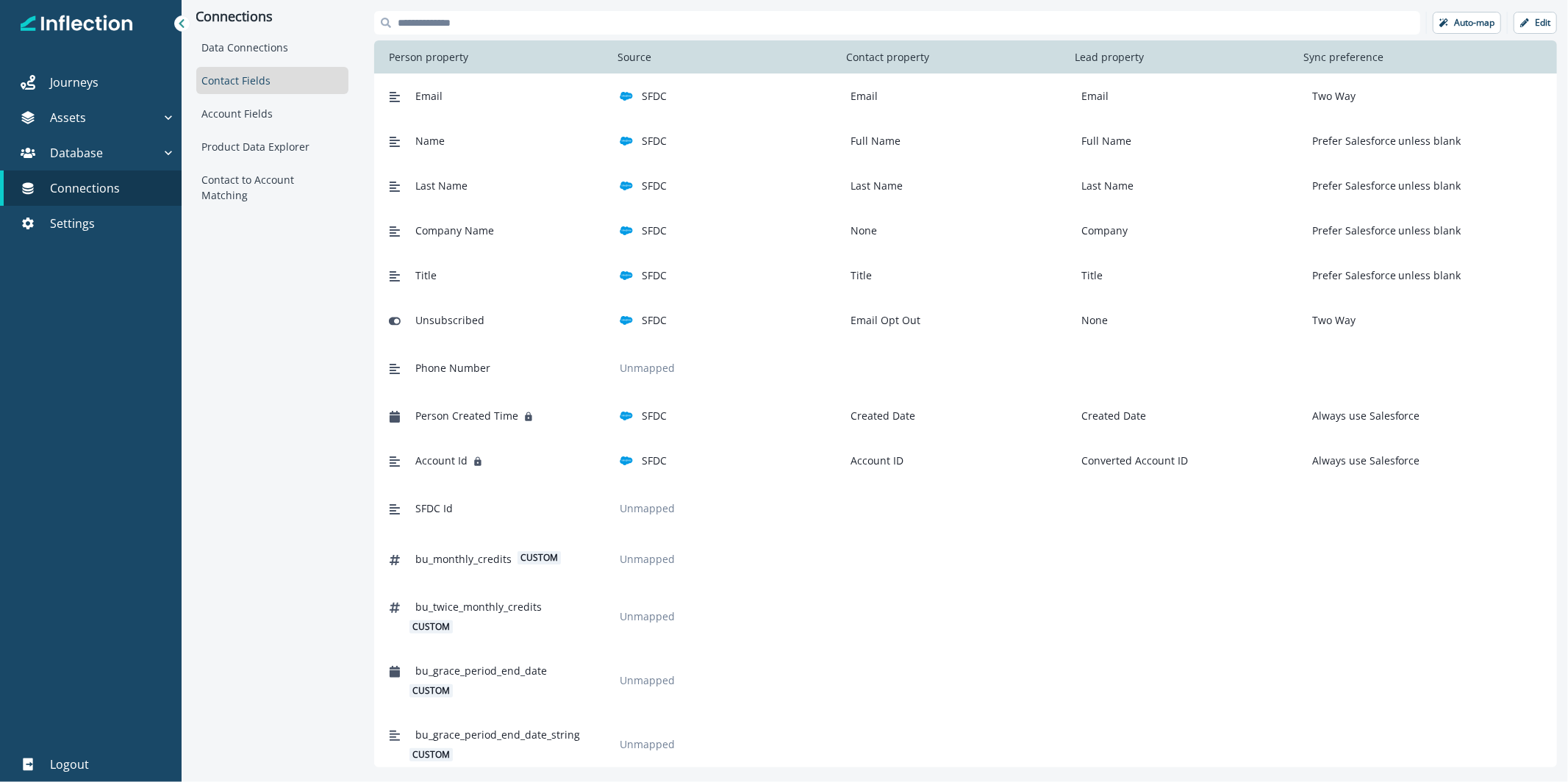
click at [451, 33] on input at bounding box center [897, 23] width 1046 height 24
drag, startPoint x: 280, startPoint y: 107, endPoint x: 316, endPoint y: 87, distance: 41.2
click at [280, 108] on div "Account Fields" at bounding box center [272, 113] width 153 height 27
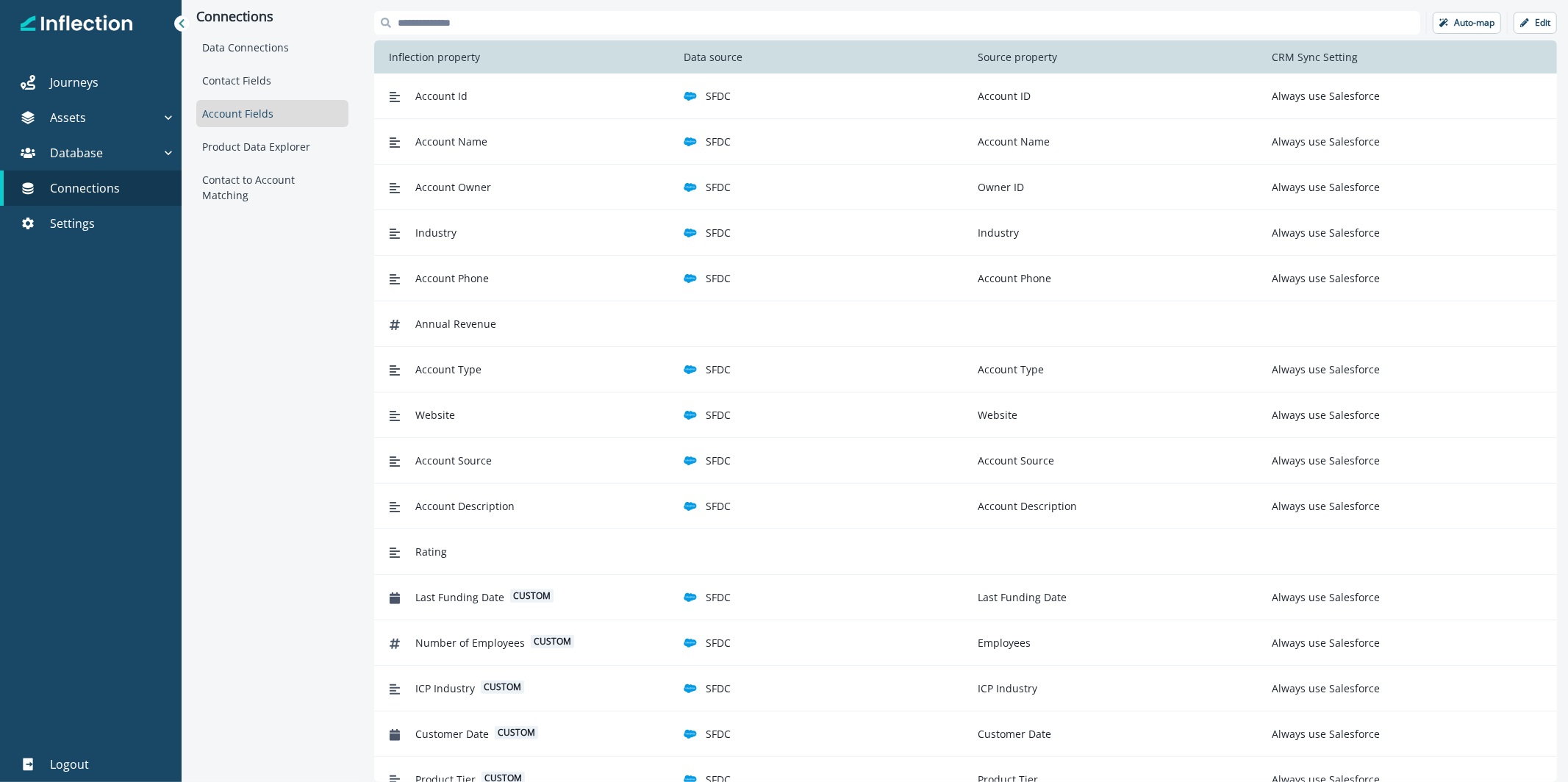
click at [443, 25] on input at bounding box center [897, 23] width 1046 height 24
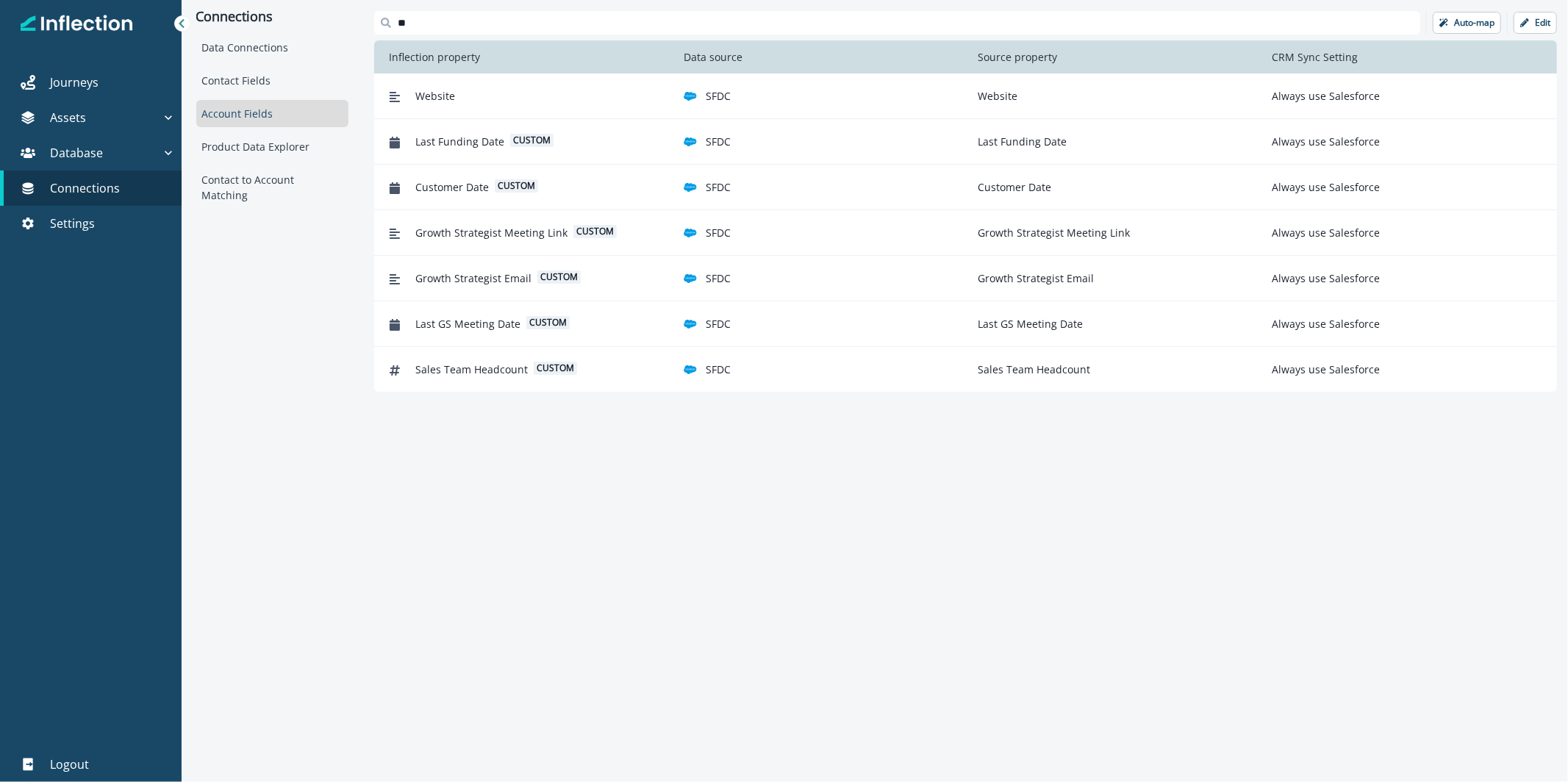
type input "*"
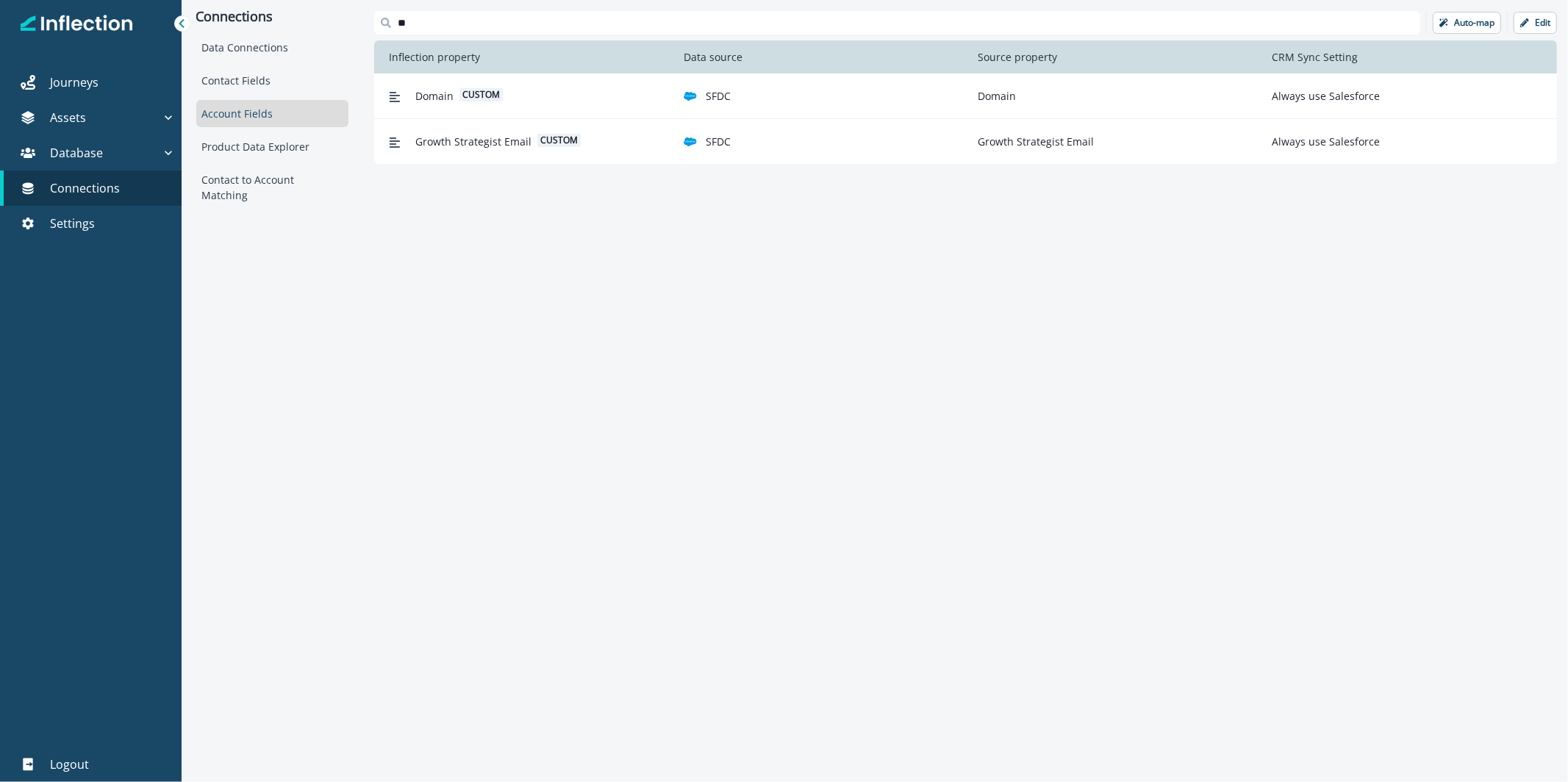
type input "*"
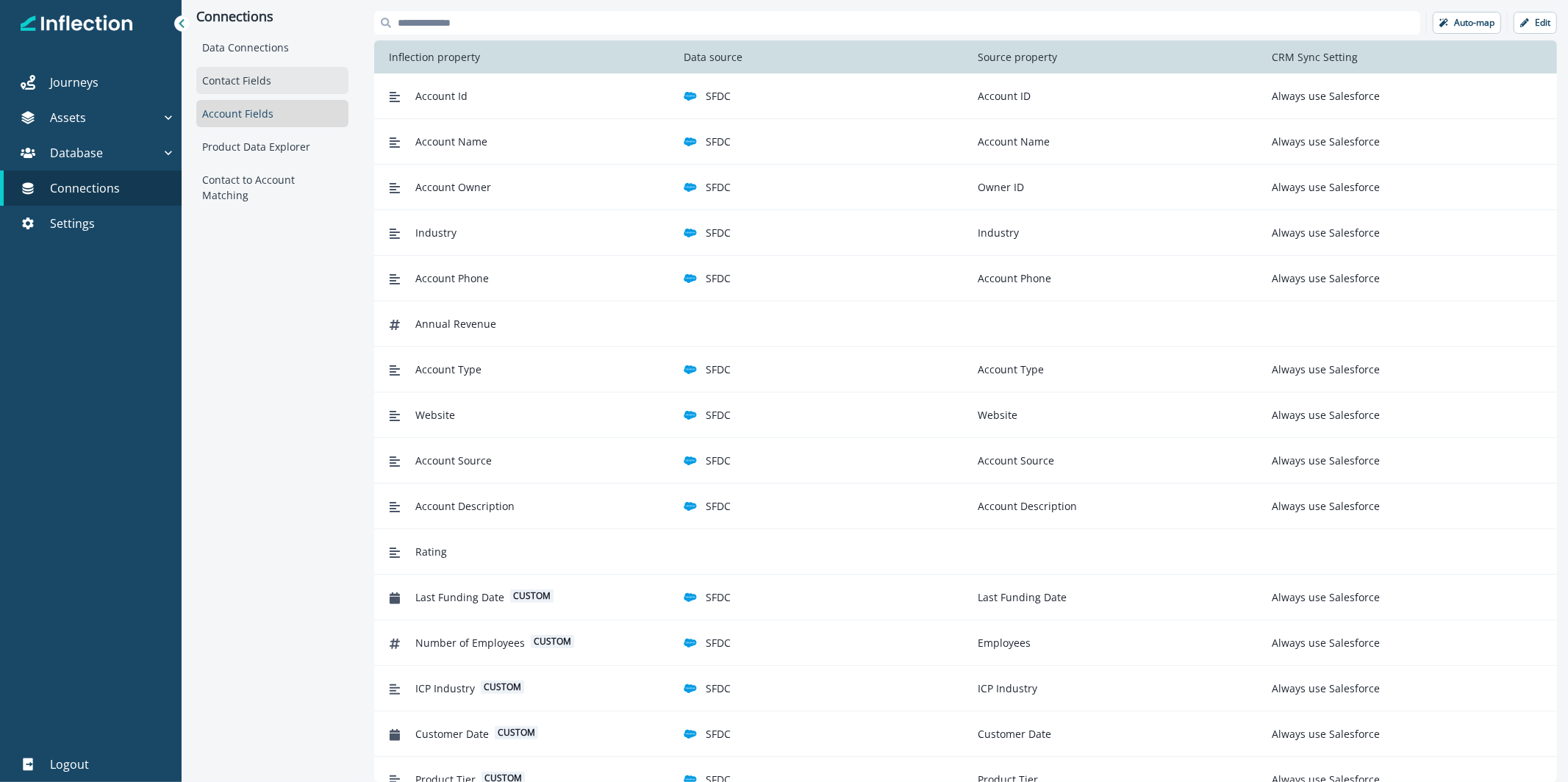
click at [228, 77] on div "Contact Fields" at bounding box center [272, 81] width 153 height 27
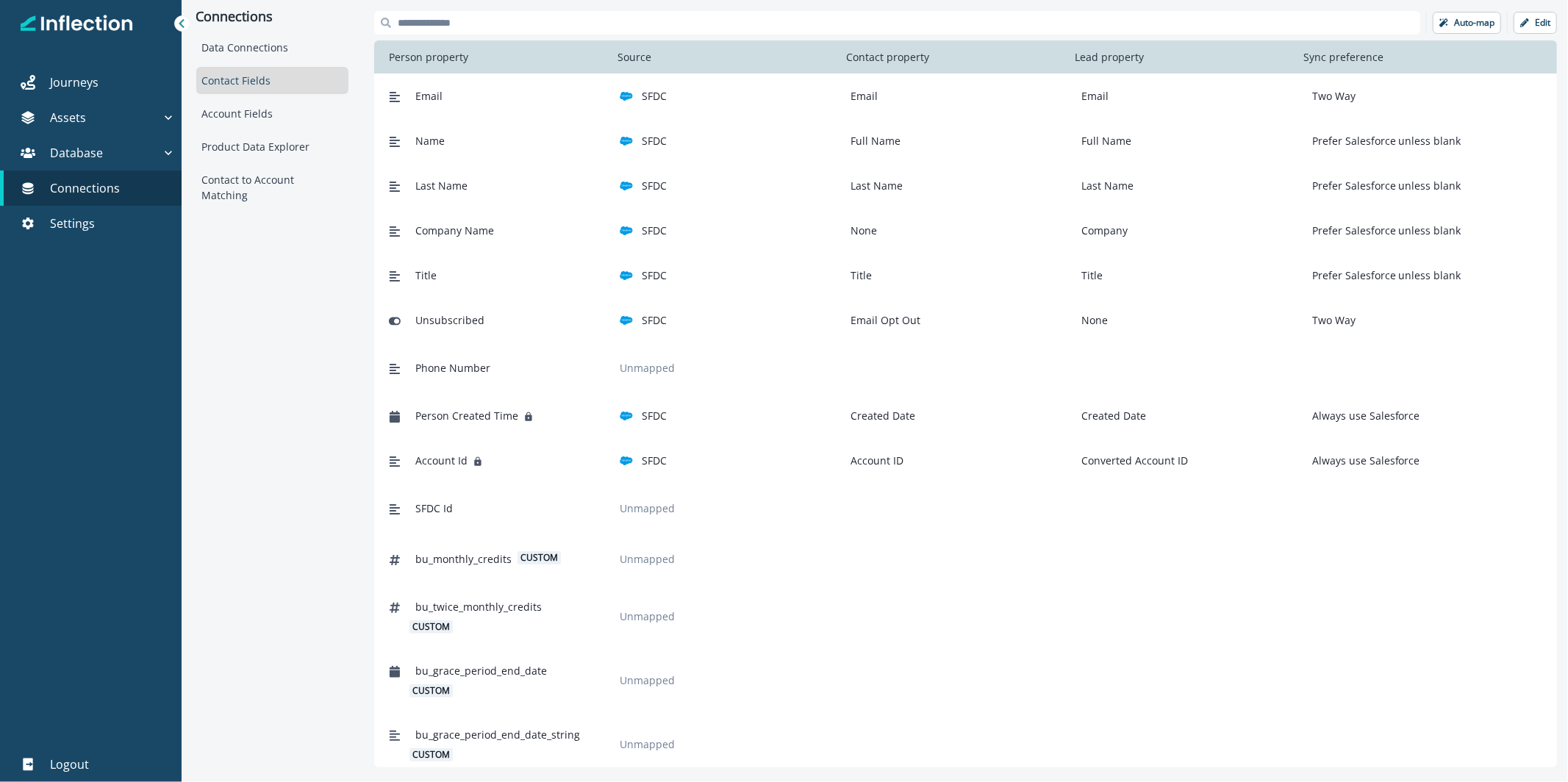
click at [615, 45] on div "Person property Source Contact property Lead property Sync preference" at bounding box center [948, 57] width 1148 height 33
click at [611, 29] on input at bounding box center [897, 23] width 1046 height 24
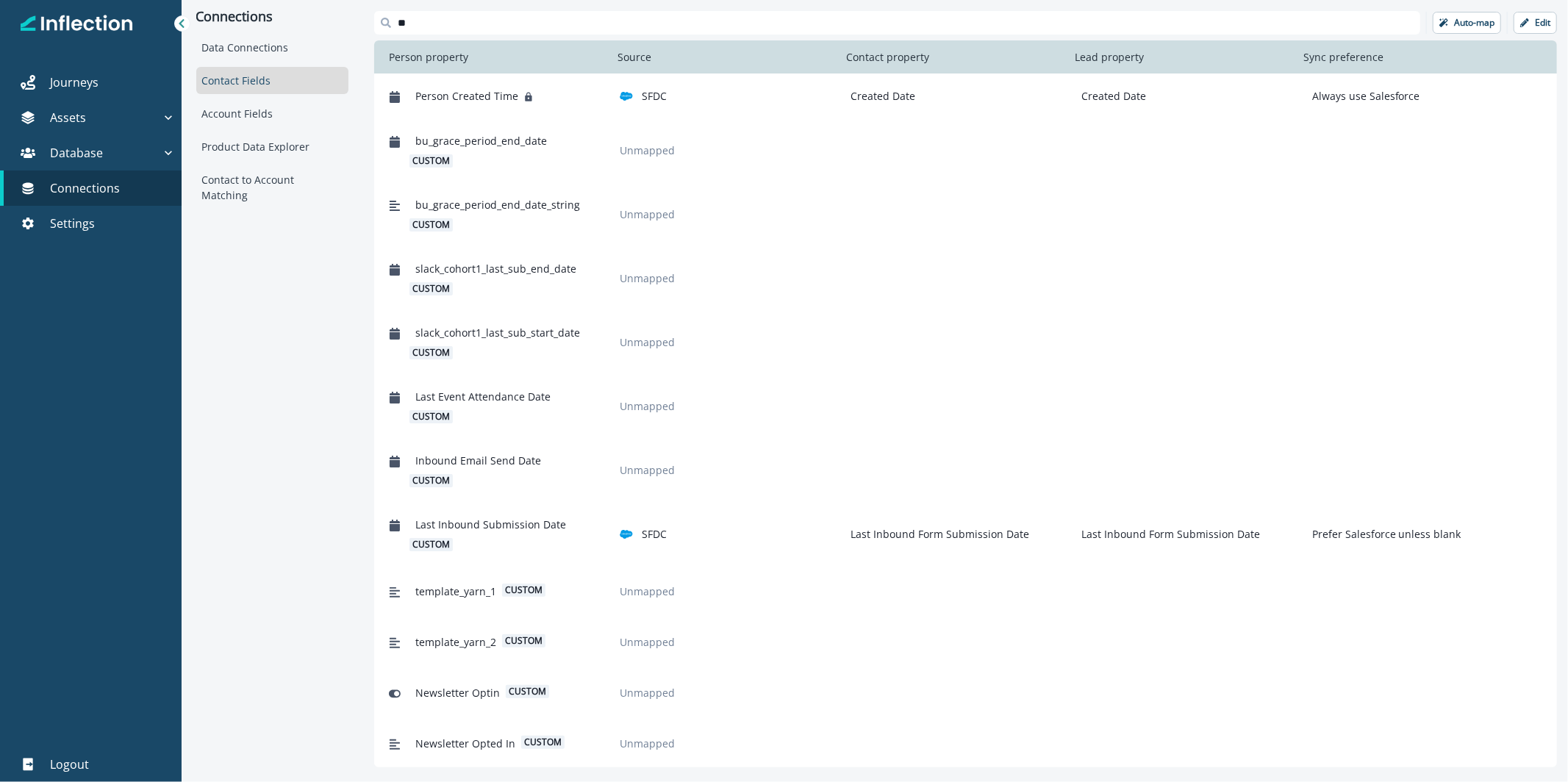
type input "*"
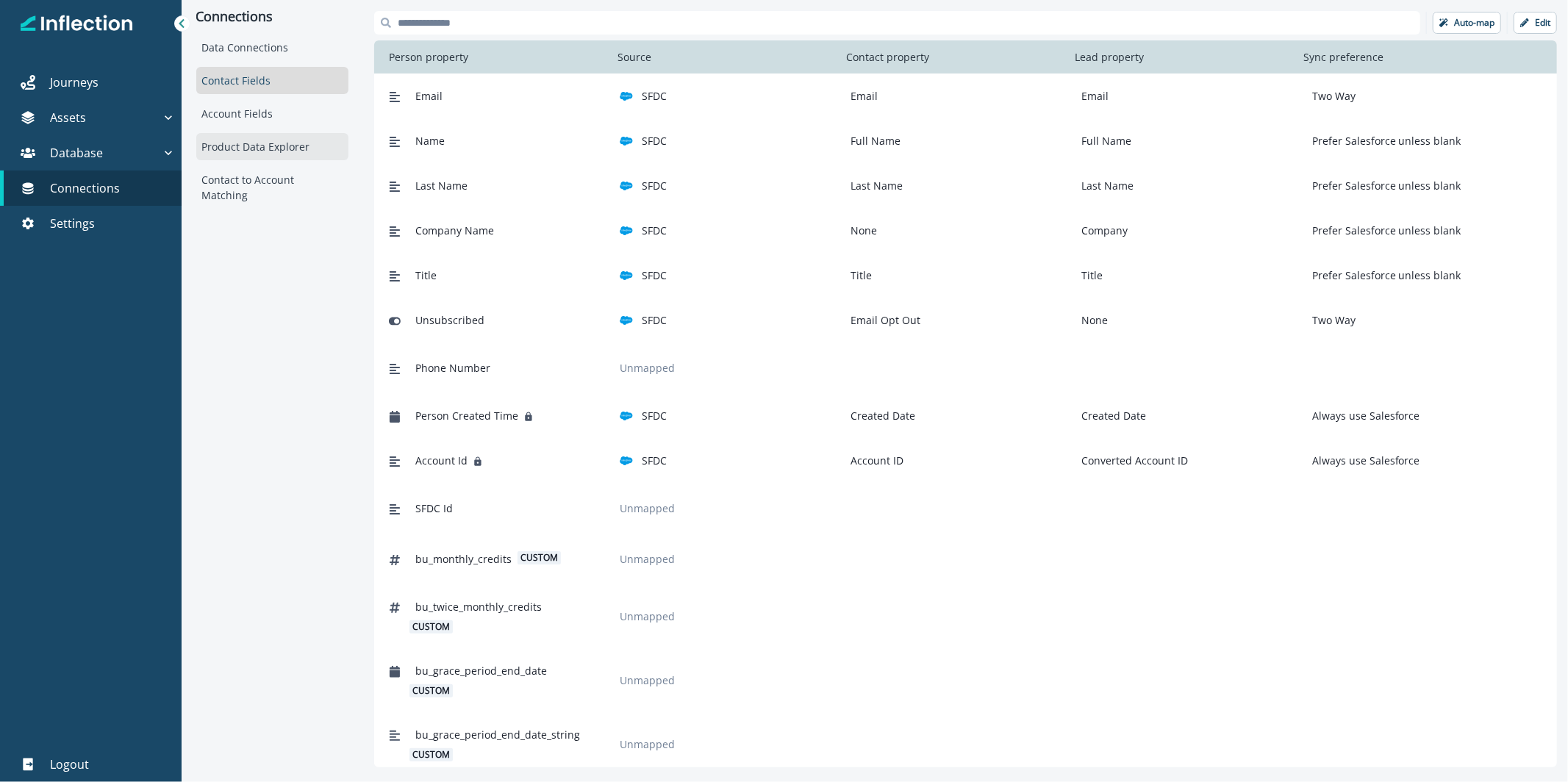
click at [244, 155] on div "Product Data Explorer" at bounding box center [272, 146] width 153 height 27
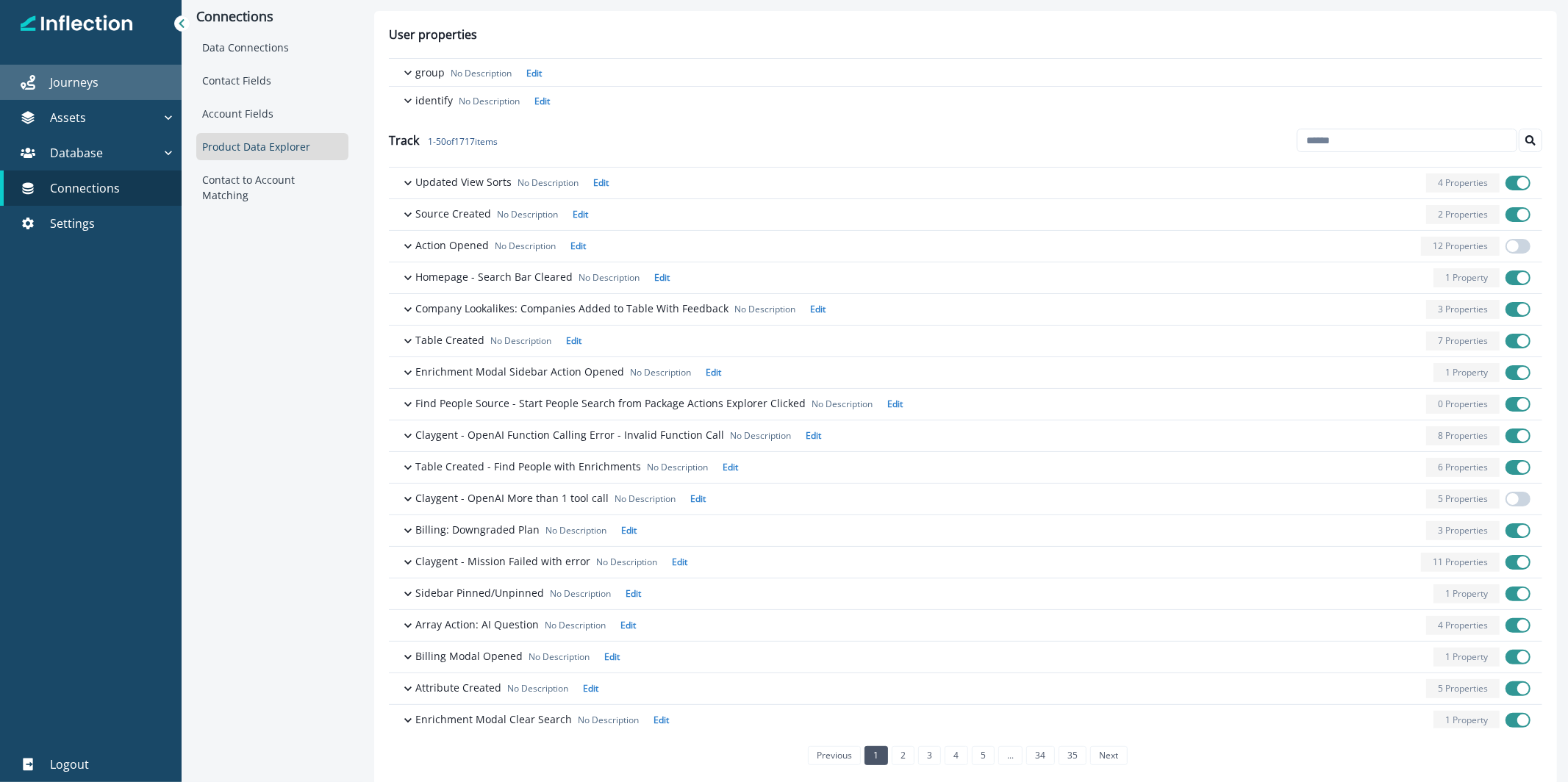
click at [78, 82] on p "Journeys" at bounding box center [74, 82] width 48 height 18
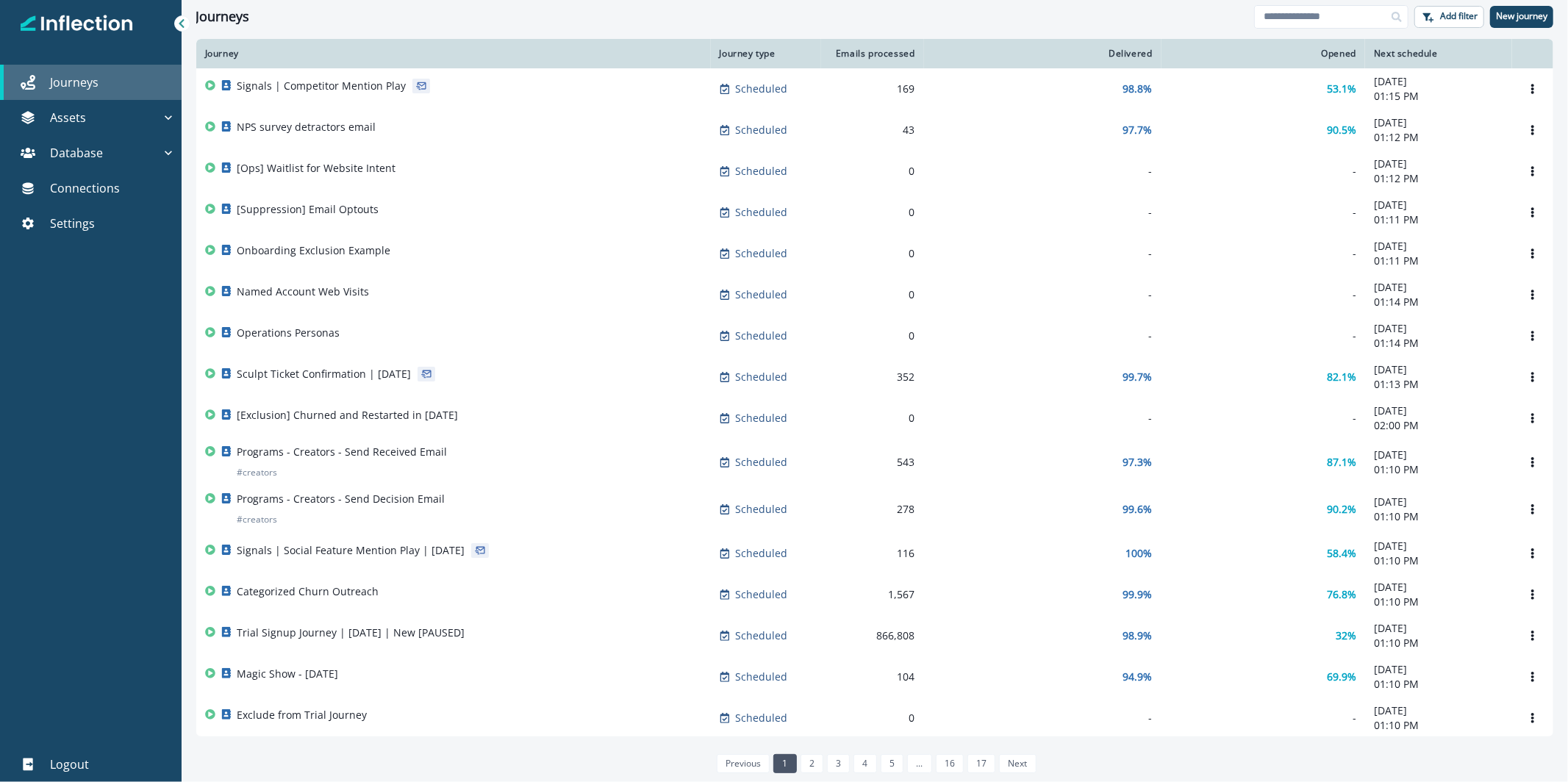
click at [103, 74] on div "Journeys" at bounding box center [90, 82] width 170 height 18
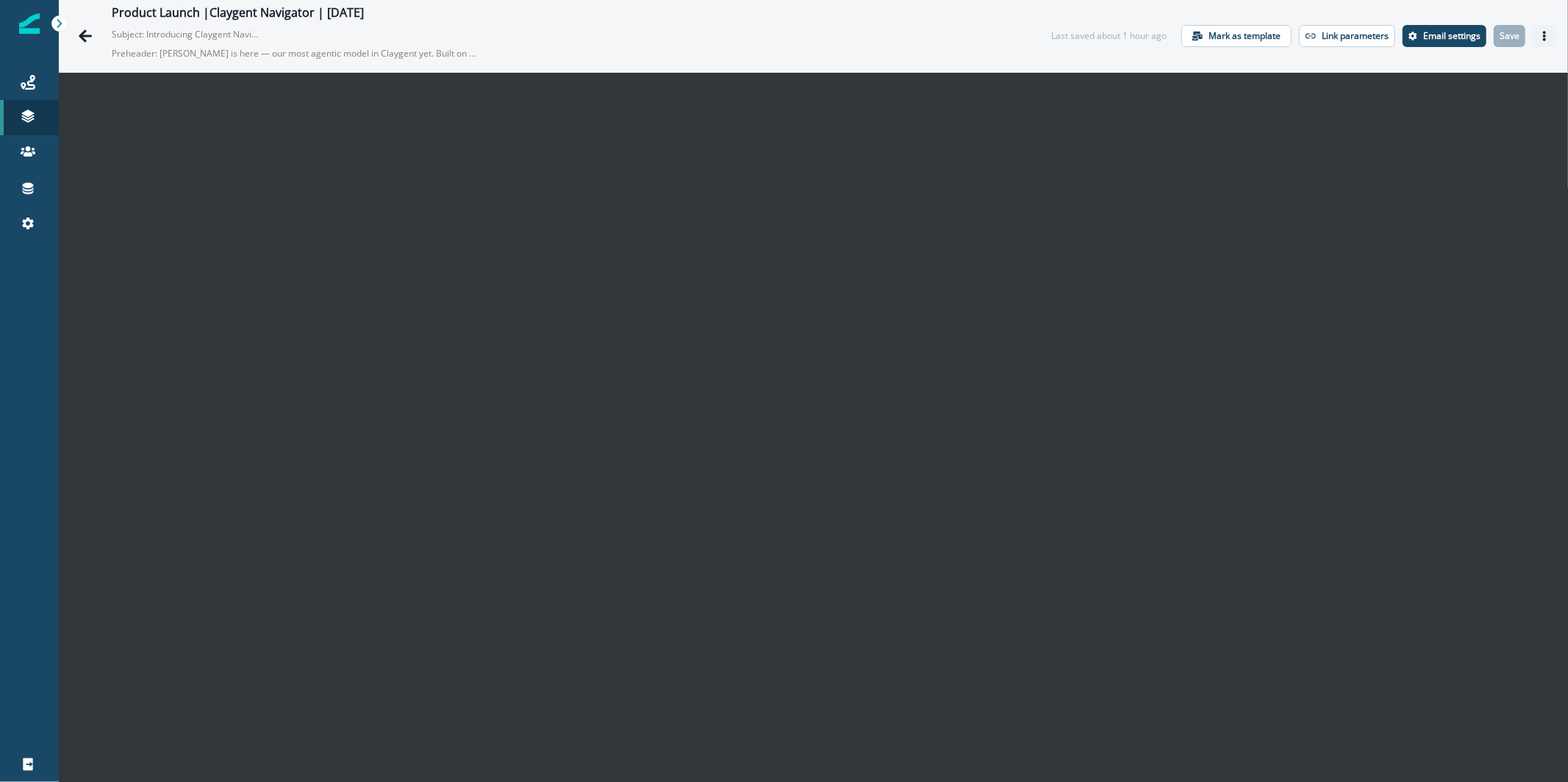
click at [1538, 38] on button "Actions" at bounding box center [1544, 35] width 24 height 22
click at [1409, 124] on button "Send test email" at bounding box center [1462, 126] width 163 height 27
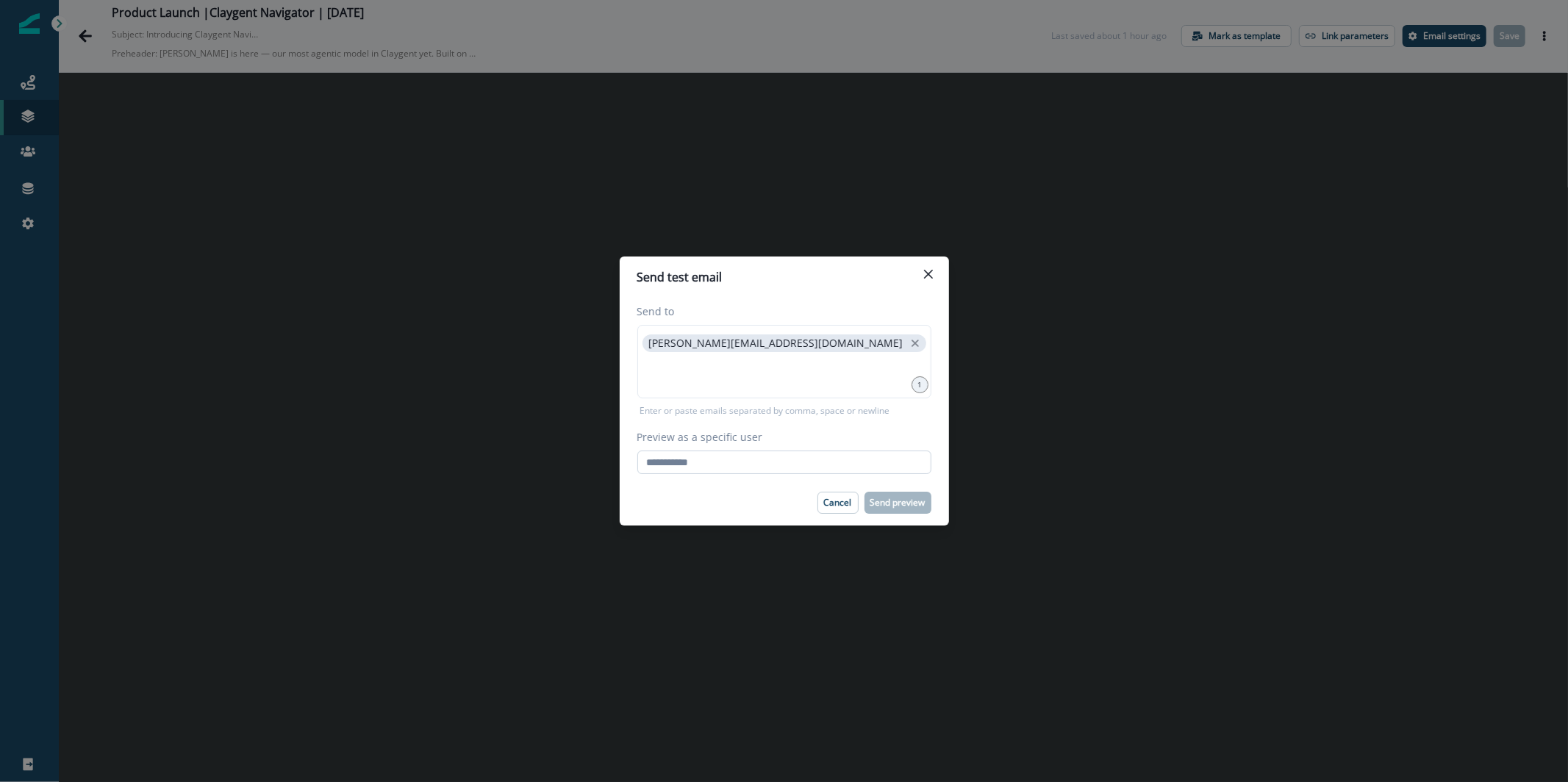
click at [753, 460] on input "Preview as a specific user" at bounding box center [784, 462] width 294 height 24
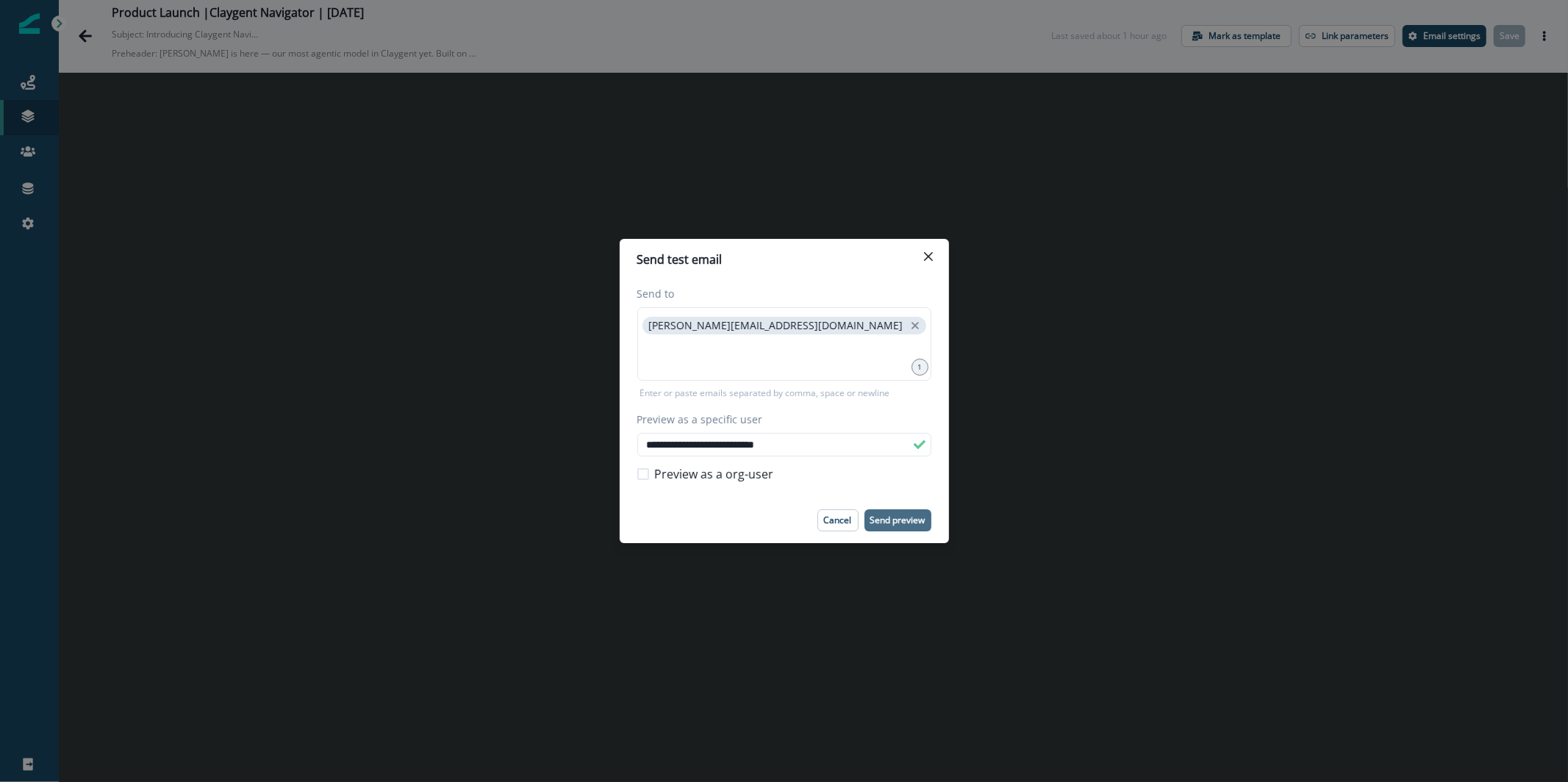
type input "**********"
click at [895, 511] on button "Send preview" at bounding box center [898, 519] width 67 height 22
click at [929, 251] on button "Close" at bounding box center [928, 256] width 24 height 24
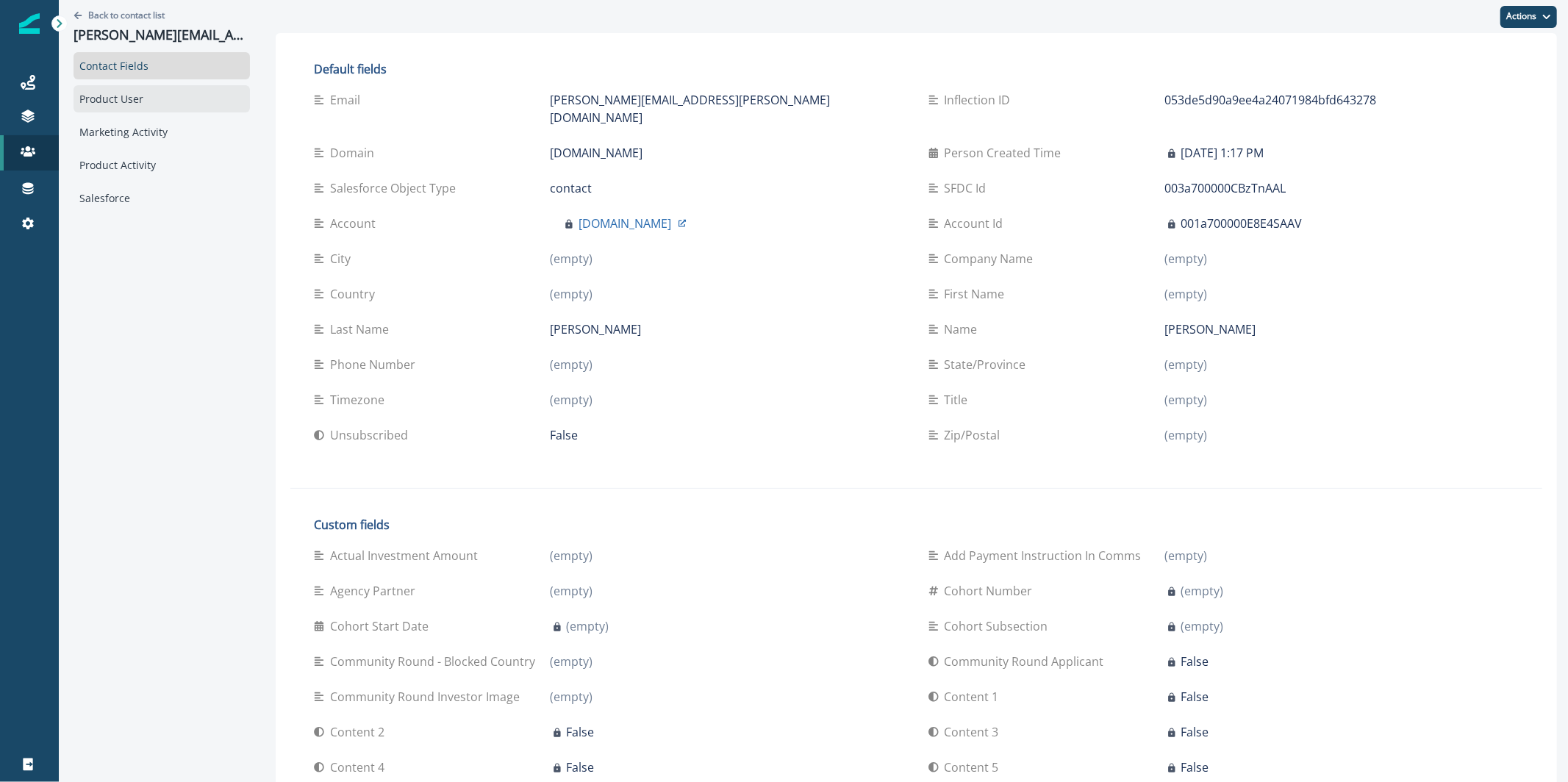
click at [217, 93] on div "Product User" at bounding box center [162, 99] width 176 height 27
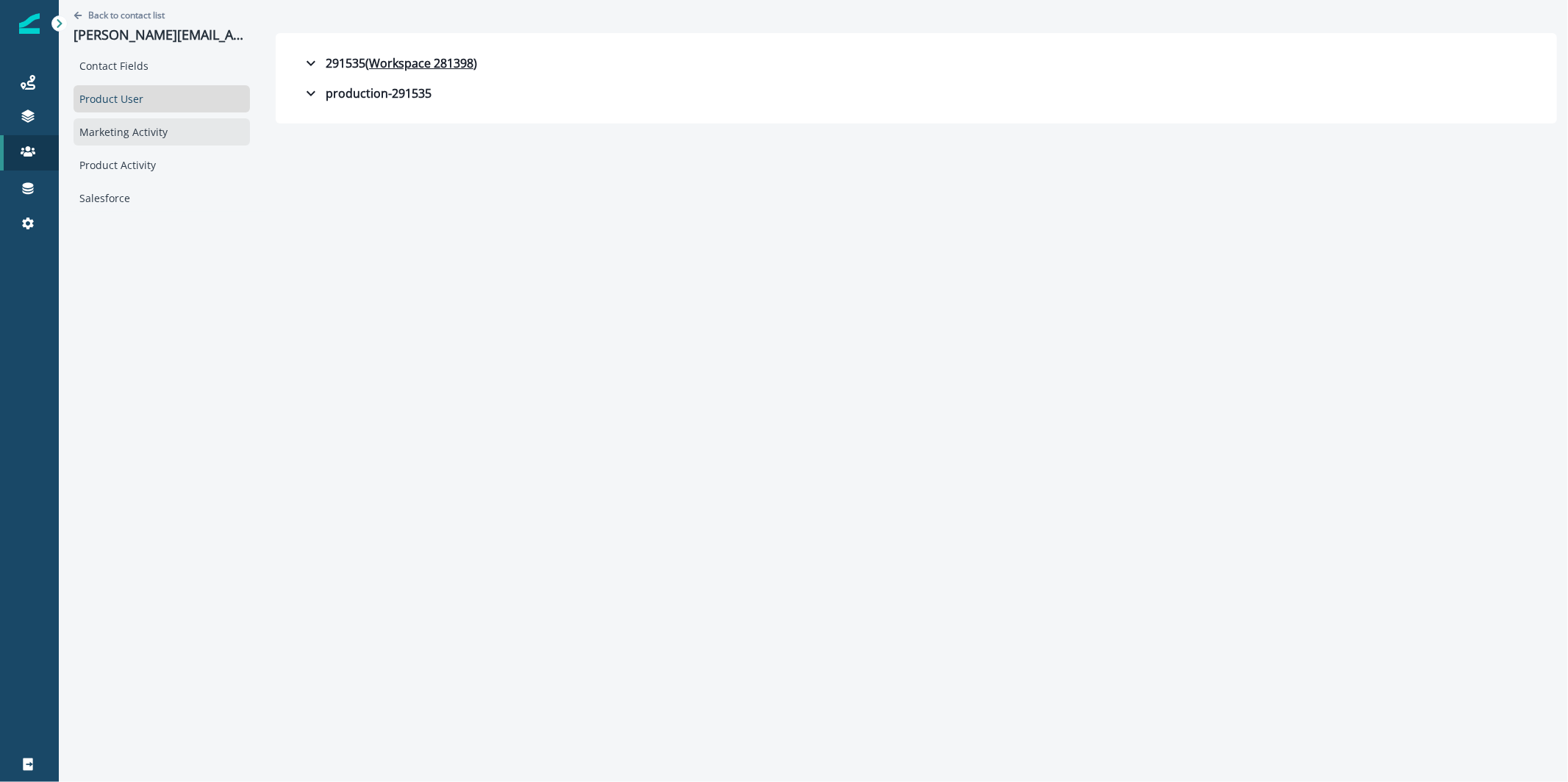
click at [198, 142] on div "Marketing Activity" at bounding box center [162, 132] width 176 height 27
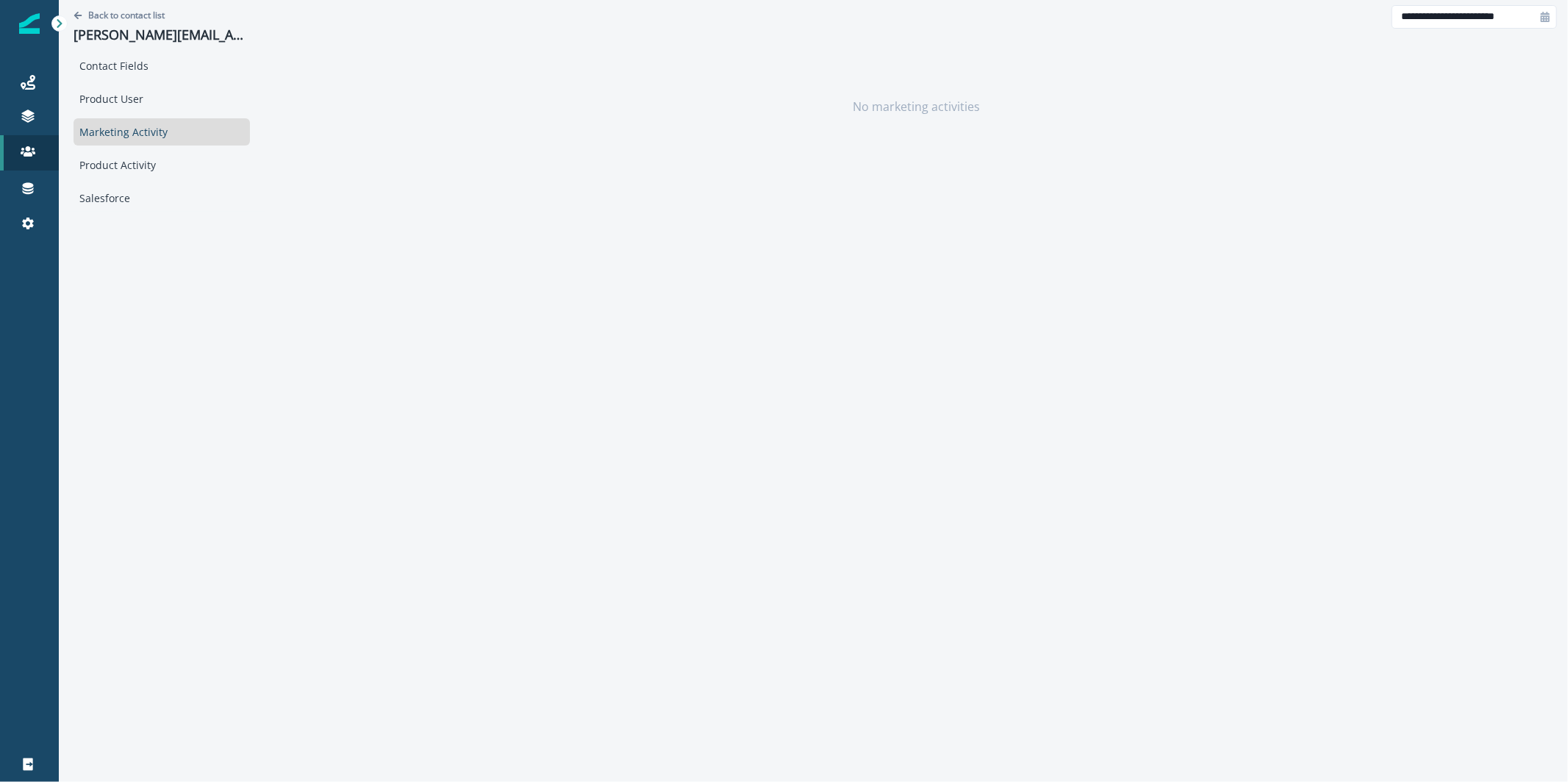
type input "**********"
click at [198, 114] on div "Contact Fields Product User Marketing Activity Product Activity Salesforce" at bounding box center [162, 132] width 176 height 159
click at [198, 101] on div "Product User" at bounding box center [162, 99] width 176 height 27
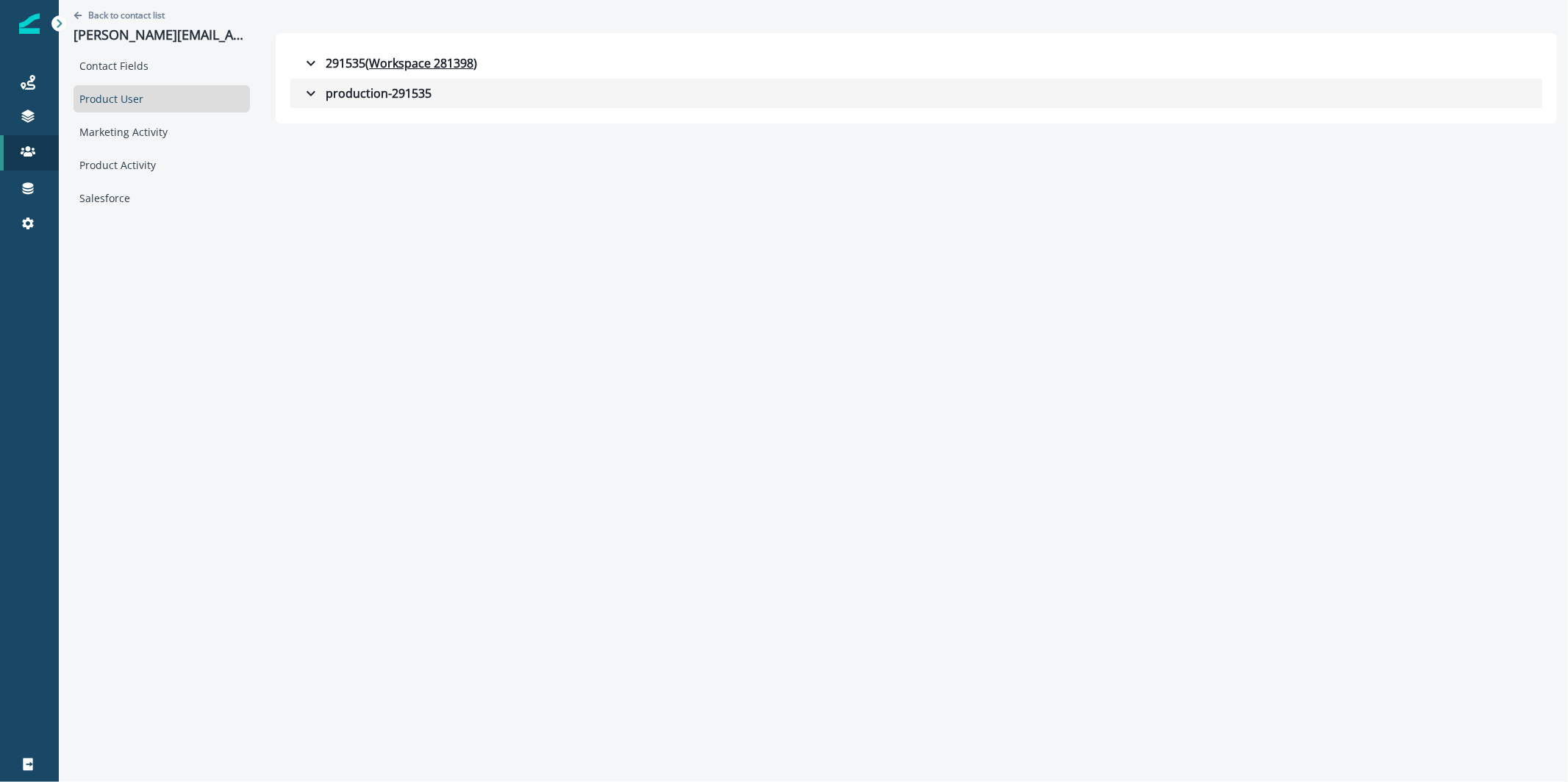
click at [351, 96] on div "production-291535" at bounding box center [367, 93] width 129 height 18
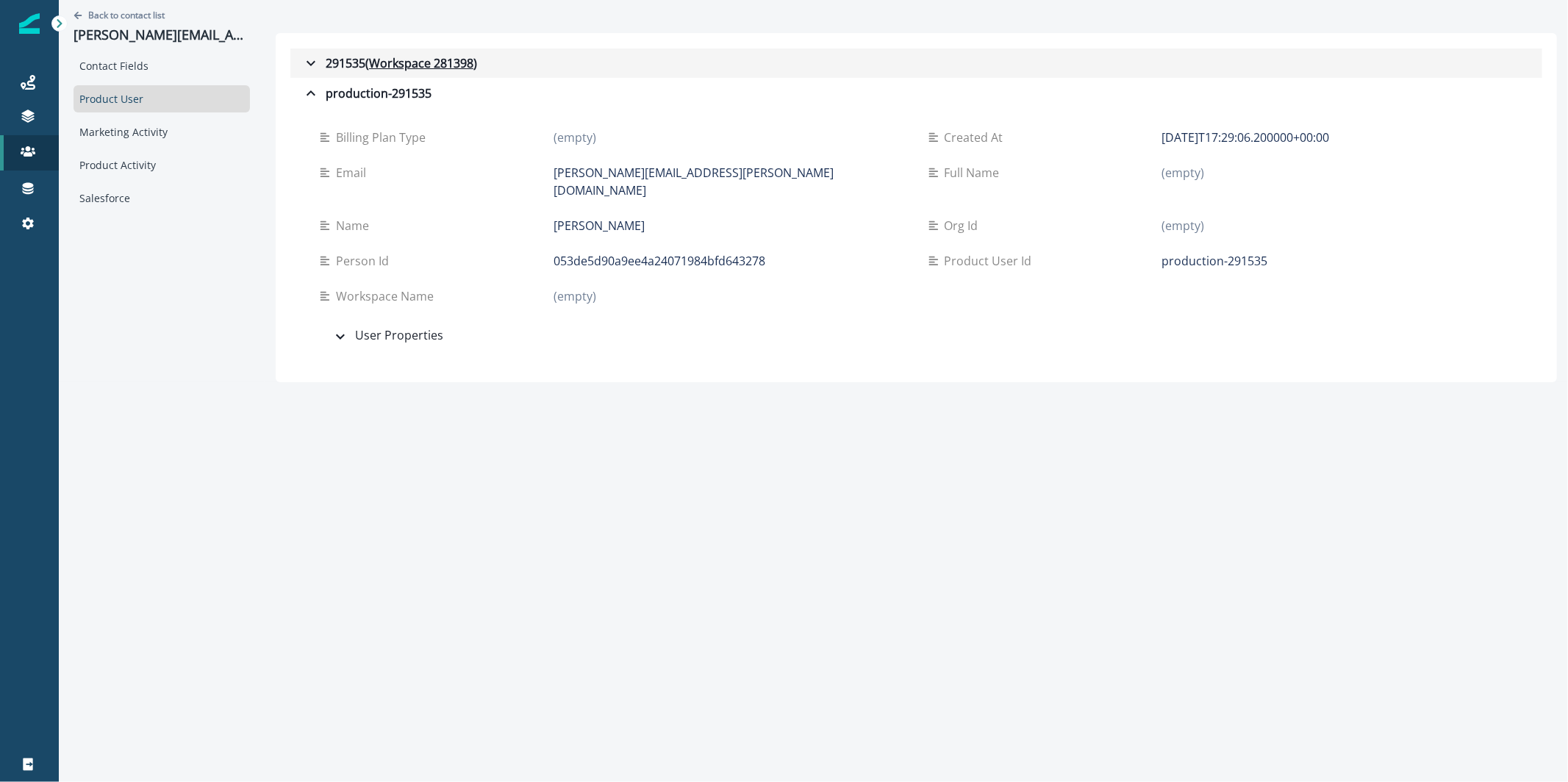
click at [338, 61] on div "291535 ( Workspace 281398 )" at bounding box center [390, 63] width 175 height 18
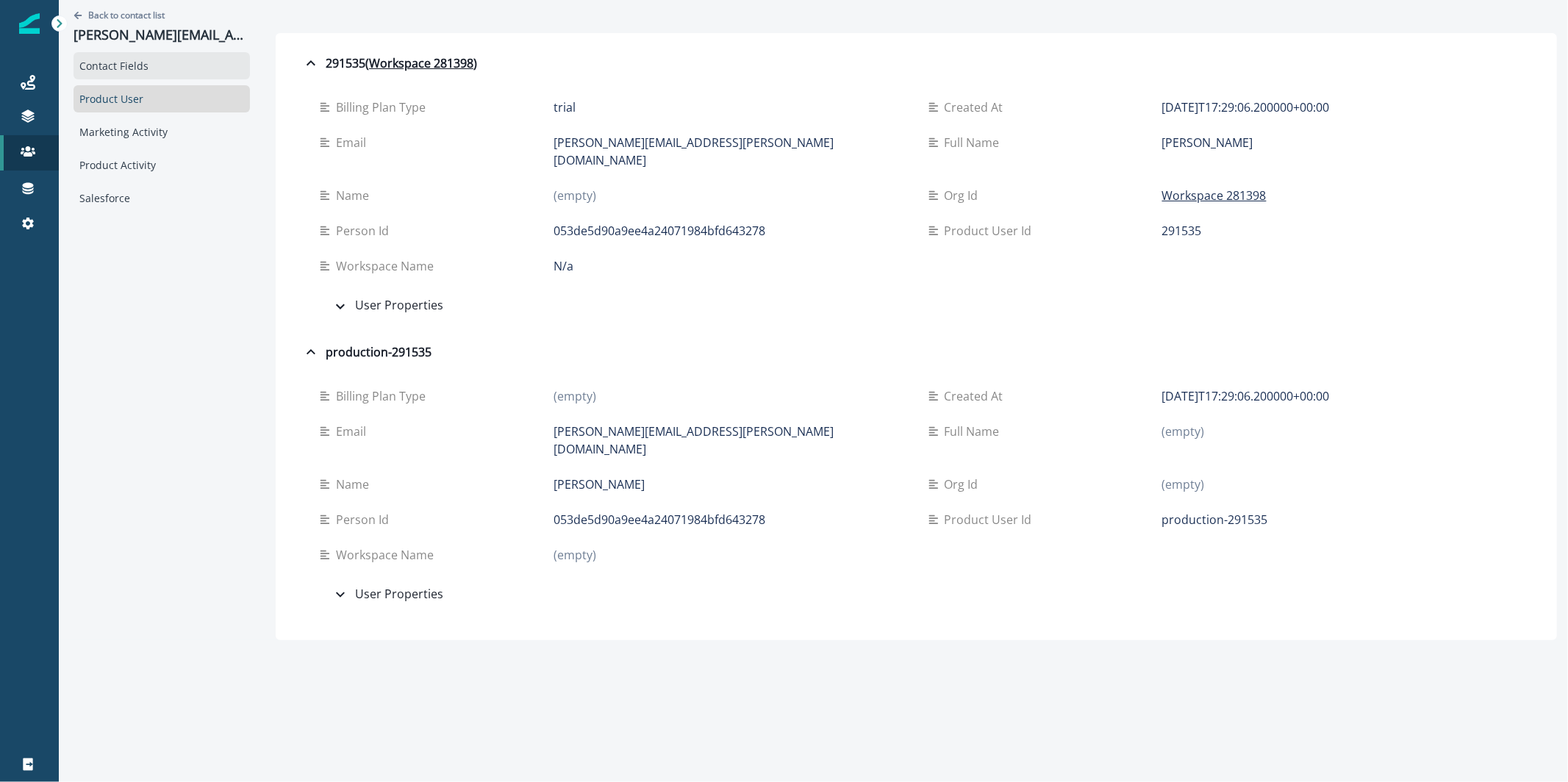
click at [170, 54] on div "Contact Fields" at bounding box center [162, 65] width 176 height 27
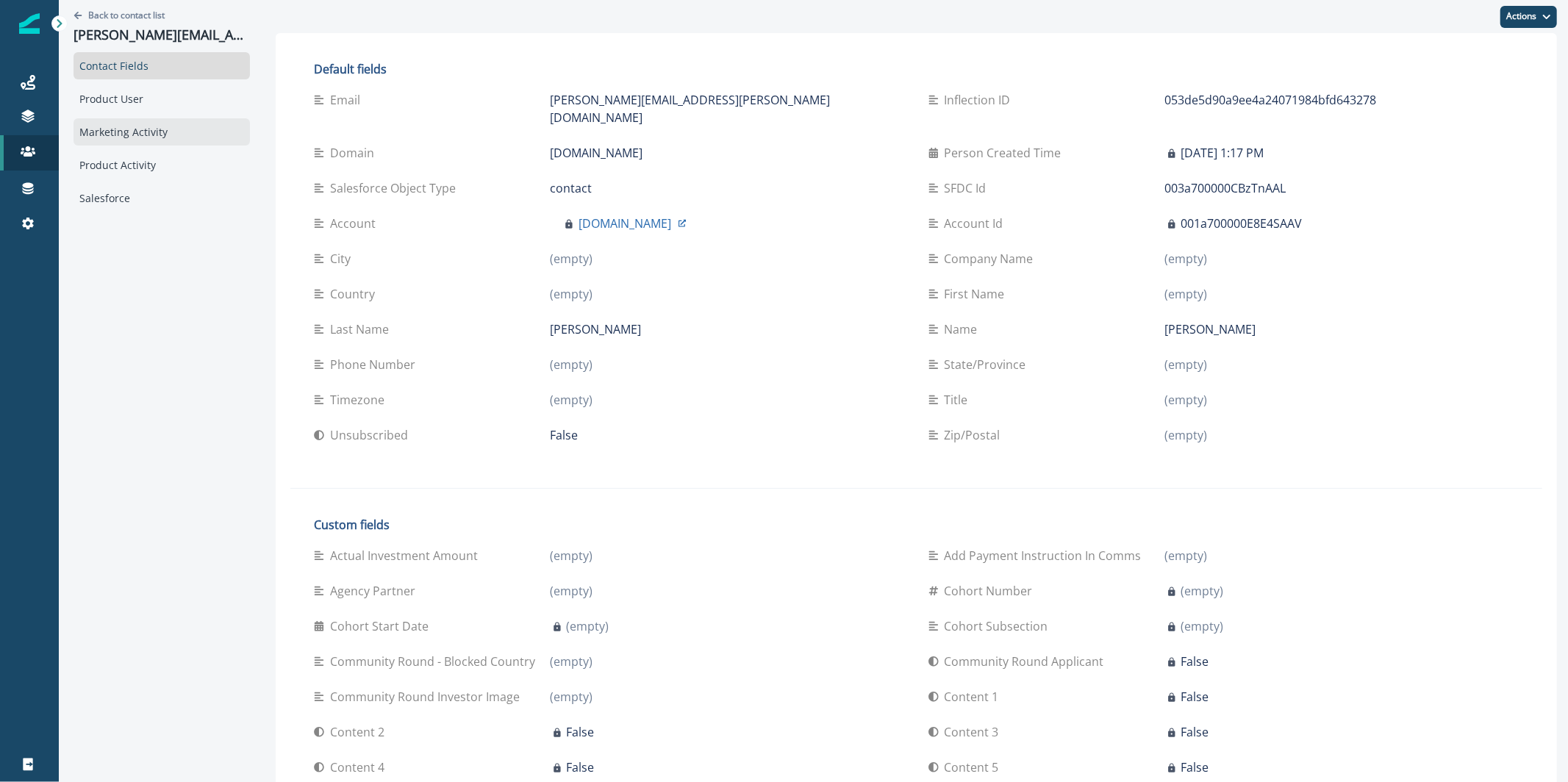
click at [159, 124] on div "Marketing Activity" at bounding box center [162, 132] width 176 height 27
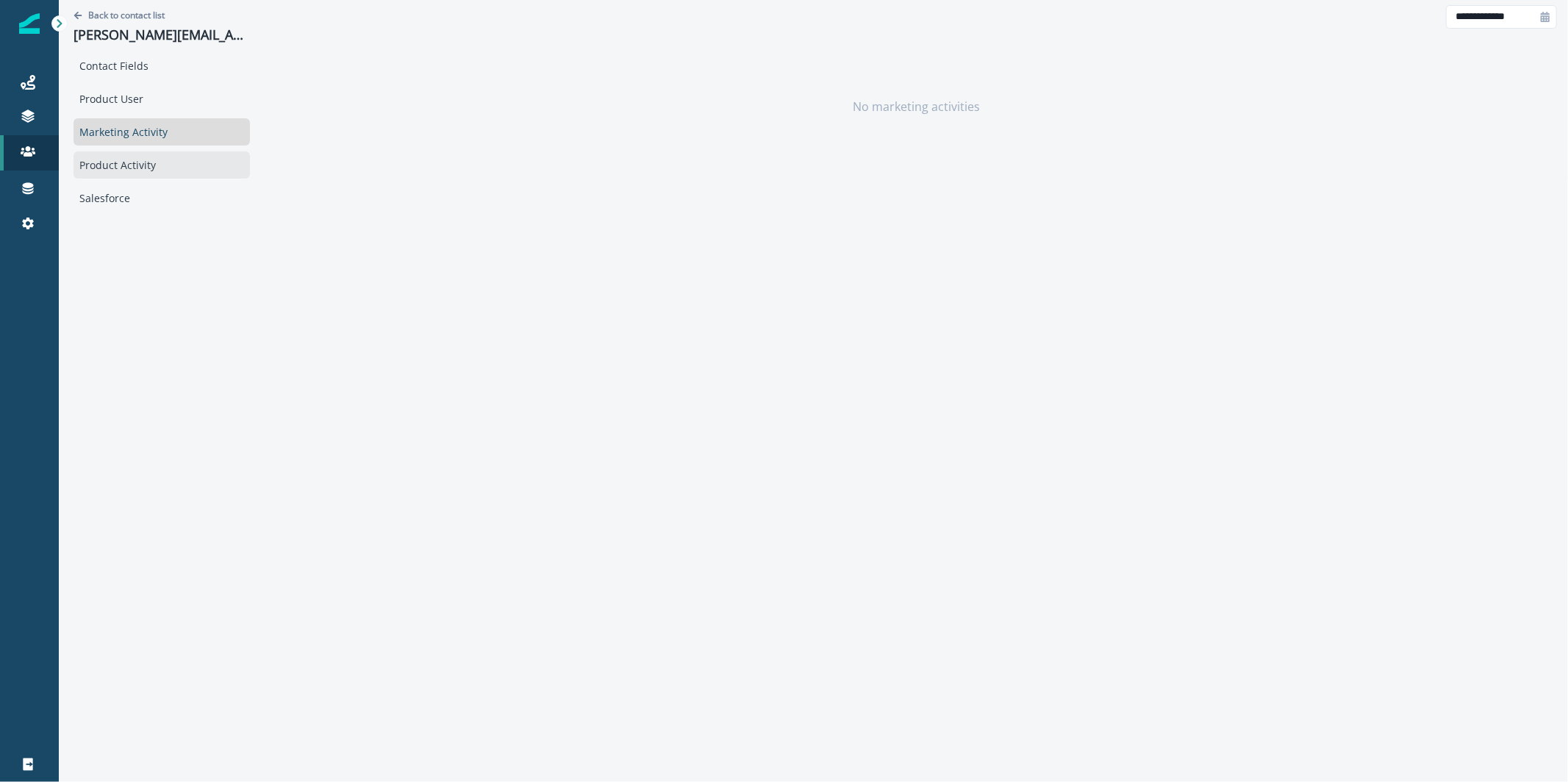
click at [155, 173] on div "Product Activity" at bounding box center [162, 165] width 176 height 27
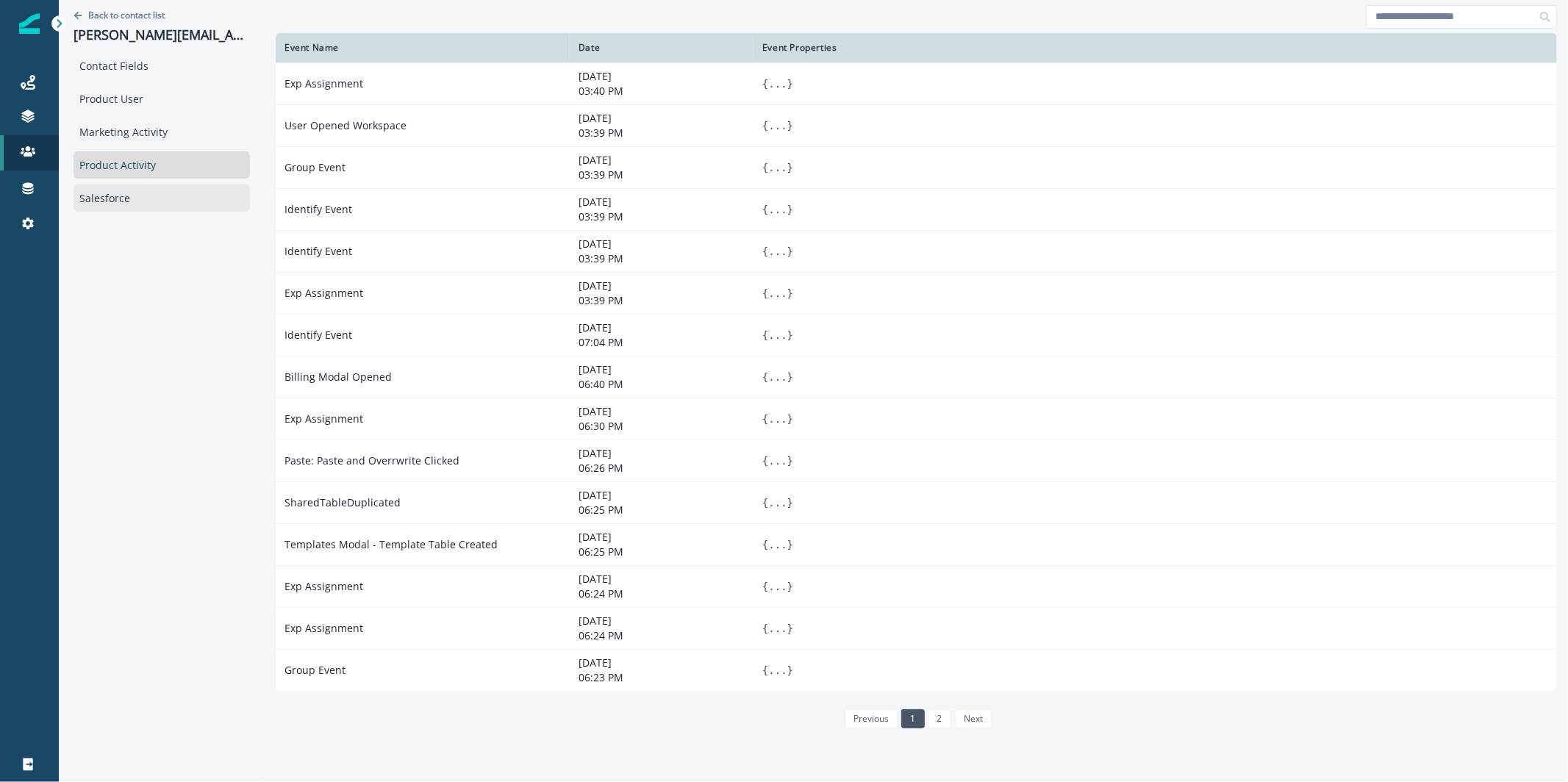
click at [145, 205] on div "Salesforce" at bounding box center [162, 198] width 176 height 27
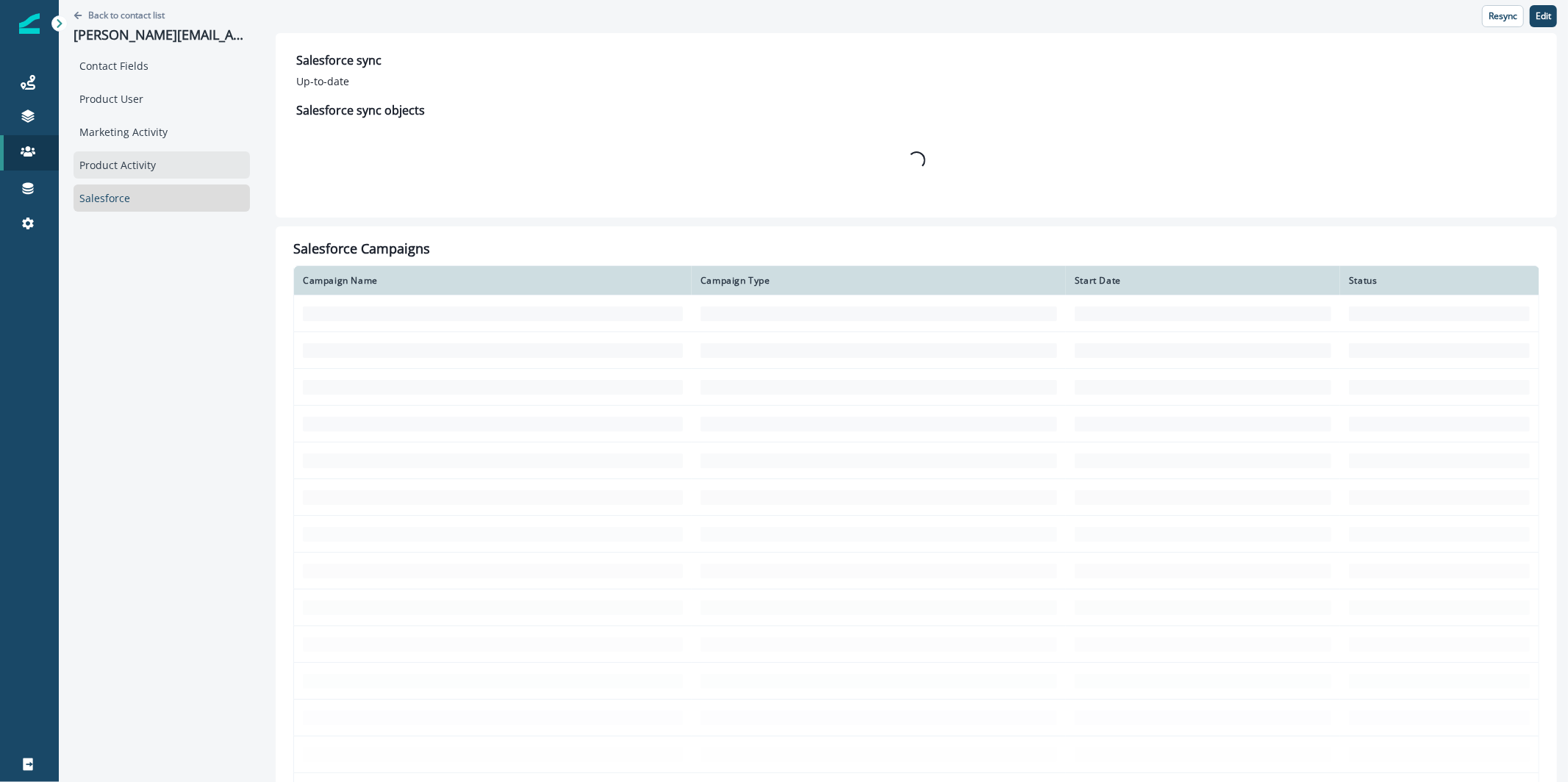
click at [153, 172] on div "Product Activity" at bounding box center [162, 165] width 176 height 27
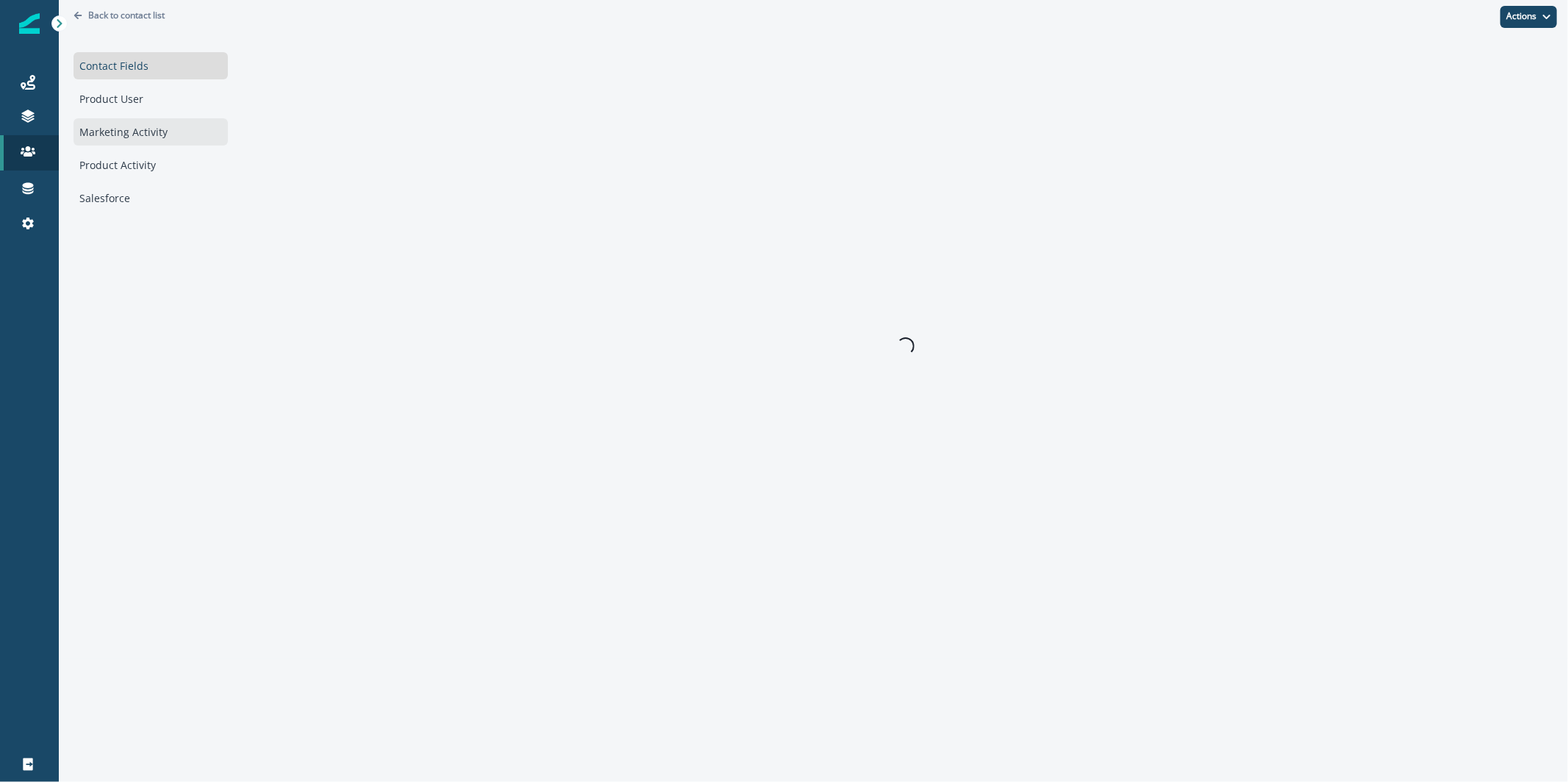
click at [164, 127] on div "Marketing Activity" at bounding box center [151, 132] width 155 height 27
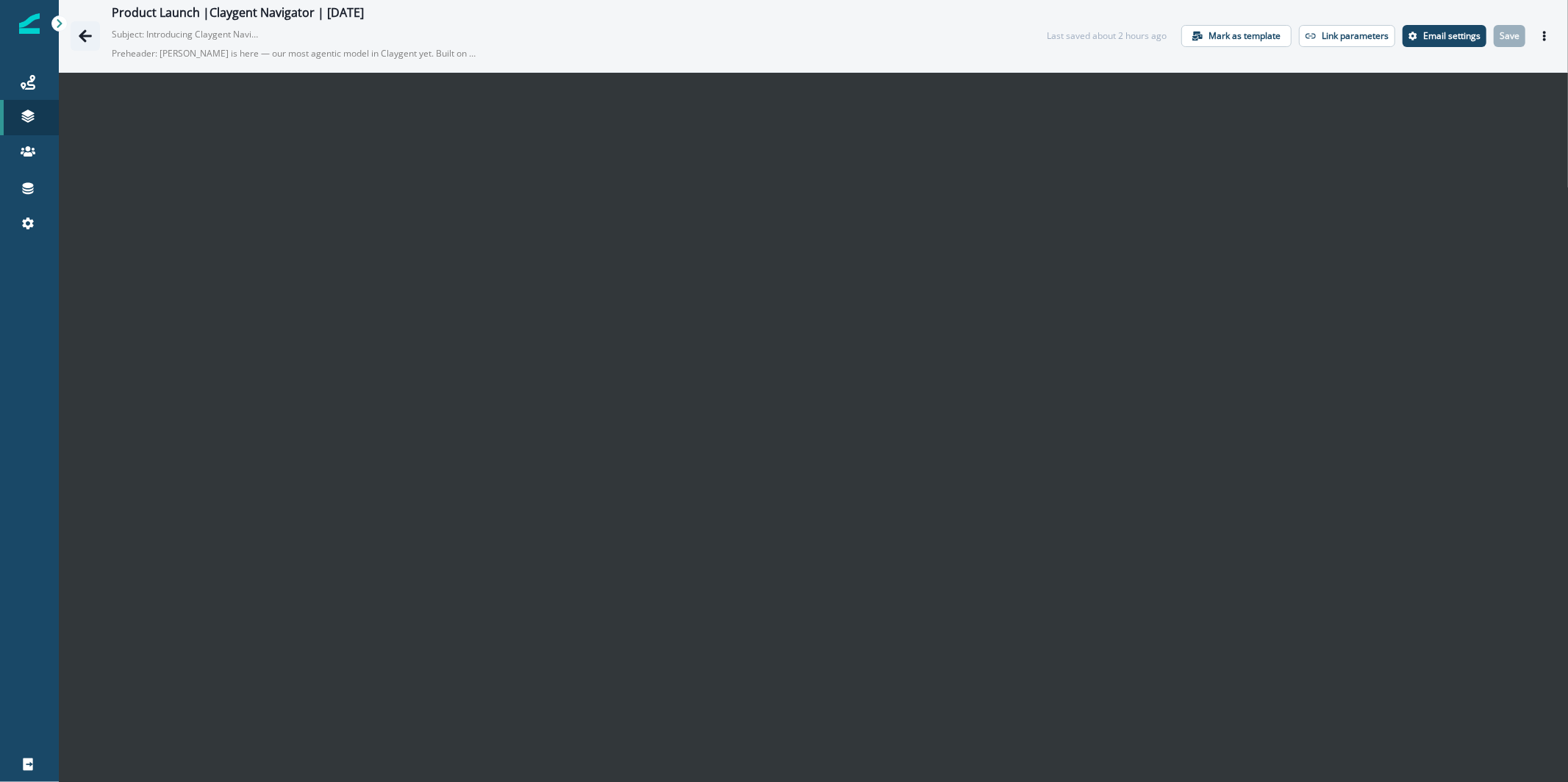
click at [70, 45] on button "Go back" at bounding box center [84, 35] width 29 height 29
click at [1439, 35] on p "Email settings" at bounding box center [1451, 36] width 57 height 10
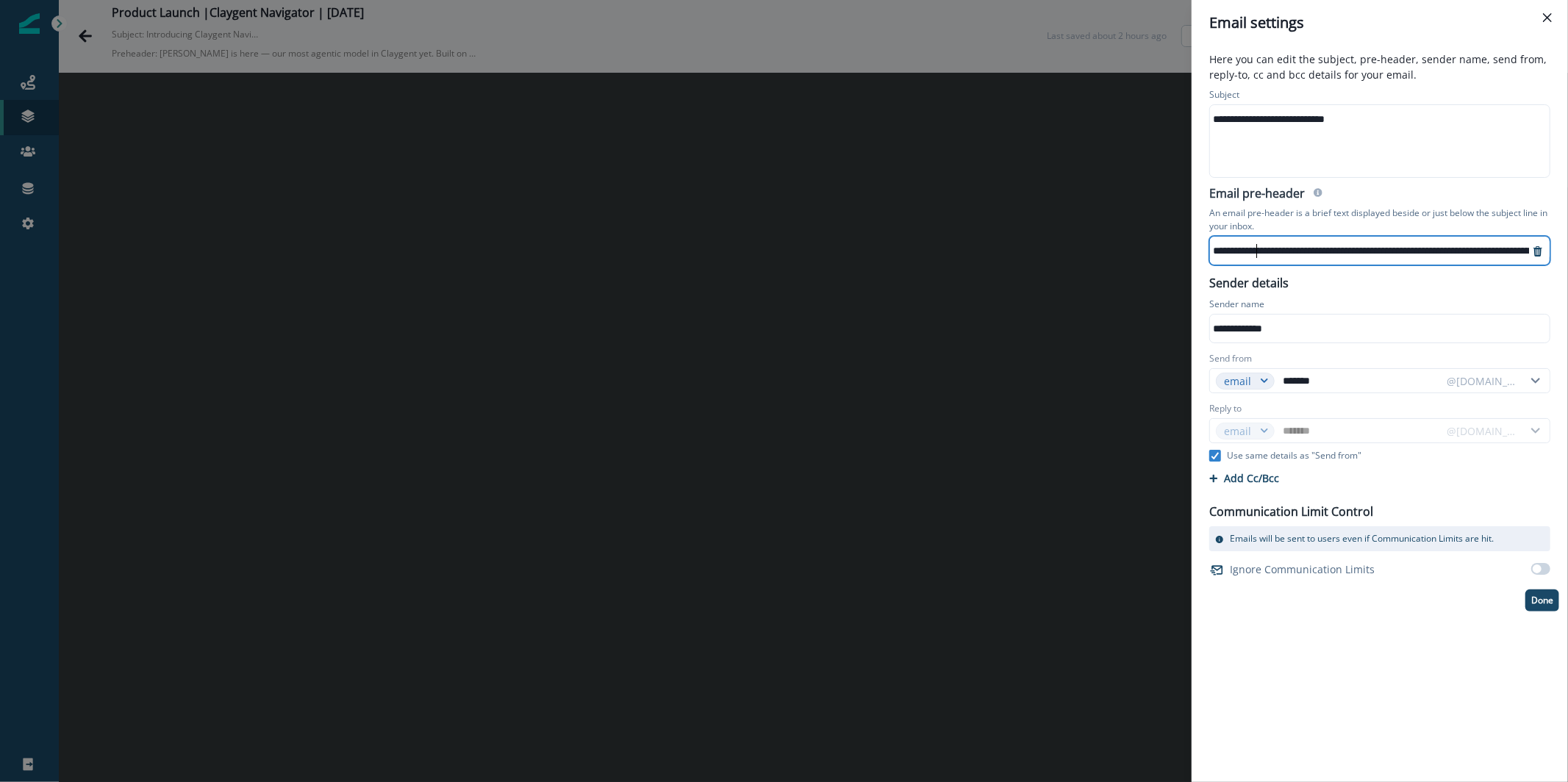
drag, startPoint x: 1356, startPoint y: 241, endPoint x: 1210, endPoint y: 242, distance: 146.0
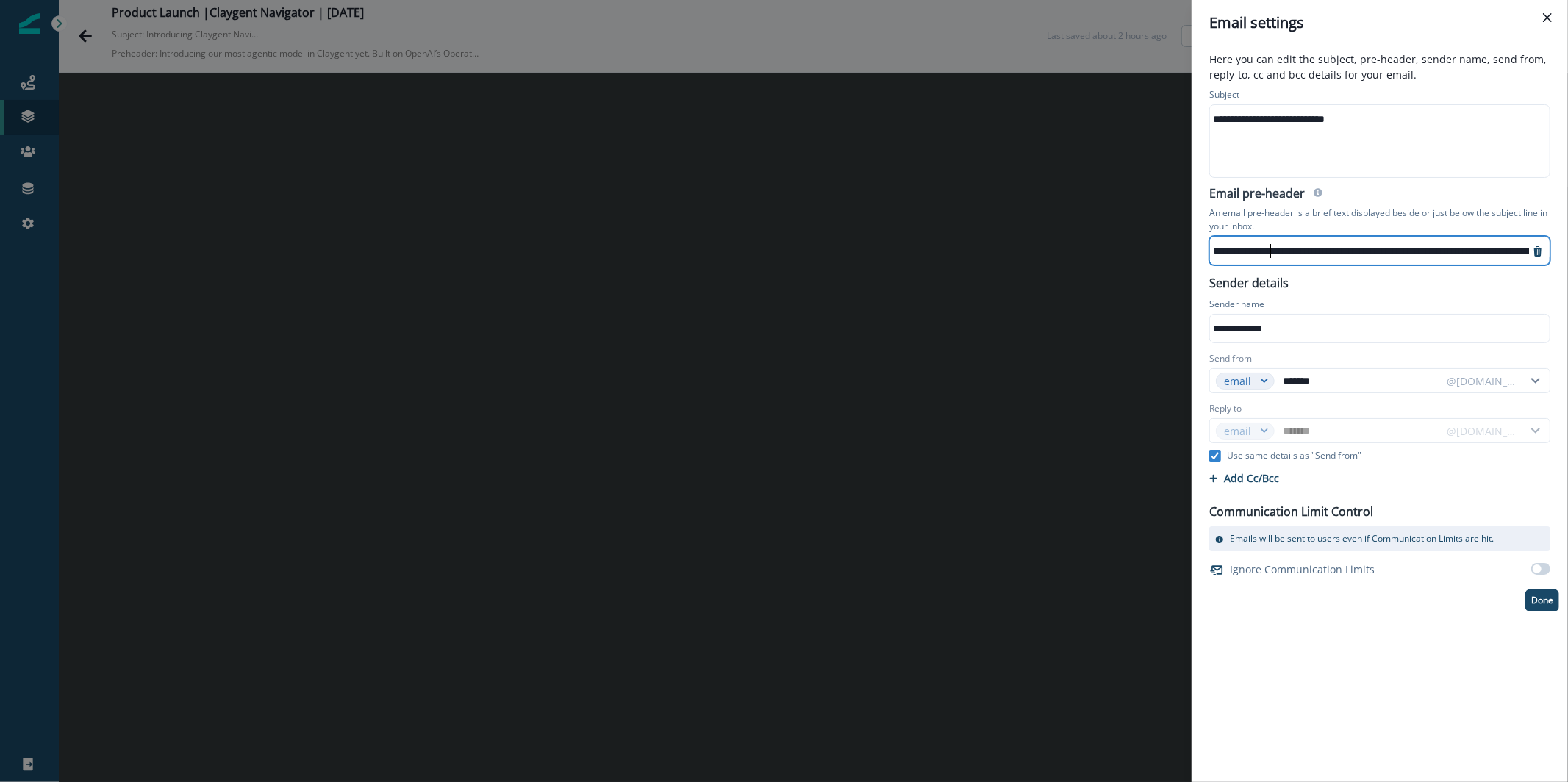
click at [1449, 213] on p "An email pre-header is a brief text displayed beside or just below the subject …" at bounding box center [1380, 220] width 341 height 32
click at [1564, 624] on div "**********" at bounding box center [1379, 413] width 376 height 737
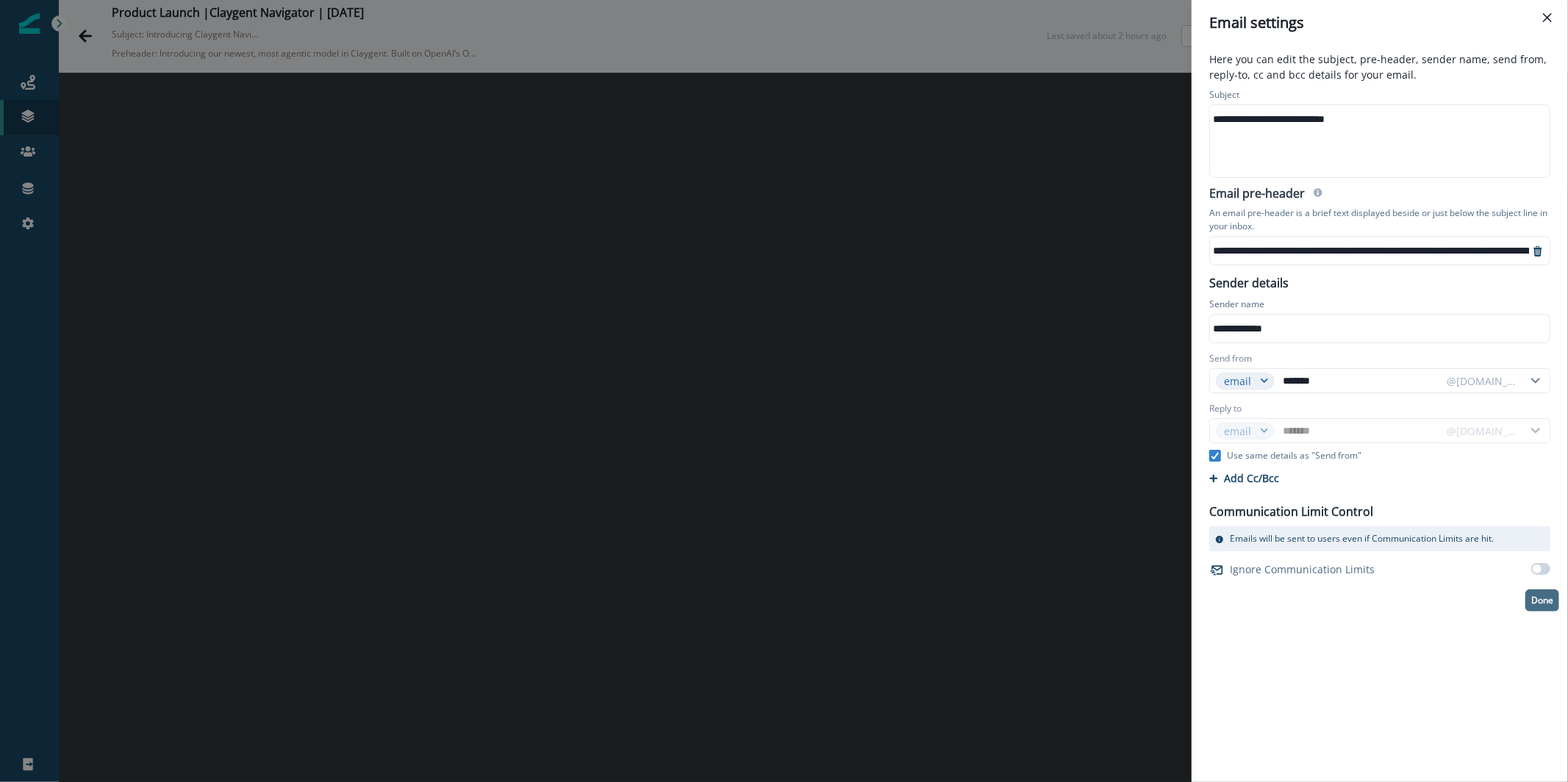
click at [1539, 595] on p "Done" at bounding box center [1541, 600] width 22 height 10
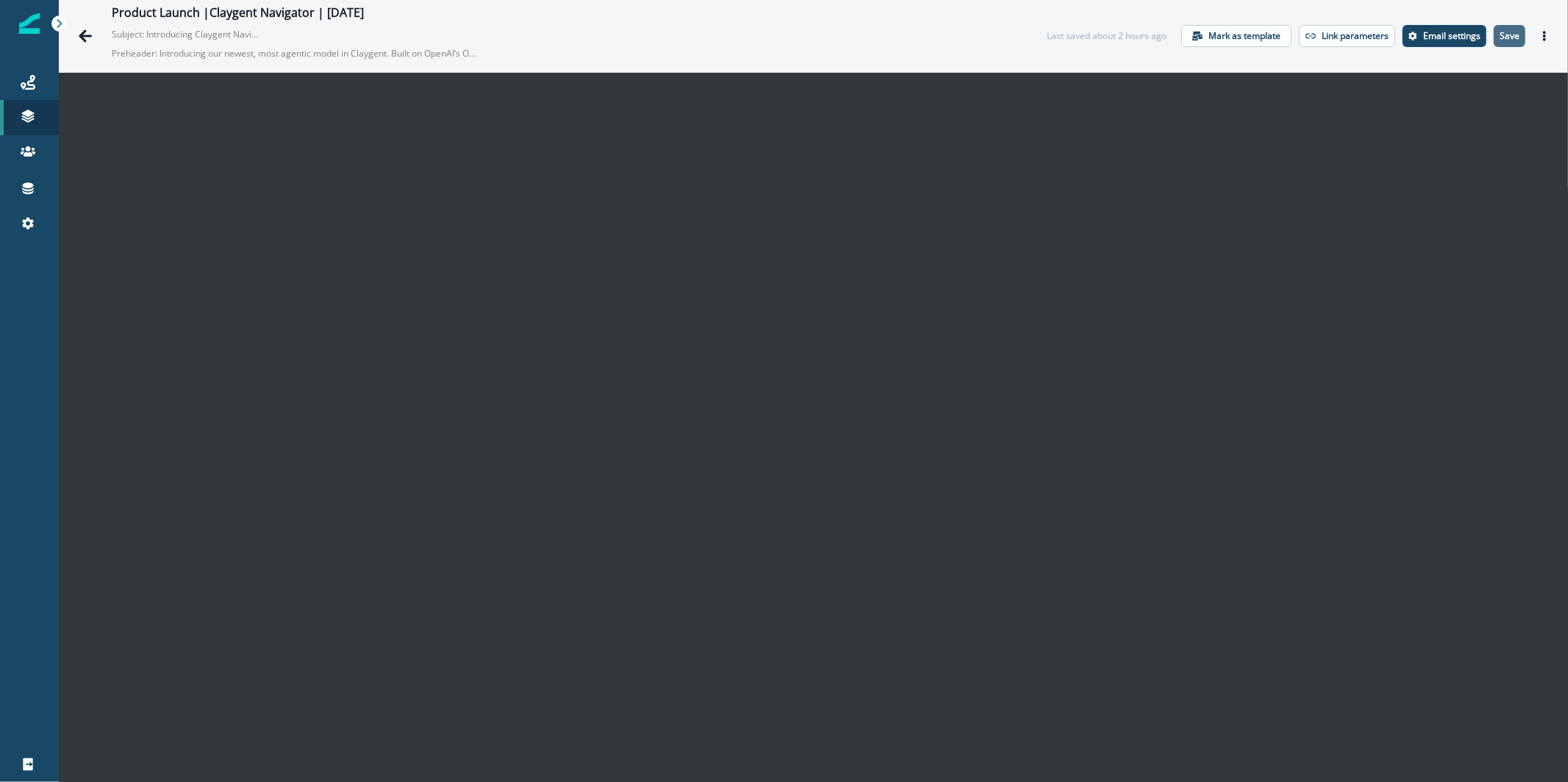
click at [1504, 34] on p "Save" at bounding box center [1509, 36] width 20 height 10
click at [1540, 34] on icon "Actions" at bounding box center [1544, 36] width 10 height 10
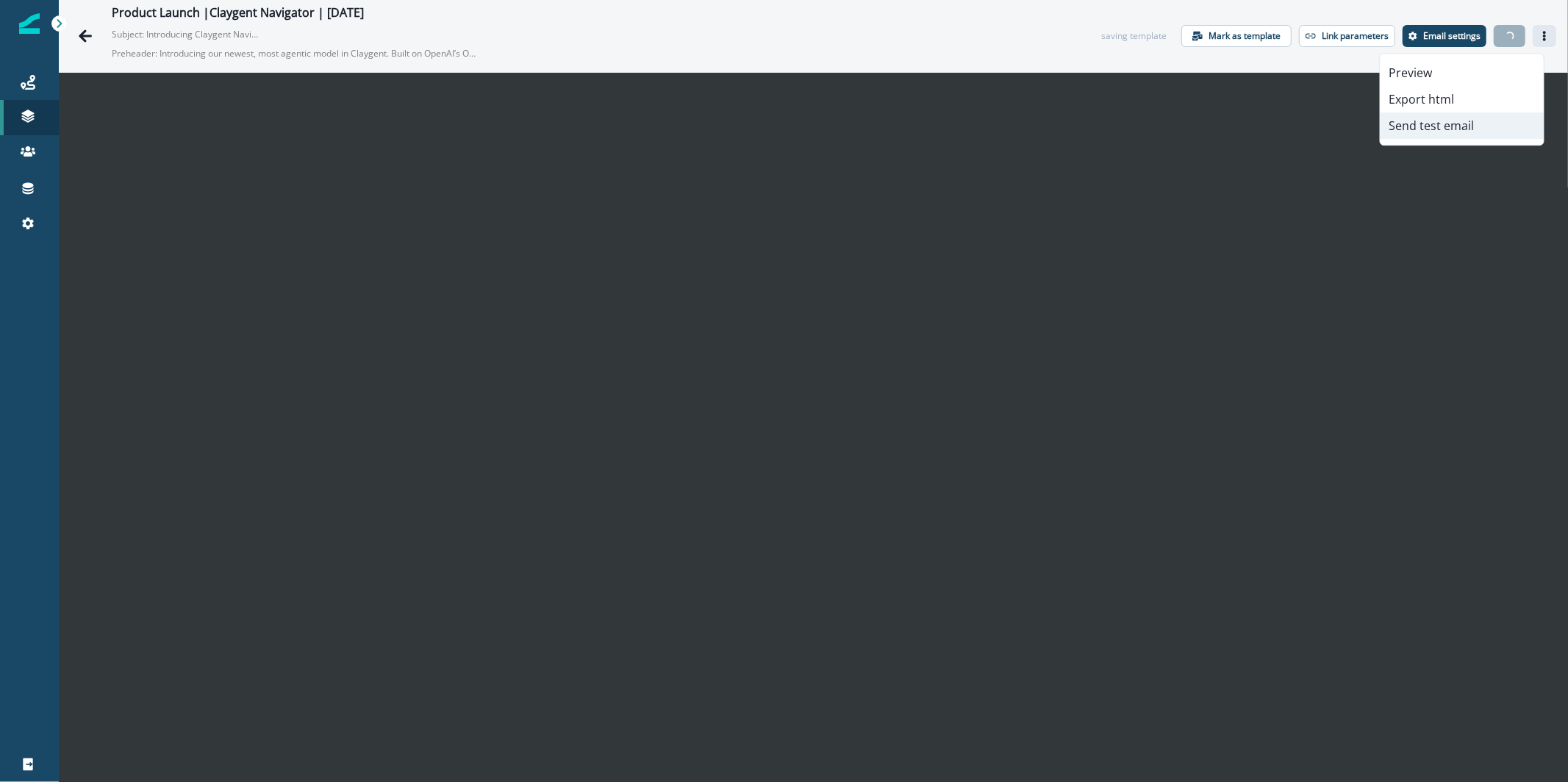
click at [1479, 134] on button "Send test email" at bounding box center [1462, 126] width 163 height 27
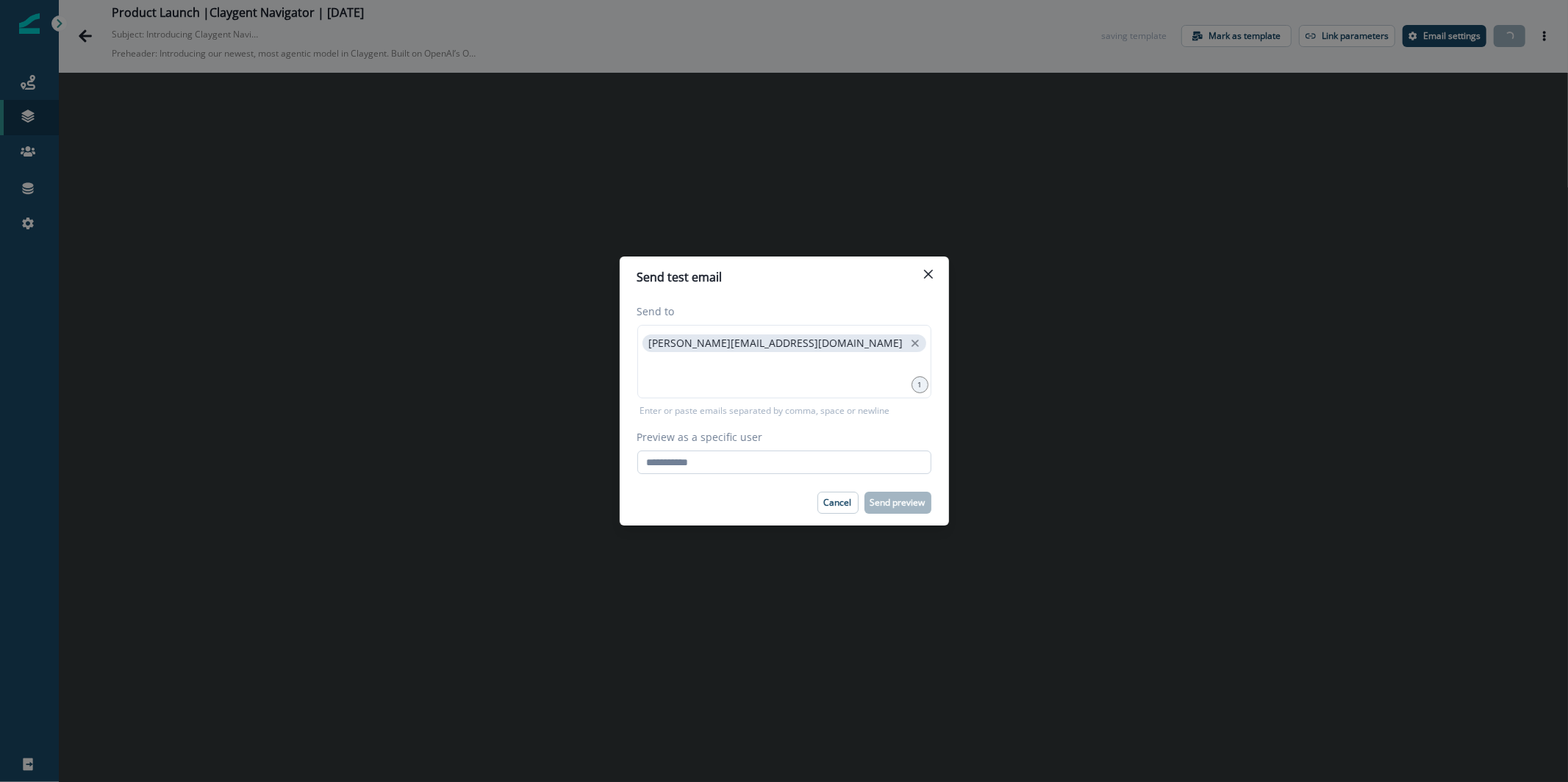
click at [828, 450] on input "Preview as a specific user" at bounding box center [784, 462] width 294 height 24
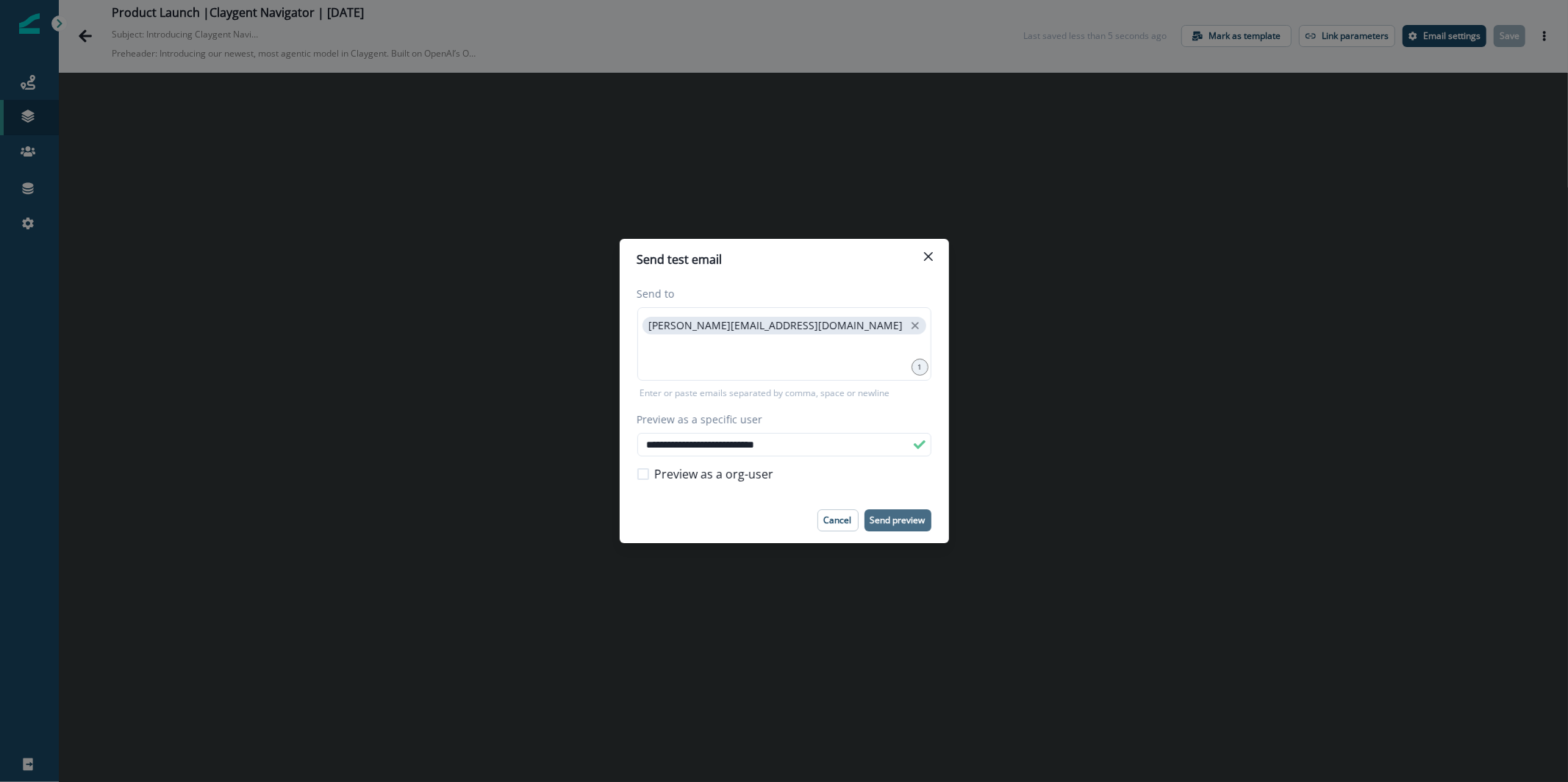
type input "**********"
click at [890, 522] on p "Send preview" at bounding box center [898, 520] width 55 height 10
click at [928, 252] on icon "Close" at bounding box center [928, 256] width 9 height 9
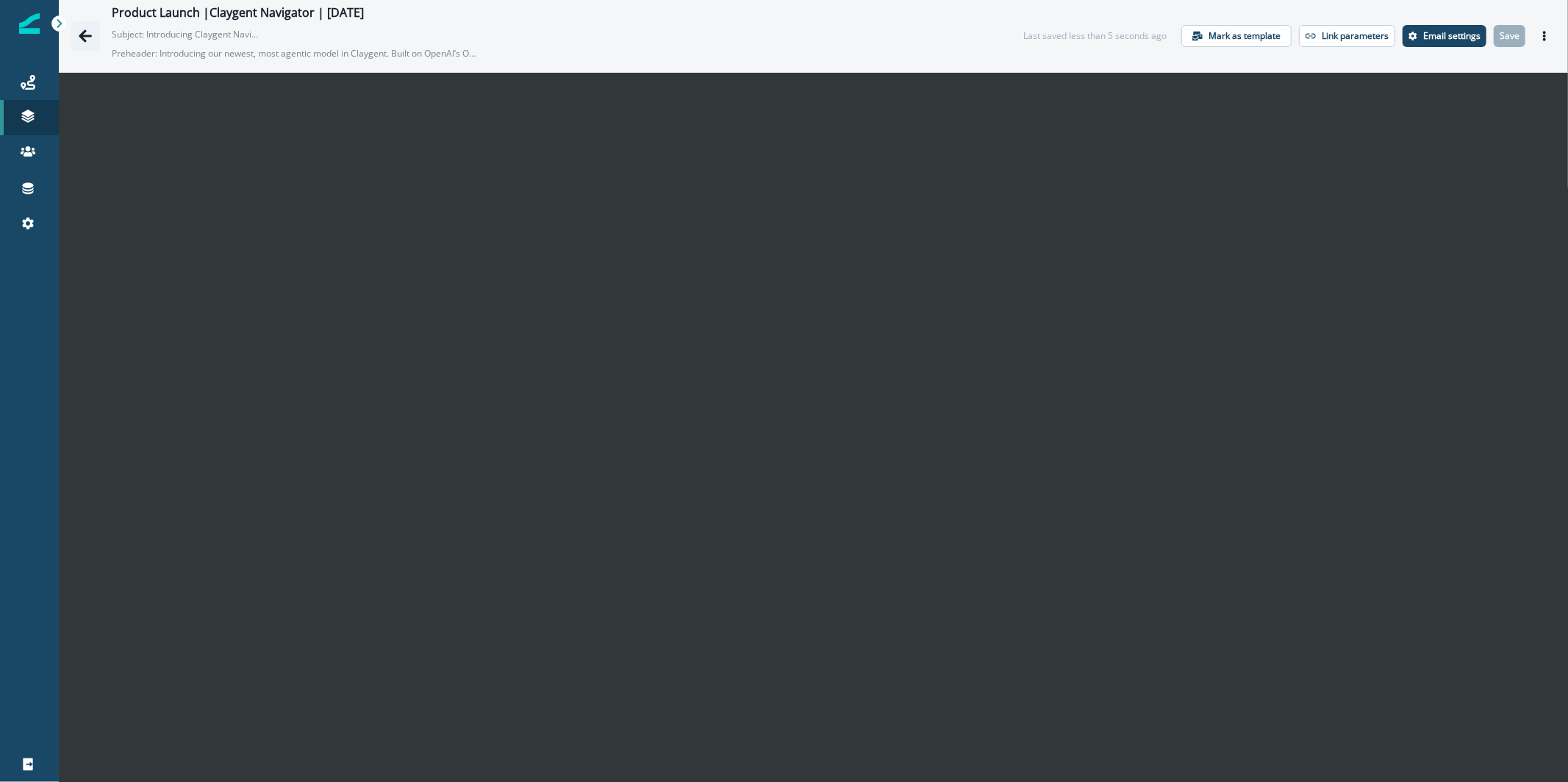
click at [77, 33] on button "Go back" at bounding box center [84, 35] width 29 height 29
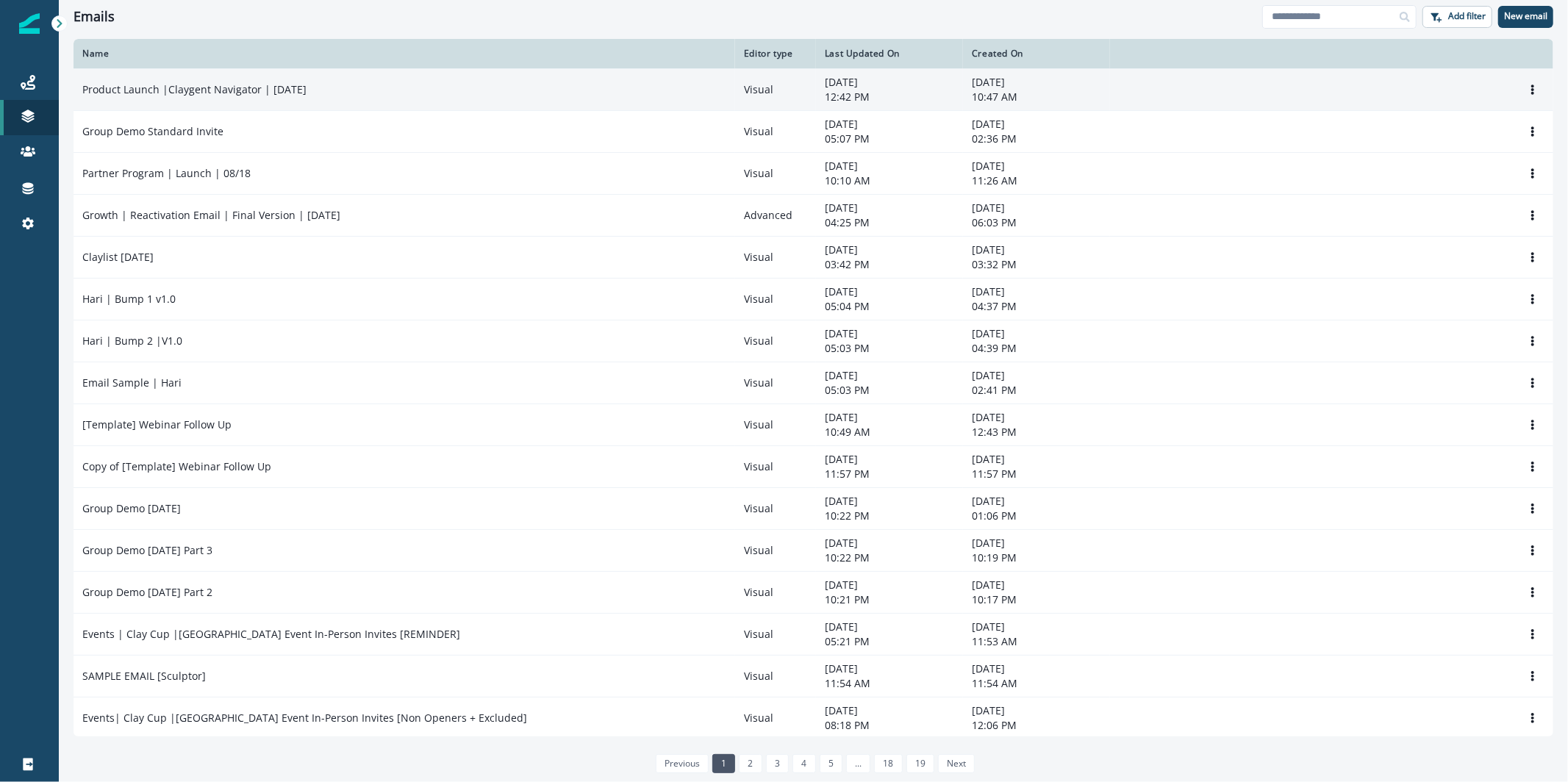
click at [136, 103] on td "Product Launch |Claygent Navigator | [DATE]" at bounding box center [405, 89] width 662 height 42
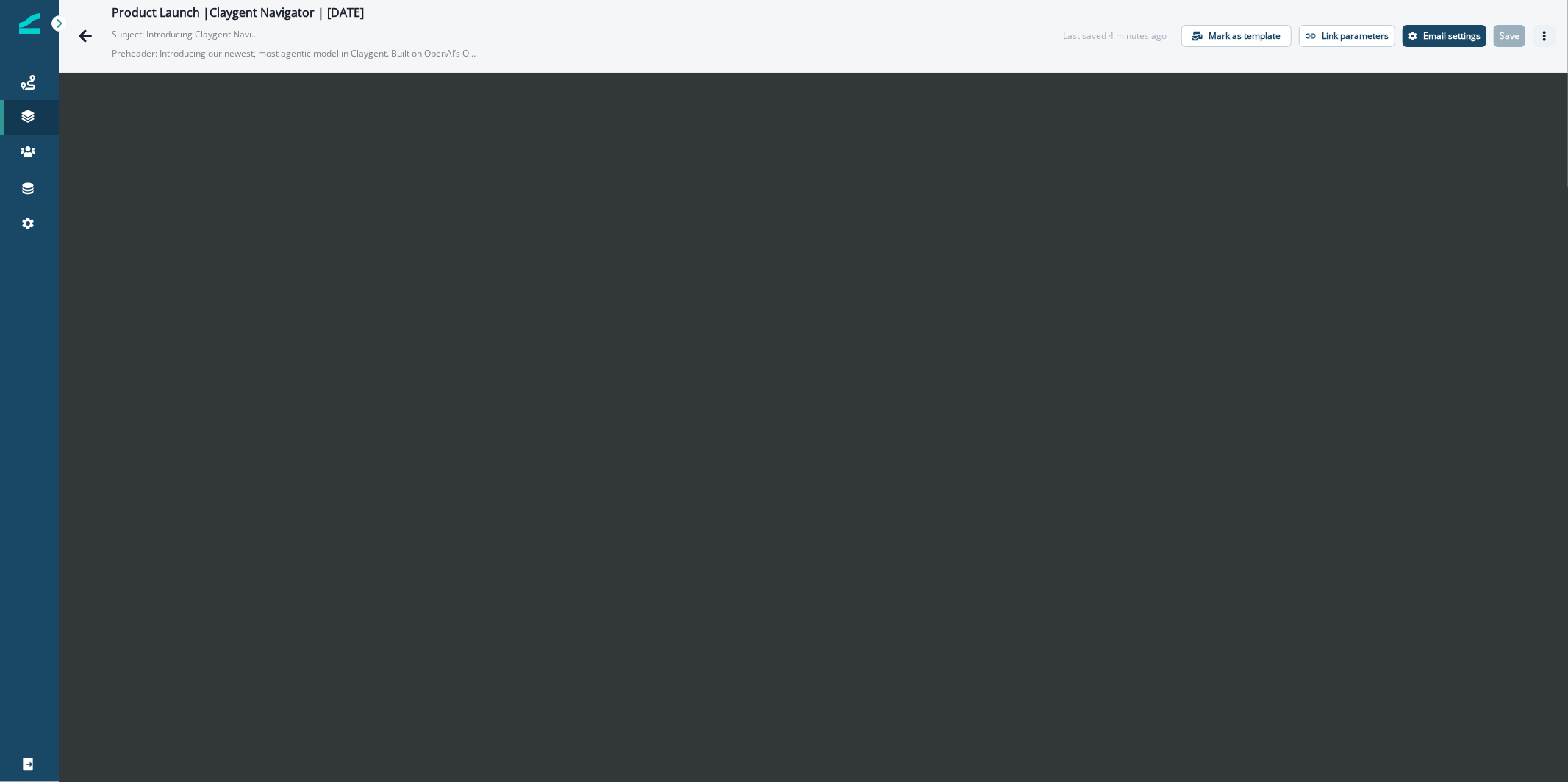
click at [1543, 40] on icon "Actions" at bounding box center [1544, 36] width 3 height 10
click at [1540, 38] on icon "Actions" at bounding box center [1544, 36] width 10 height 10
click at [1468, 121] on button "Send test email" at bounding box center [1462, 126] width 163 height 27
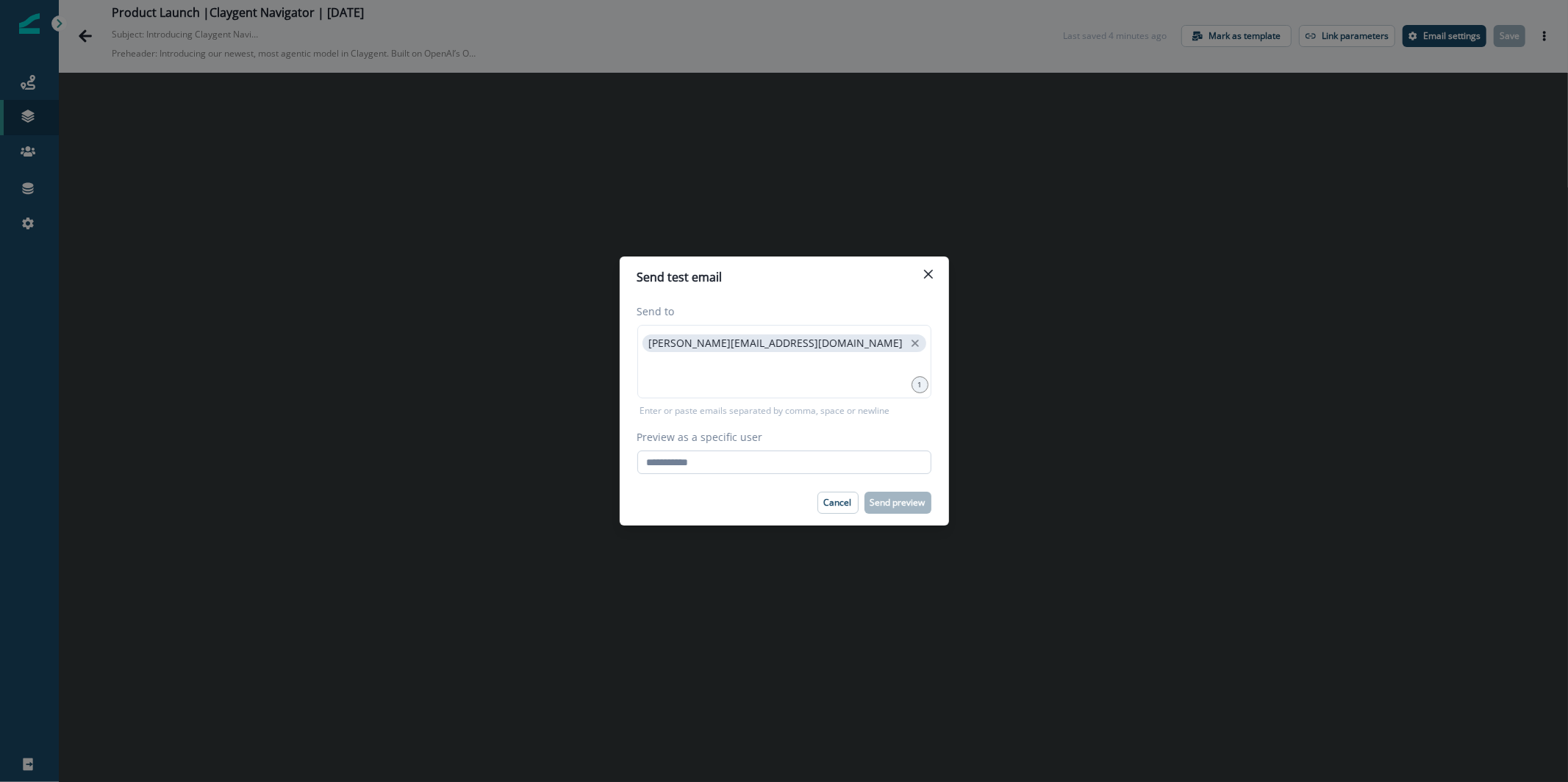
click at [775, 462] on input "Preview as a specific user" at bounding box center [784, 462] width 294 height 24
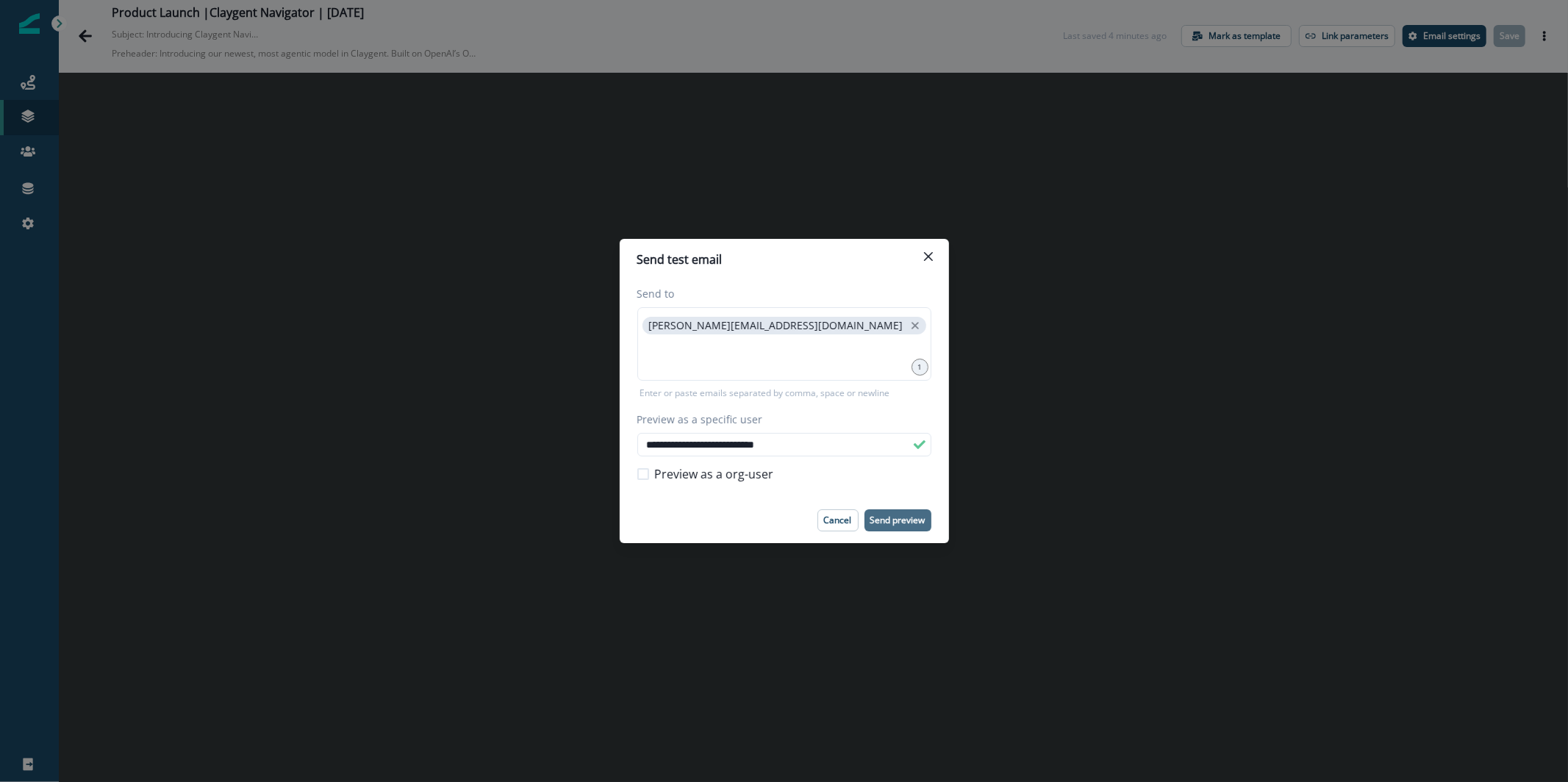
type input "**********"
click at [901, 516] on p "Send preview" at bounding box center [898, 520] width 55 height 10
click at [834, 466] on div "Preview as a org-user" at bounding box center [784, 474] width 294 height 35
click at [833, 448] on input "**********" at bounding box center [784, 445] width 294 height 24
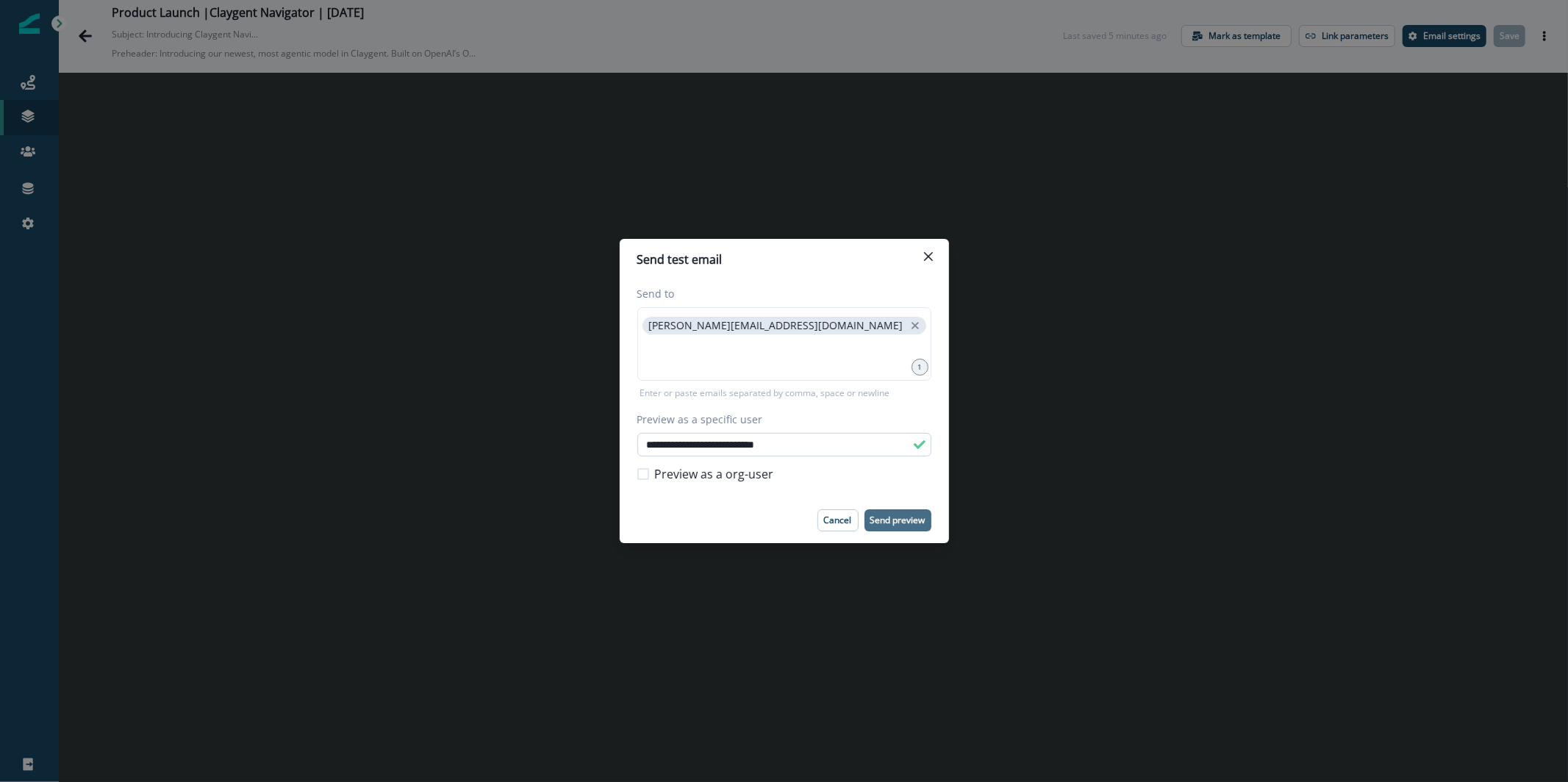
click at [833, 448] on input "**********" at bounding box center [784, 445] width 294 height 24
click at [743, 336] on div "[PERSON_NAME][EMAIL_ADDRESS][DOMAIN_NAME]" at bounding box center [784, 344] width 294 height 74
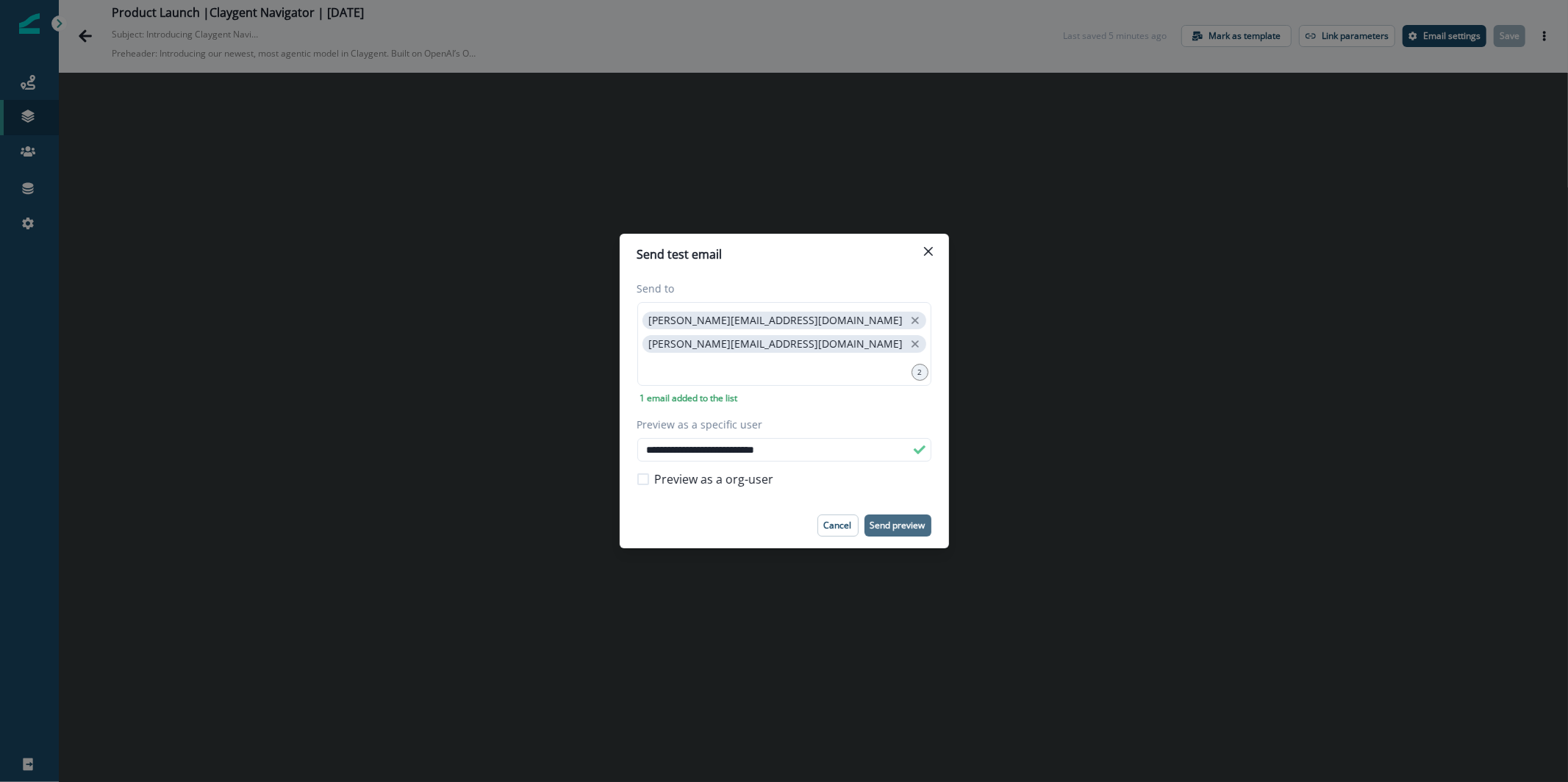
click at [880, 536] on button "Send preview" at bounding box center [898, 525] width 67 height 22
click at [838, 531] on p "Cancel" at bounding box center [837, 525] width 27 height 10
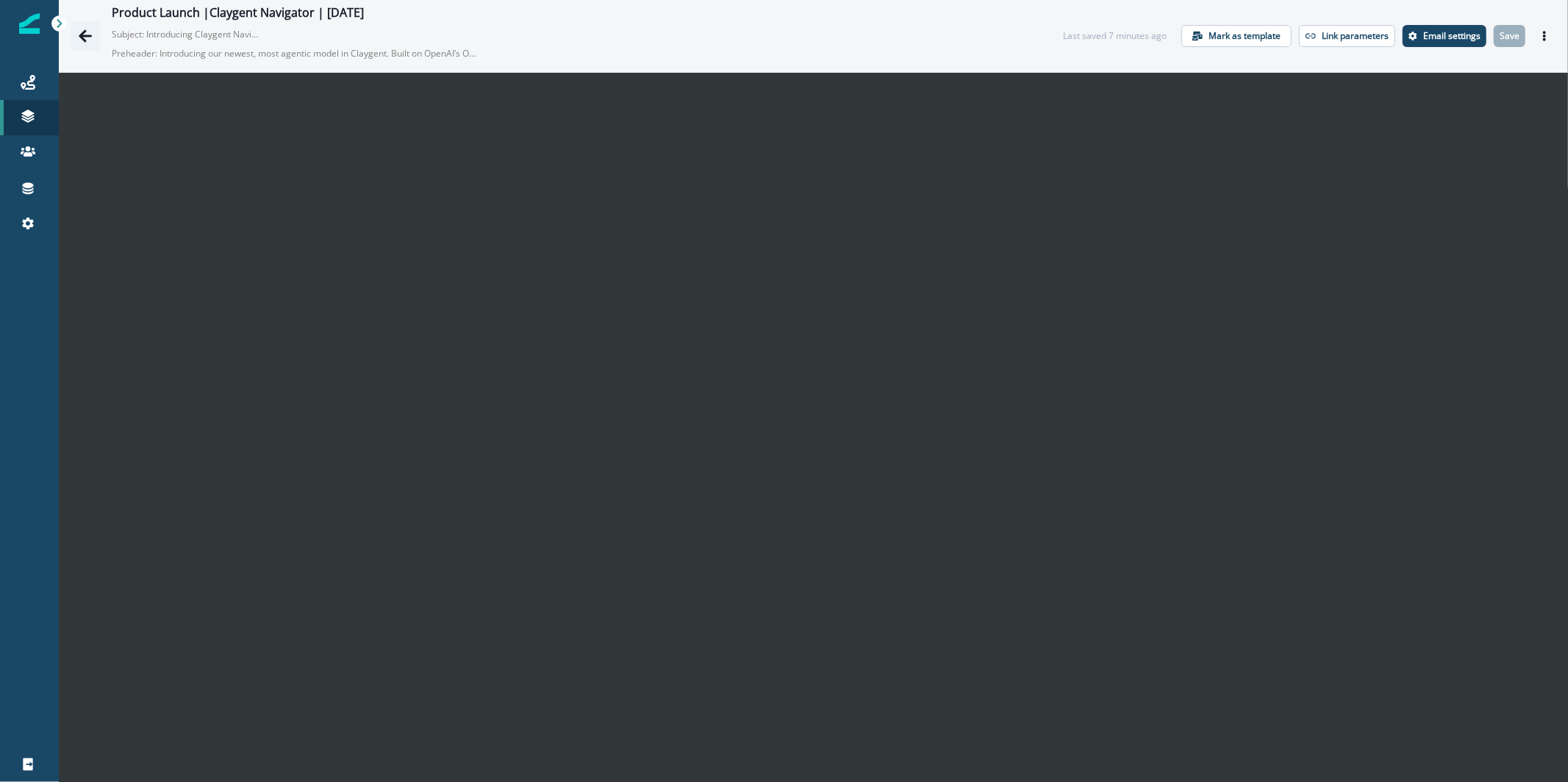
click at [89, 40] on icon "Go back" at bounding box center [85, 36] width 15 height 15
